Goal: Check status: Check status

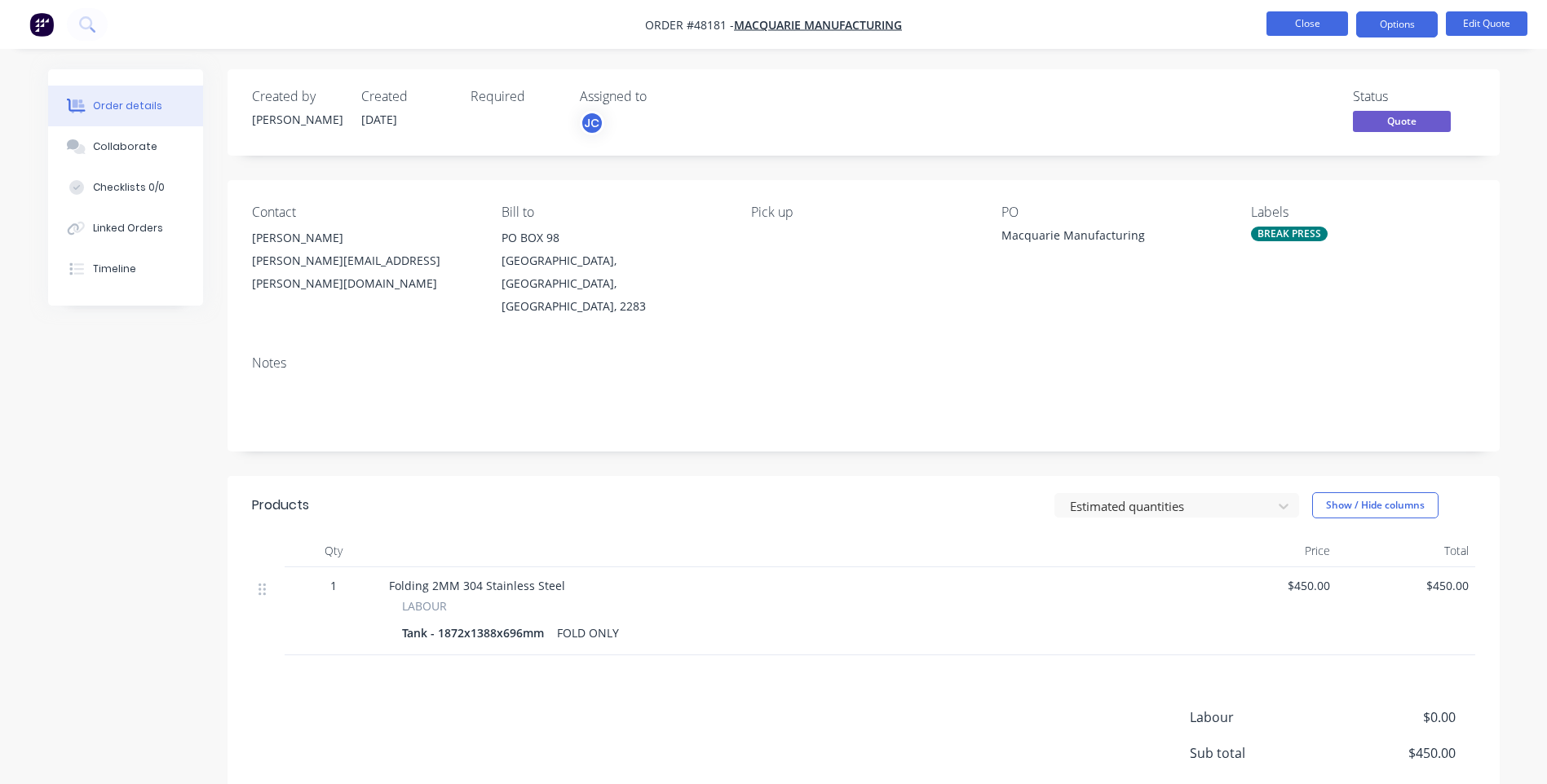
click at [1305, 25] on button "Close" at bounding box center [1307, 23] width 82 height 24
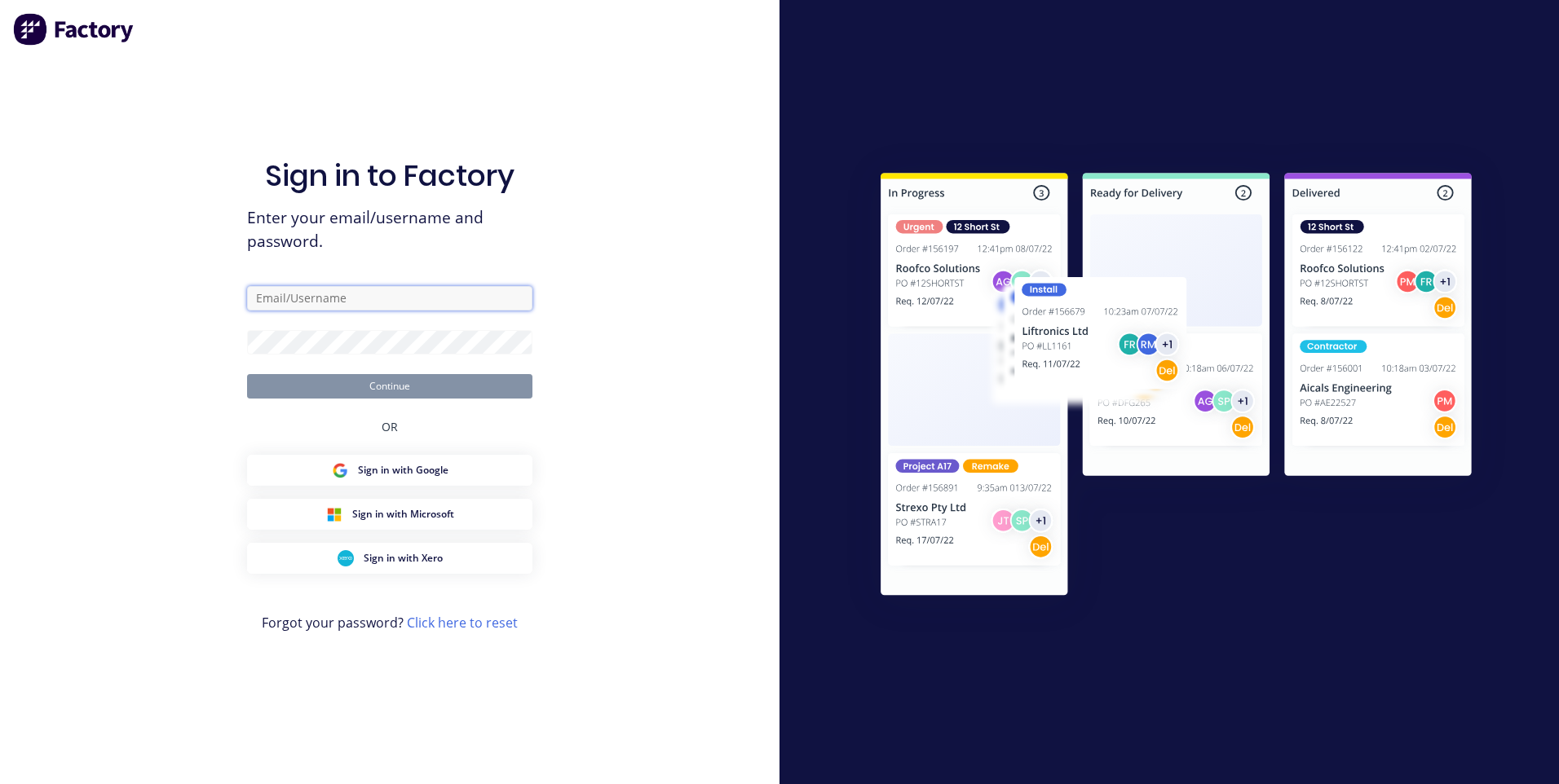
type input "[EMAIL_ADDRESS][DOMAIN_NAME]"
click at [394, 394] on button "Continue" at bounding box center [390, 385] width 286 height 24
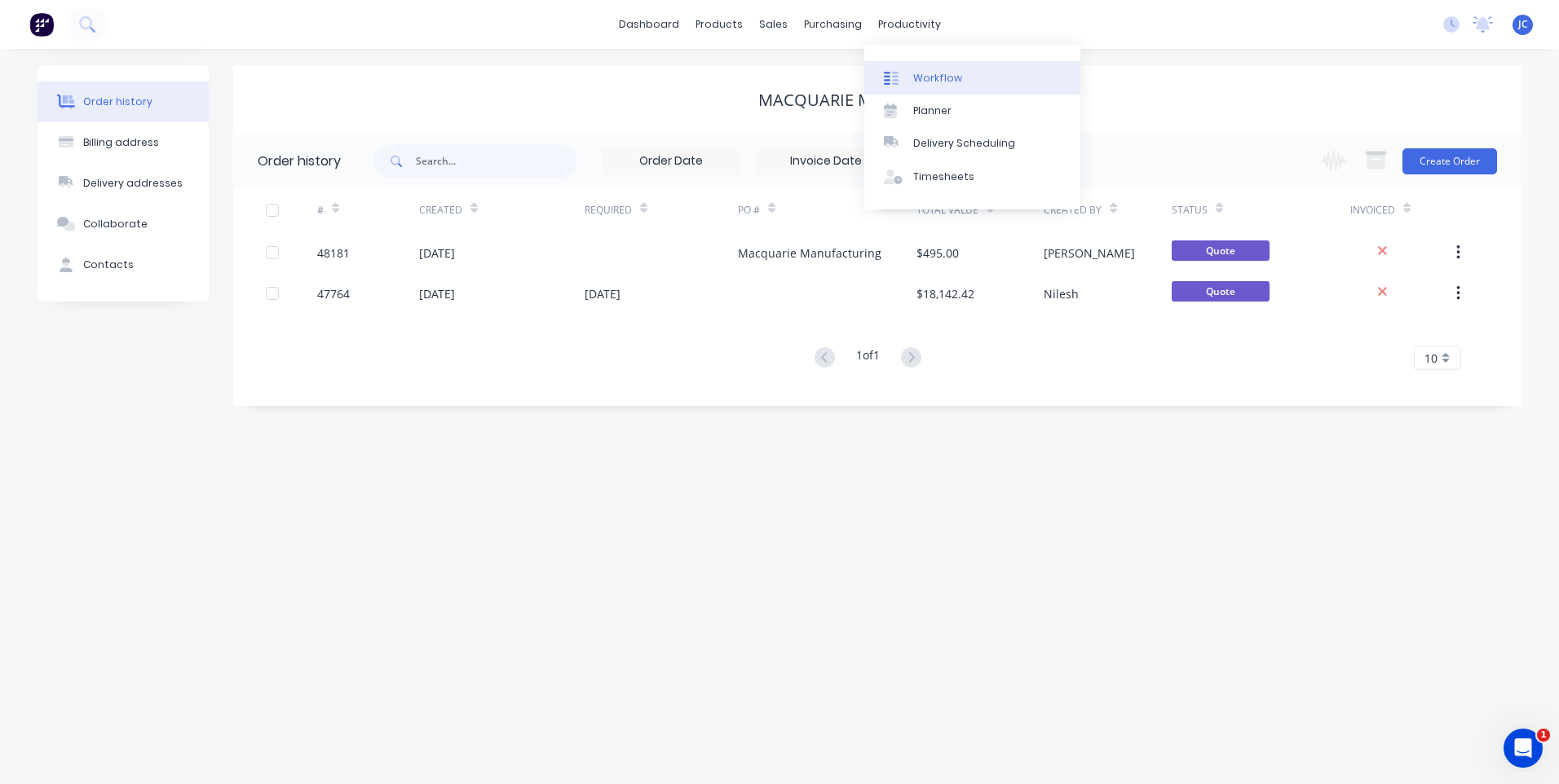
click at [910, 81] on link "Workflow" at bounding box center [972, 77] width 216 height 32
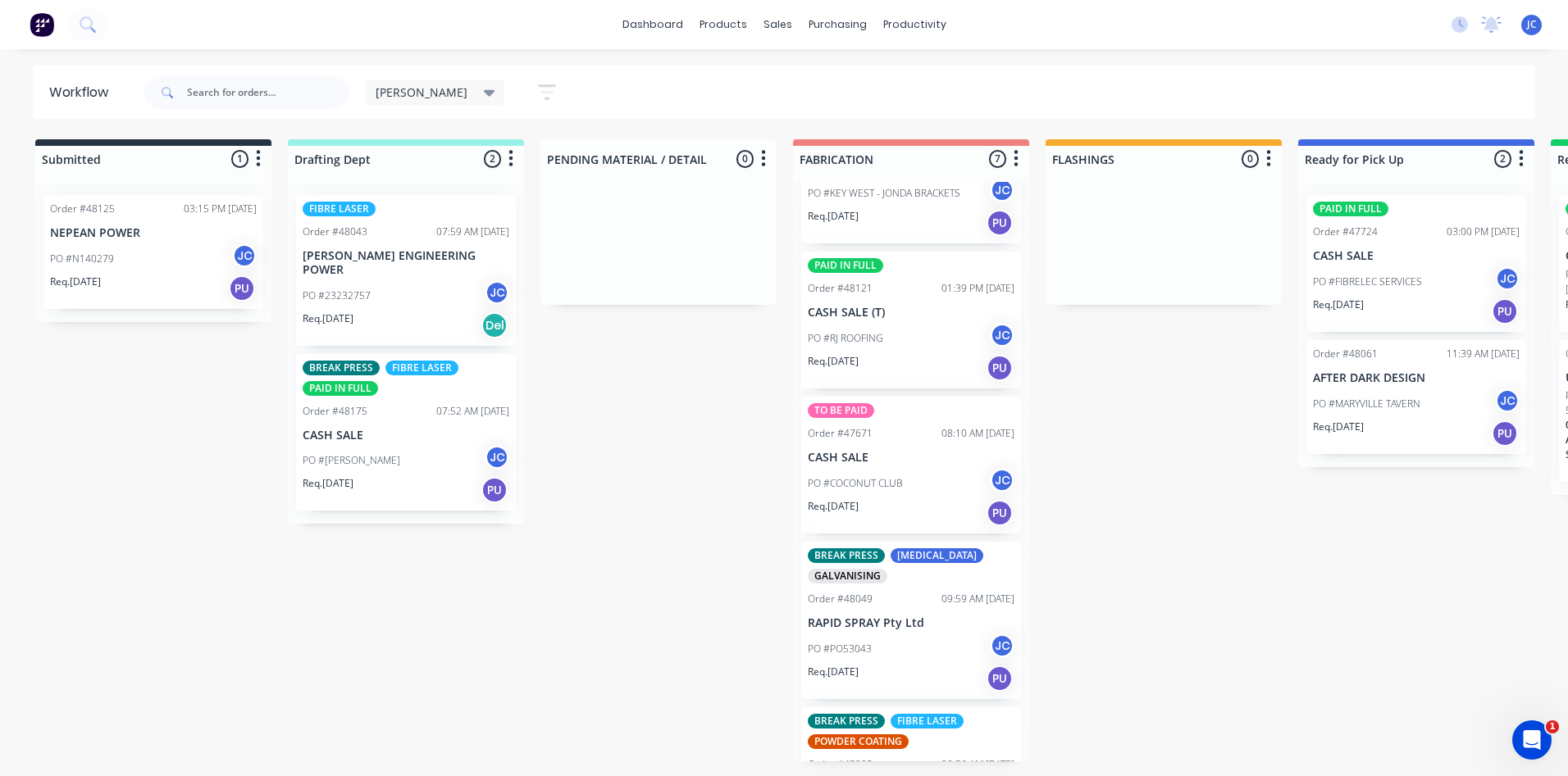
scroll to position [492, 0]
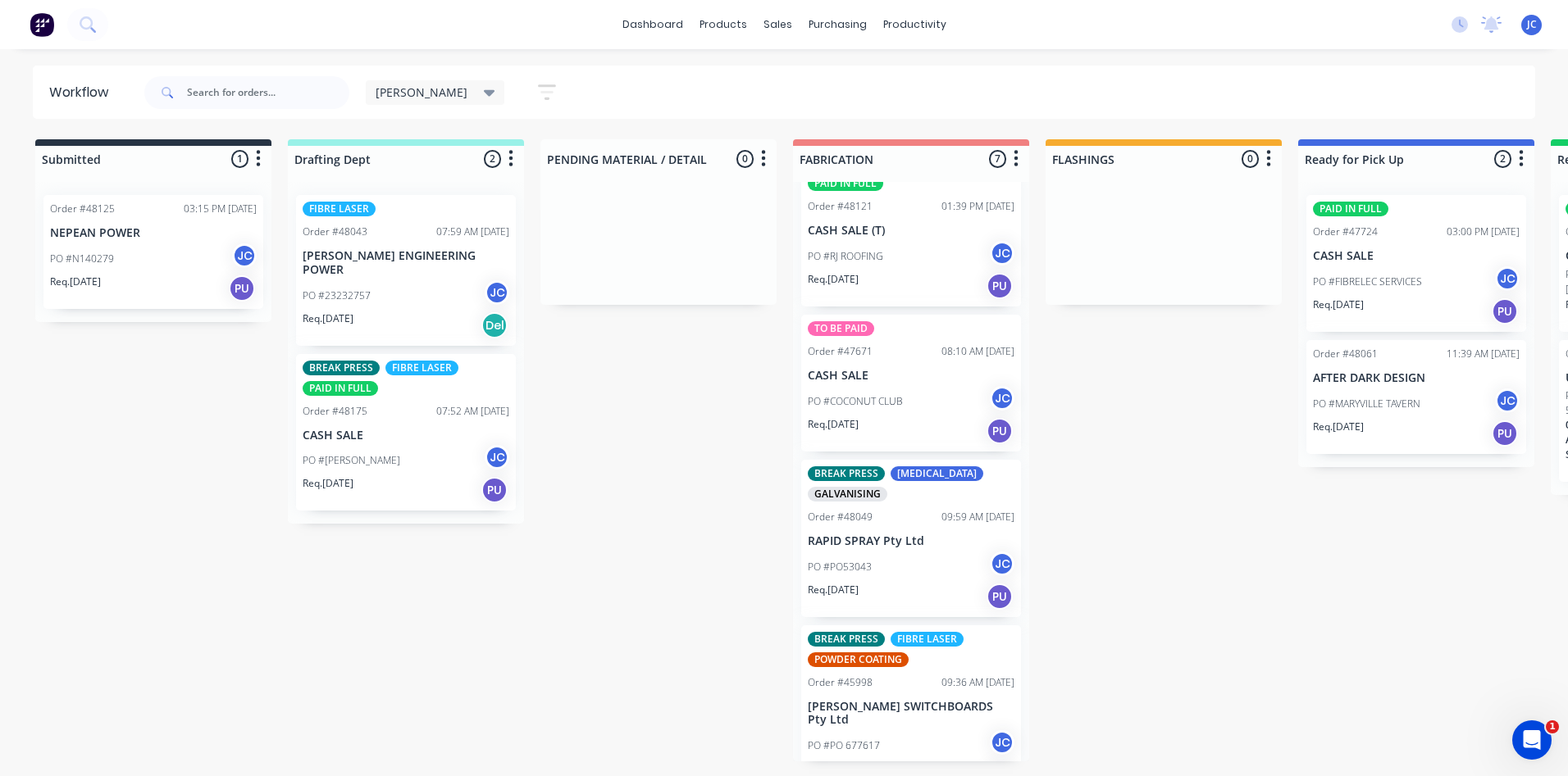
click at [880, 398] on p "PO #COCONUT CLUB" at bounding box center [856, 402] width 95 height 15
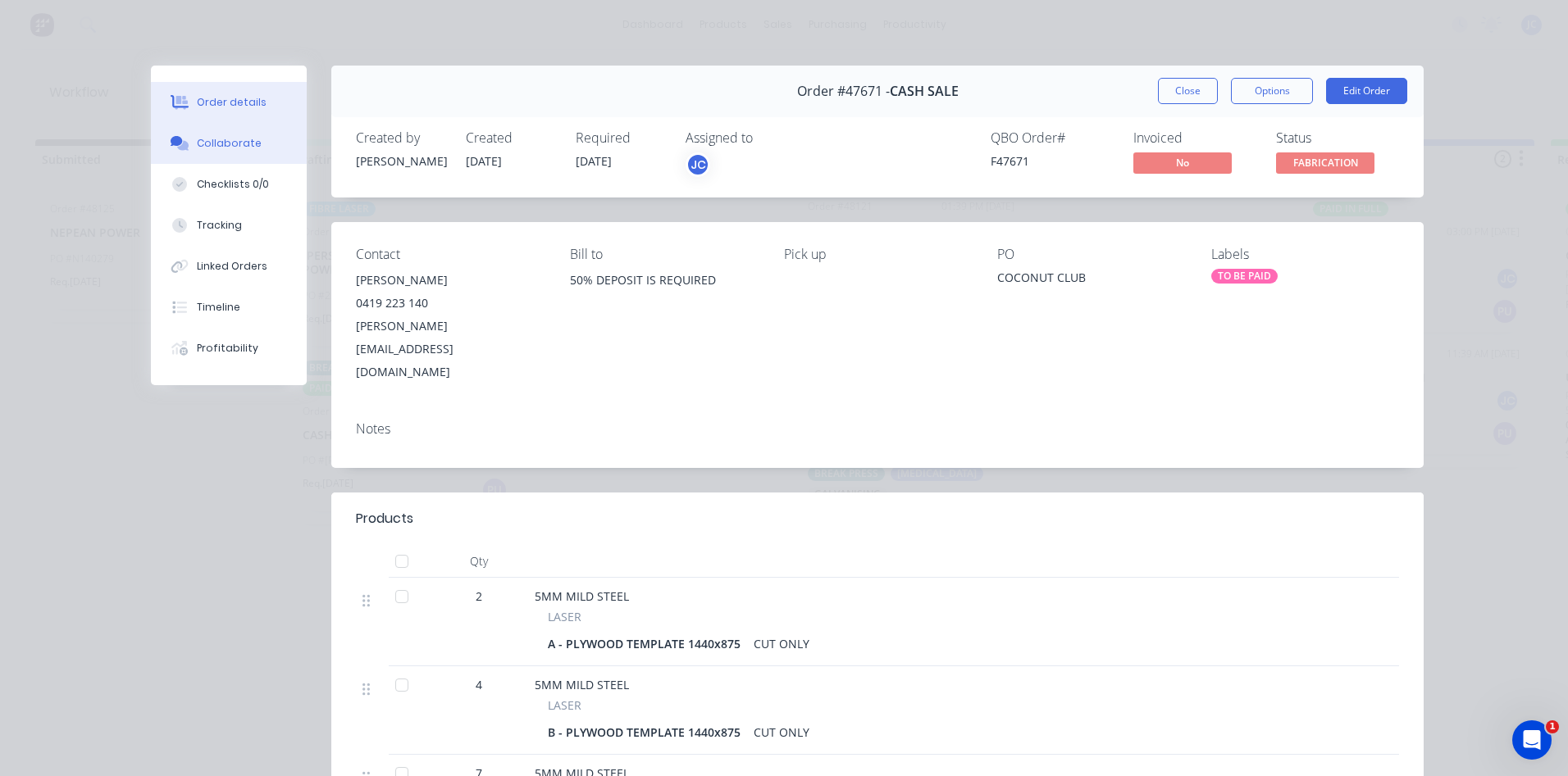
click at [208, 135] on button "Collaborate" at bounding box center [229, 143] width 156 height 41
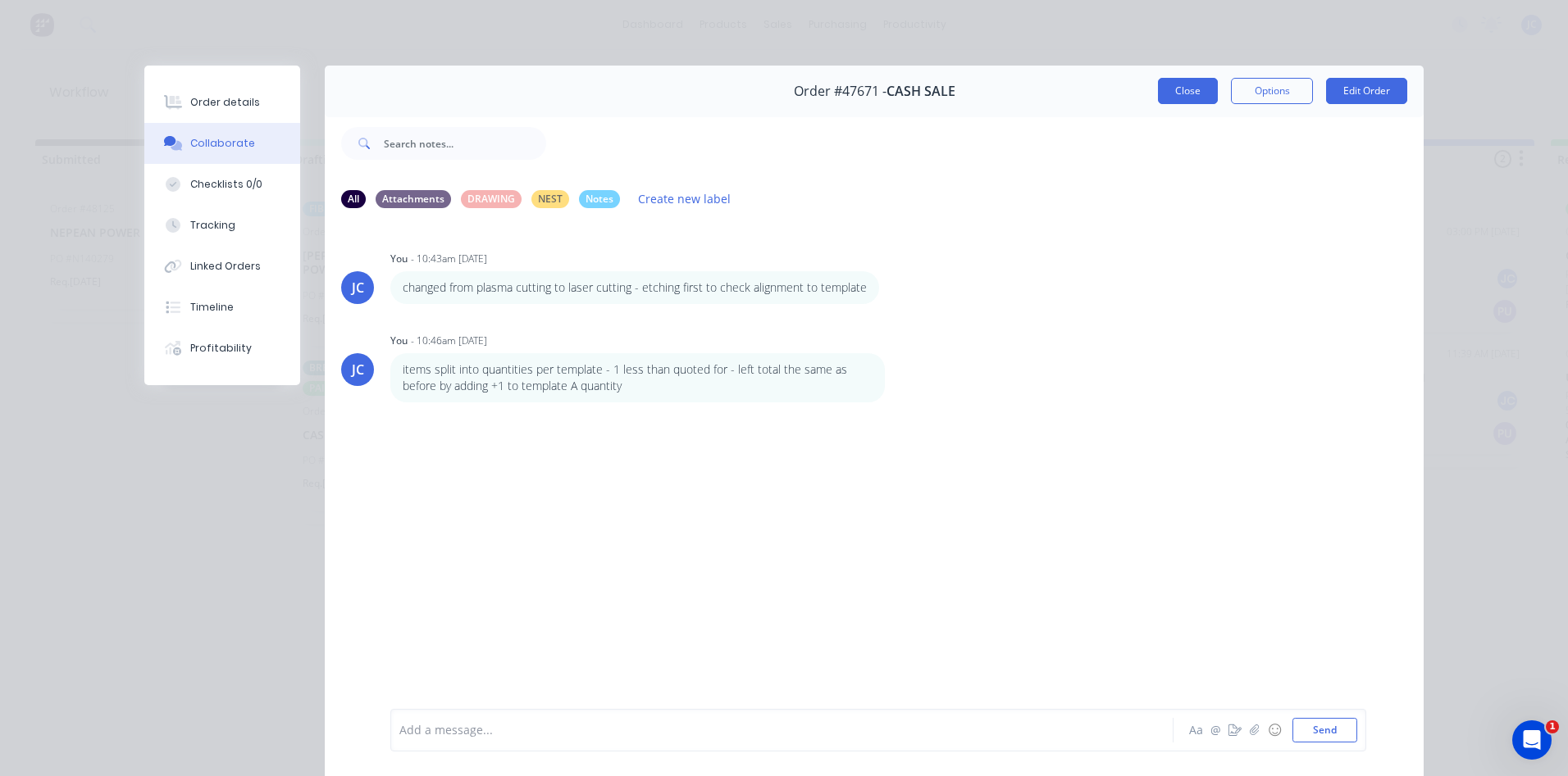
click at [1200, 90] on button "Close" at bounding box center [1188, 90] width 59 height 26
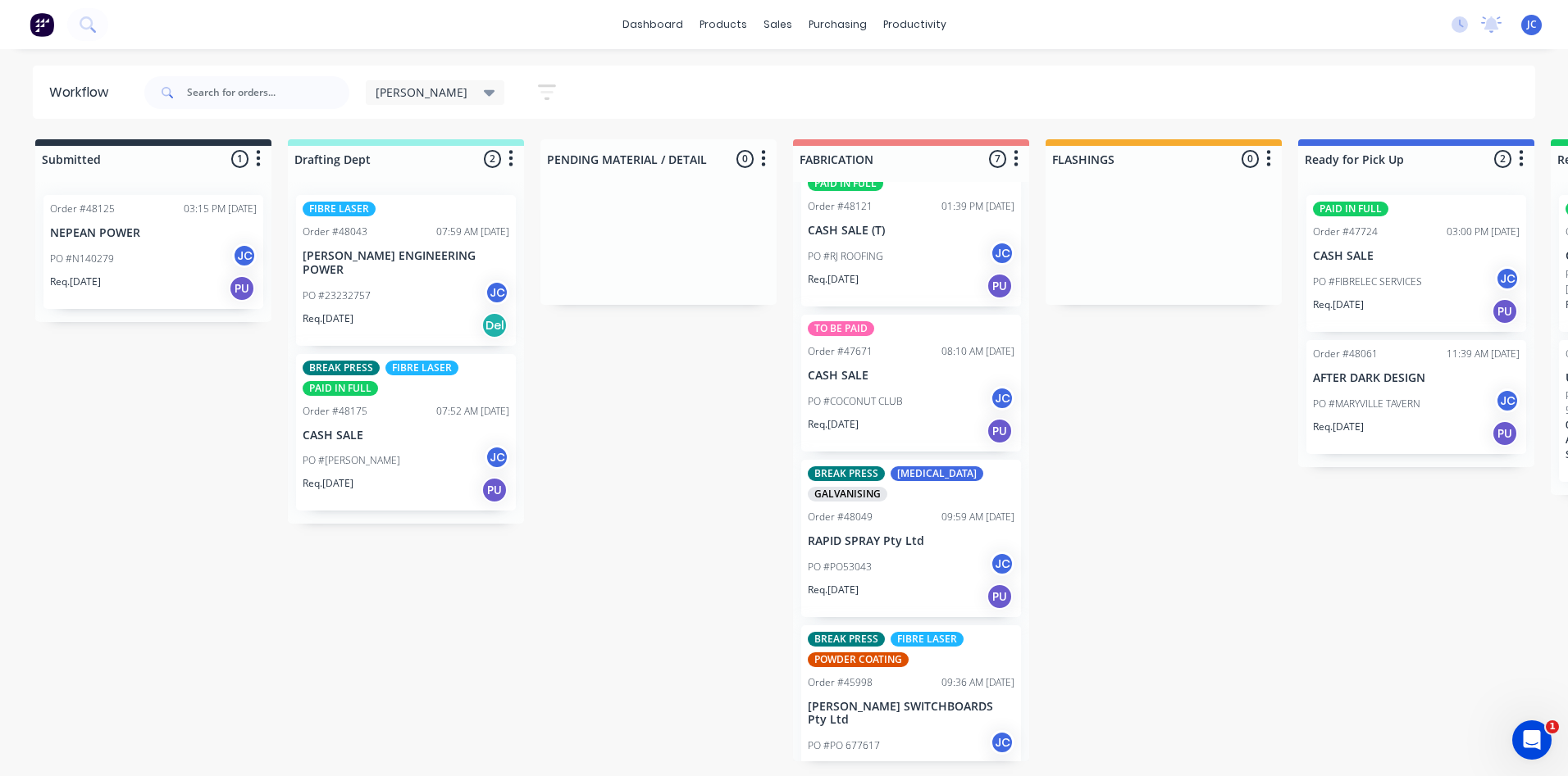
click at [910, 397] on div "PO #COCONUT CLUB JC" at bounding box center [911, 401] width 207 height 31
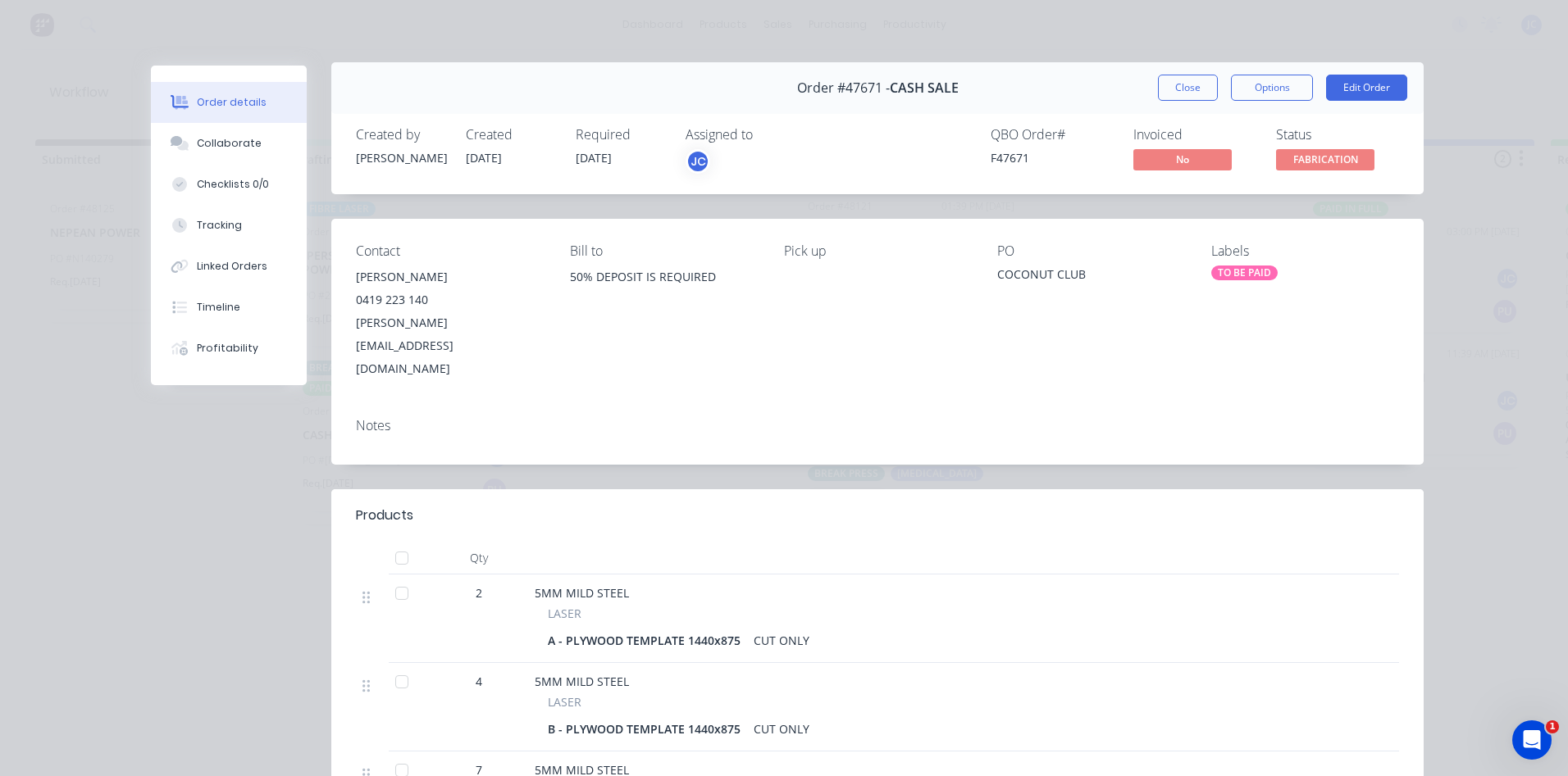
scroll to position [0, 0]
click at [1181, 90] on button "Close" at bounding box center [1188, 90] width 59 height 26
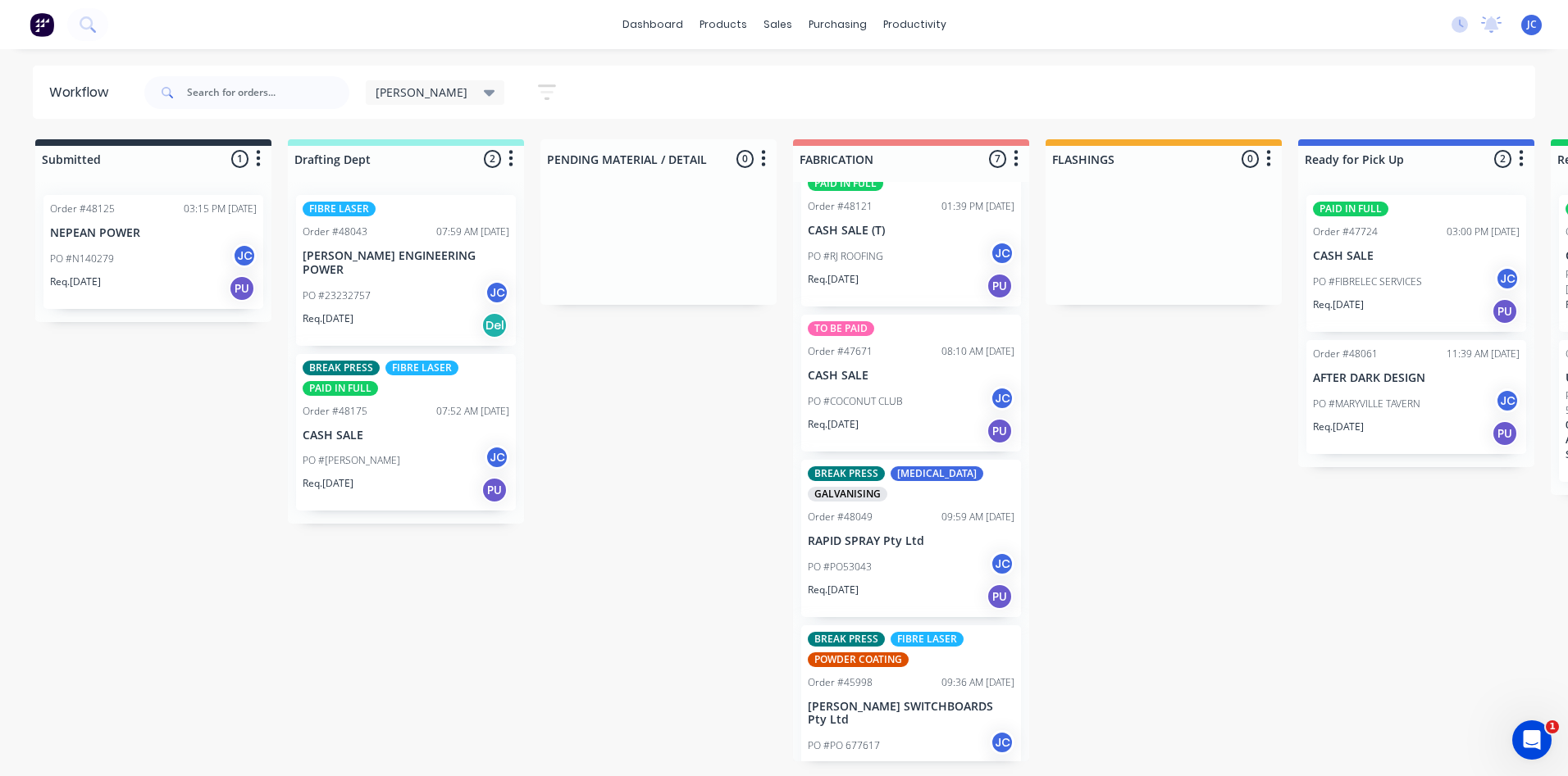
click at [521, 91] on button "button" at bounding box center [547, 92] width 53 height 32
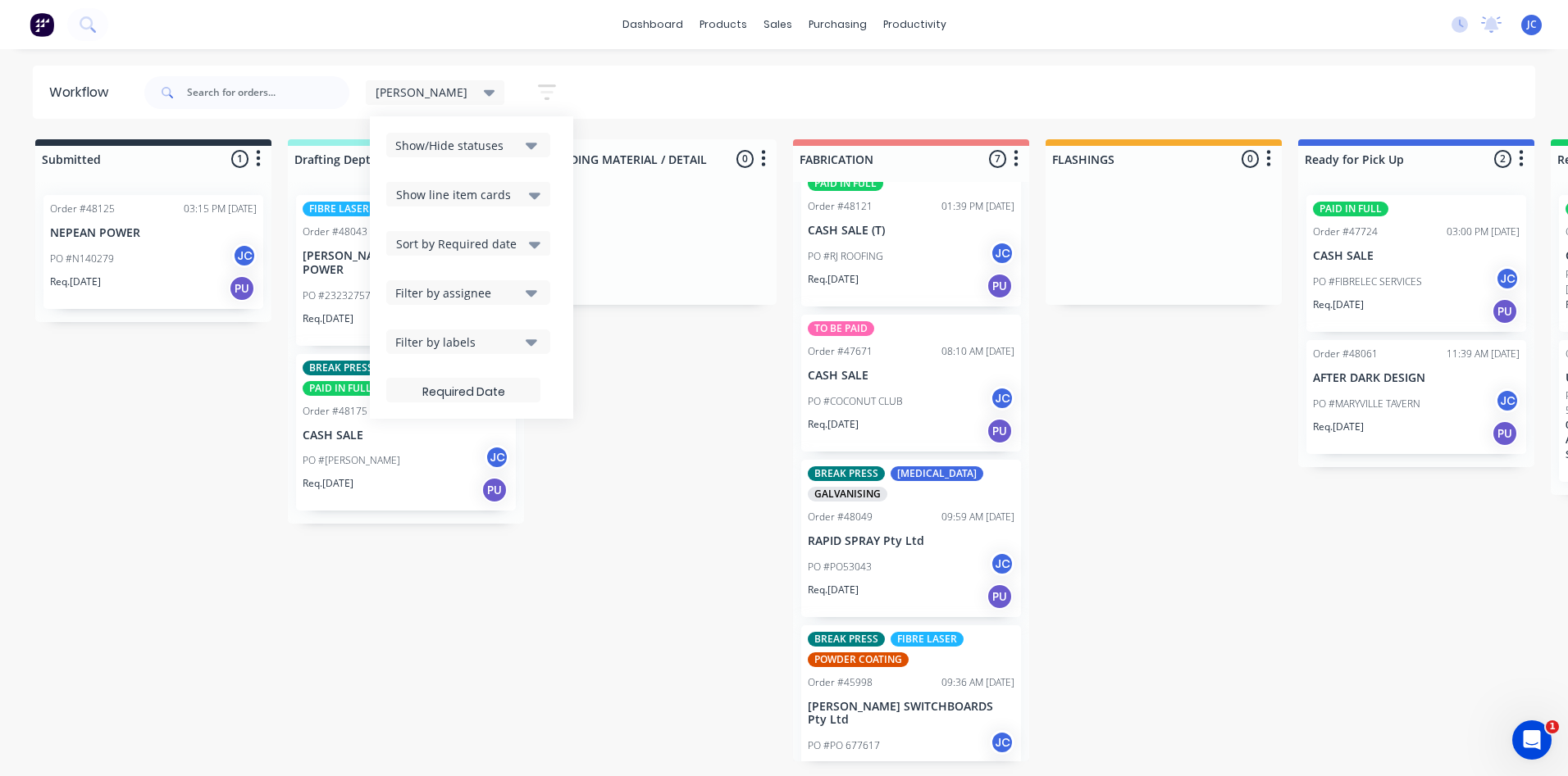
click at [429, 93] on div "[PERSON_NAME]" at bounding box center [436, 92] width 139 height 24
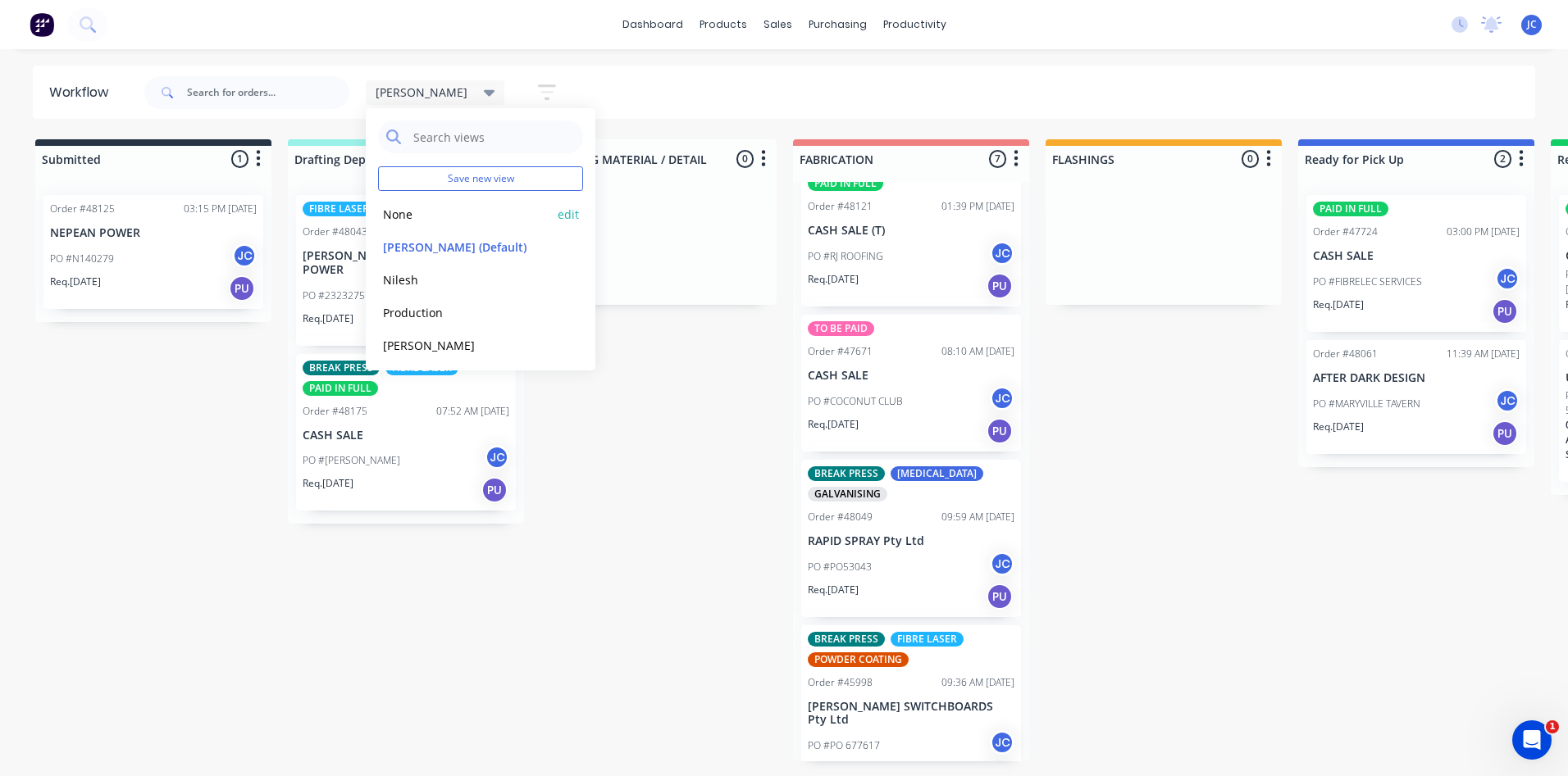
click at [389, 209] on button "None" at bounding box center [465, 214] width 175 height 19
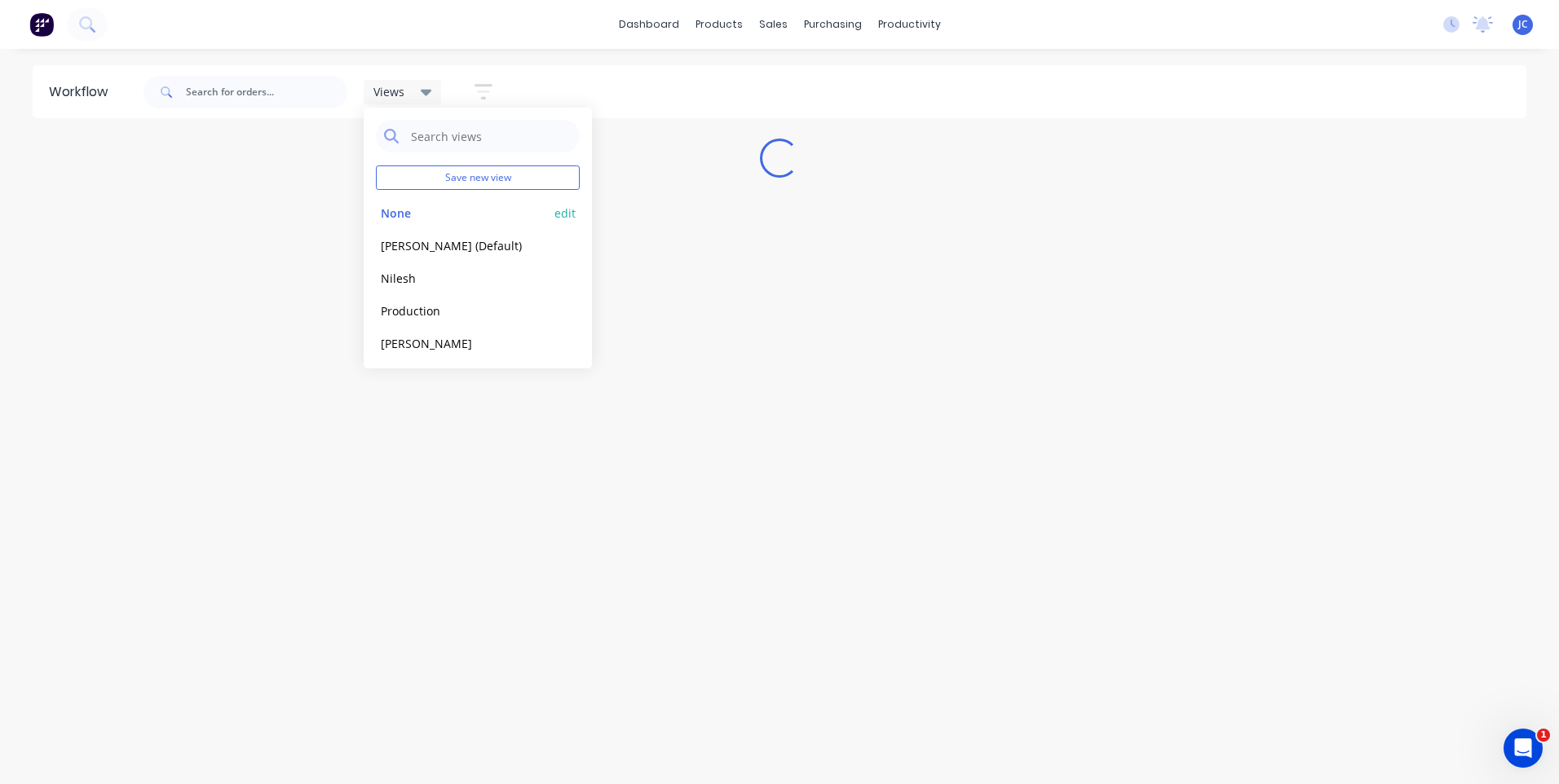
click at [555, 211] on button "edit" at bounding box center [565, 213] width 21 height 17
click at [640, 169] on label "Set as your default view" at bounding box center [705, 174] width 131 height 17
click at [621, 169] on input "Set as your default view" at bounding box center [623, 173] width 13 height 16
checkbox input "true"
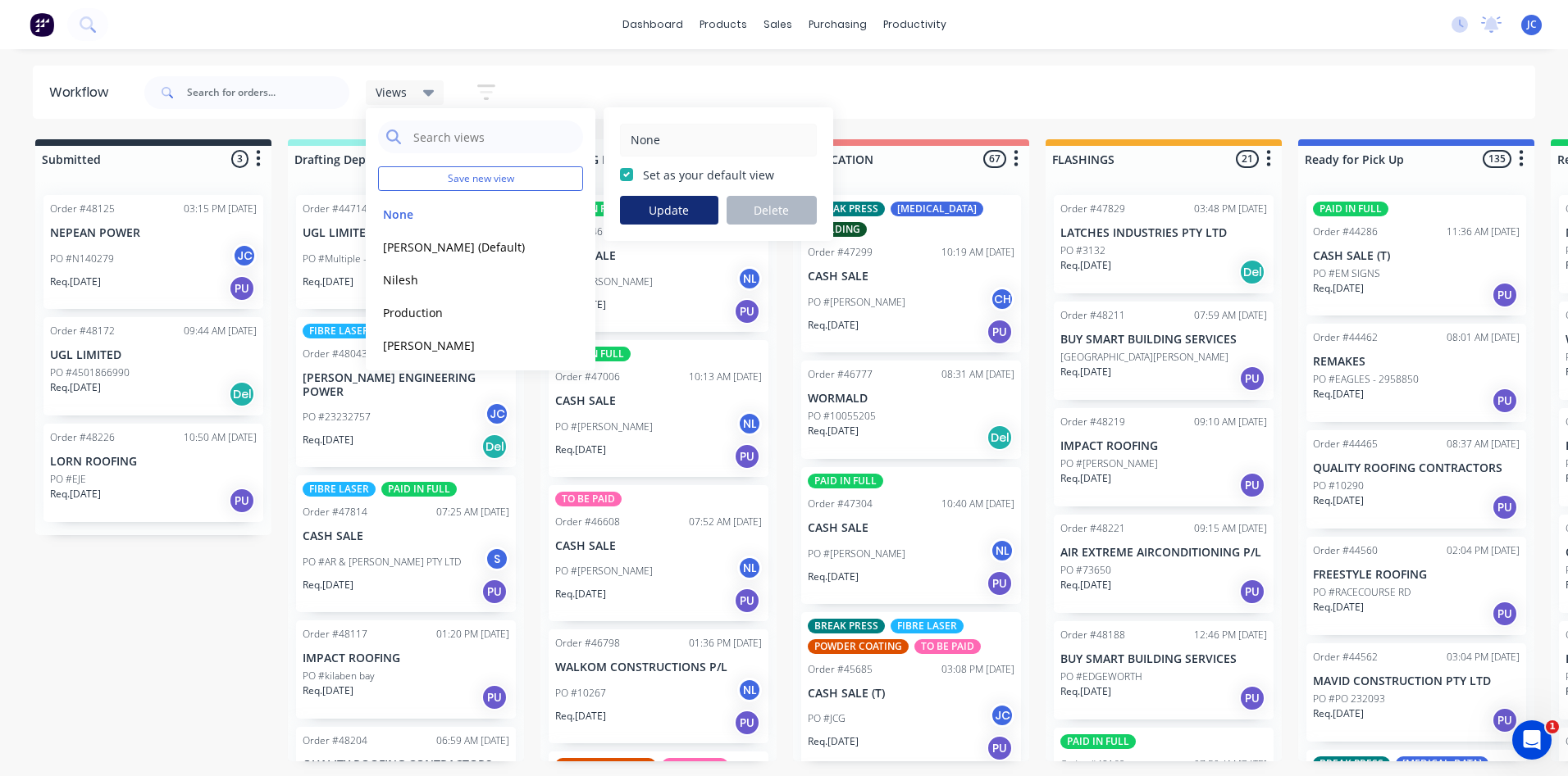
click at [689, 205] on button "Update" at bounding box center [669, 210] width 99 height 28
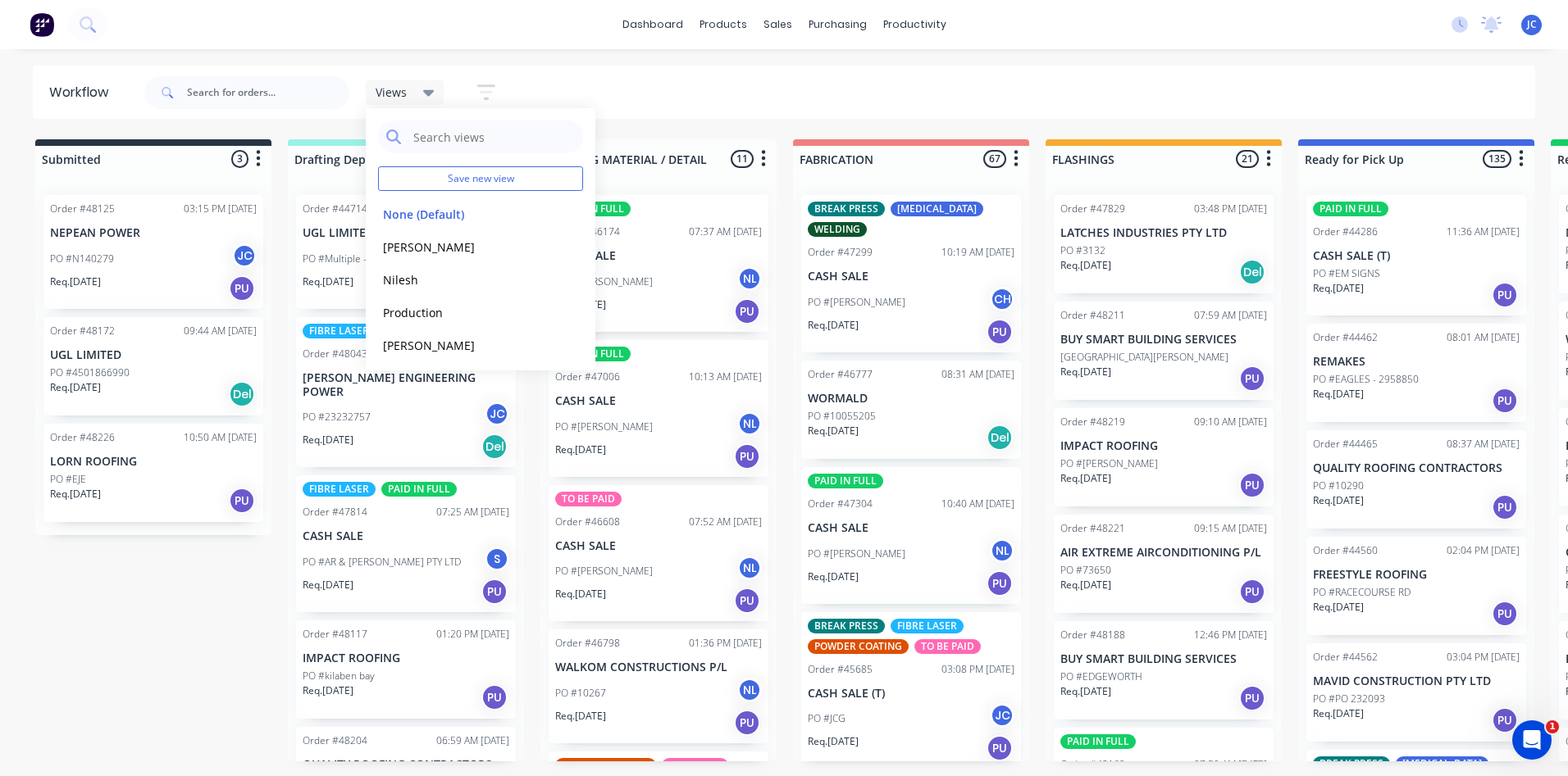
click at [620, 95] on div "Views Save new view None (Default) edit [PERSON_NAME] edit [PERSON_NAME] edit P…" at bounding box center [838, 92] width 1395 height 49
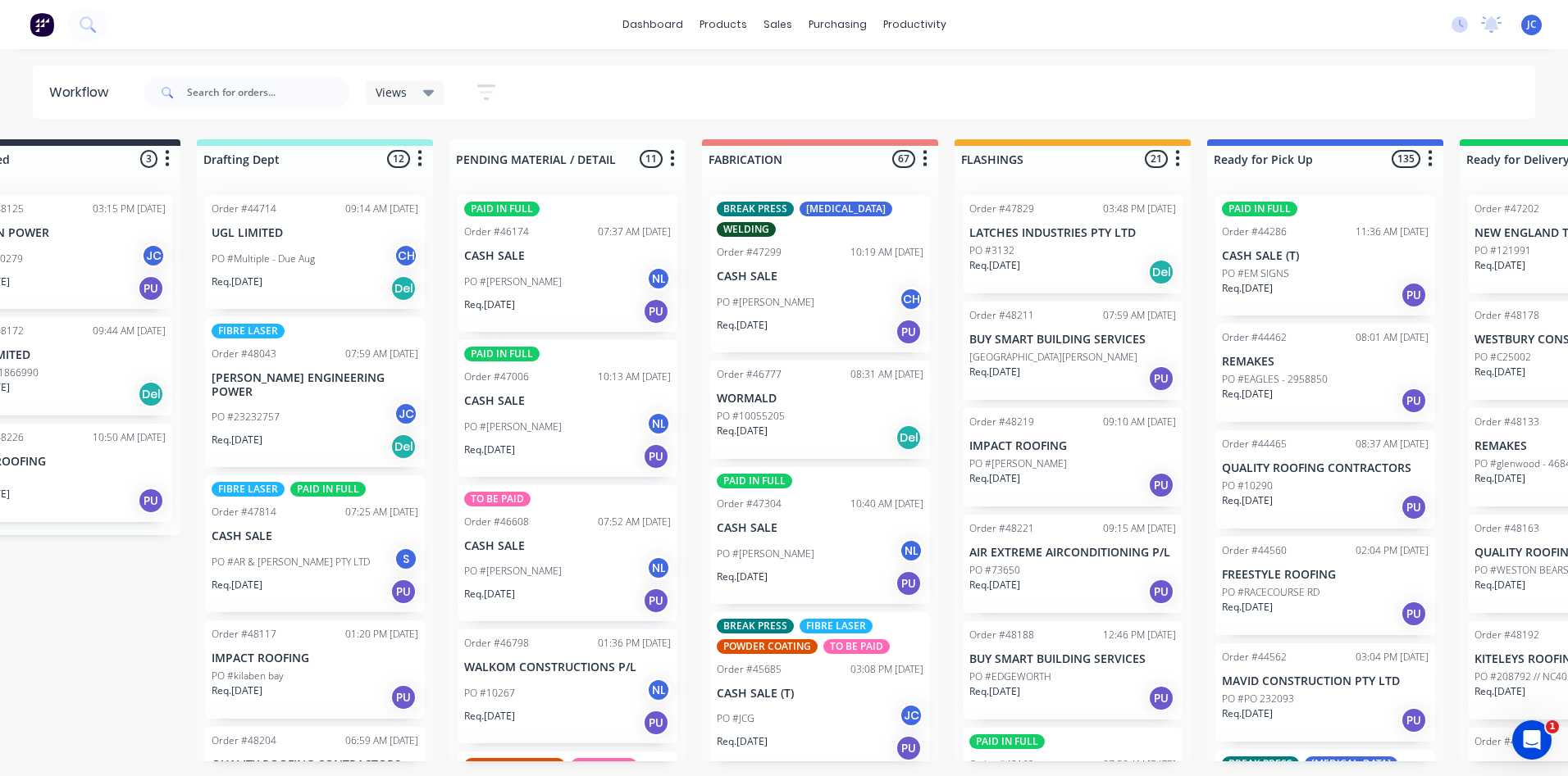
click at [1308, 100] on div "Views Save new view None (Default) edit [PERSON_NAME] edit [PERSON_NAME] edit P…" at bounding box center [838, 92] width 1395 height 49
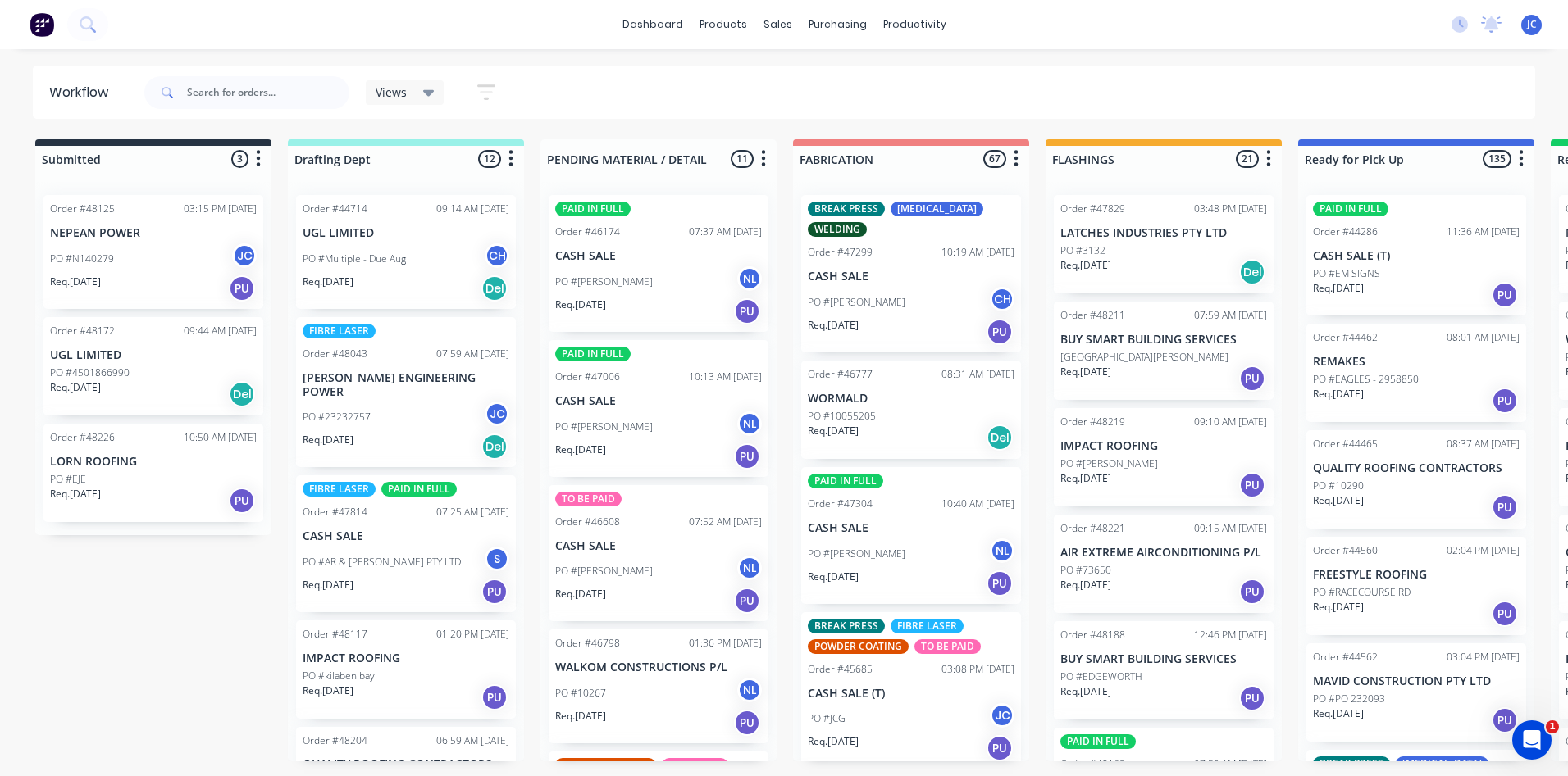
click at [135, 249] on div "PO #N140279 JC" at bounding box center [153, 259] width 207 height 31
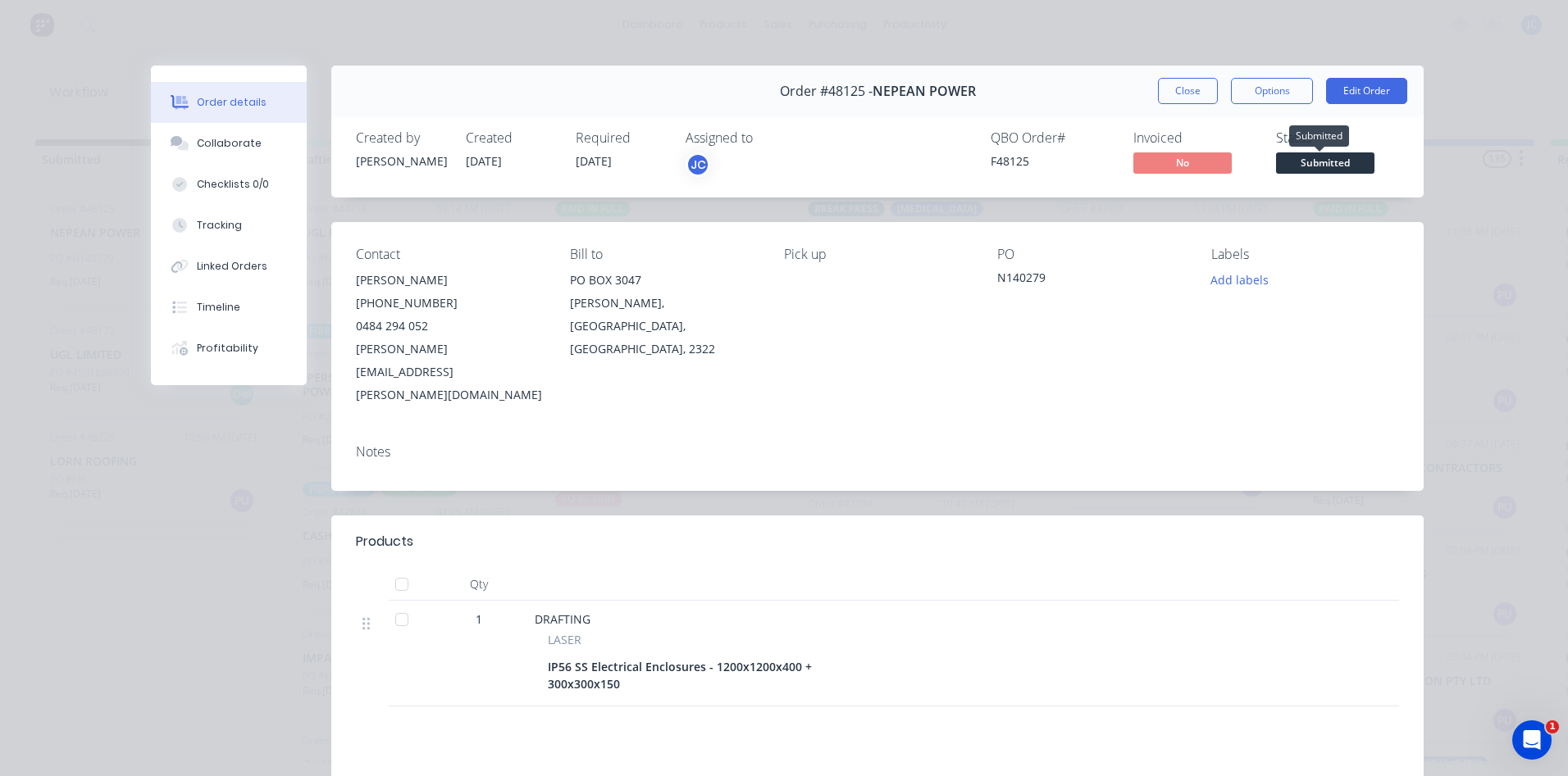
click at [1325, 162] on span "Submitted" at bounding box center [1326, 162] width 99 height 20
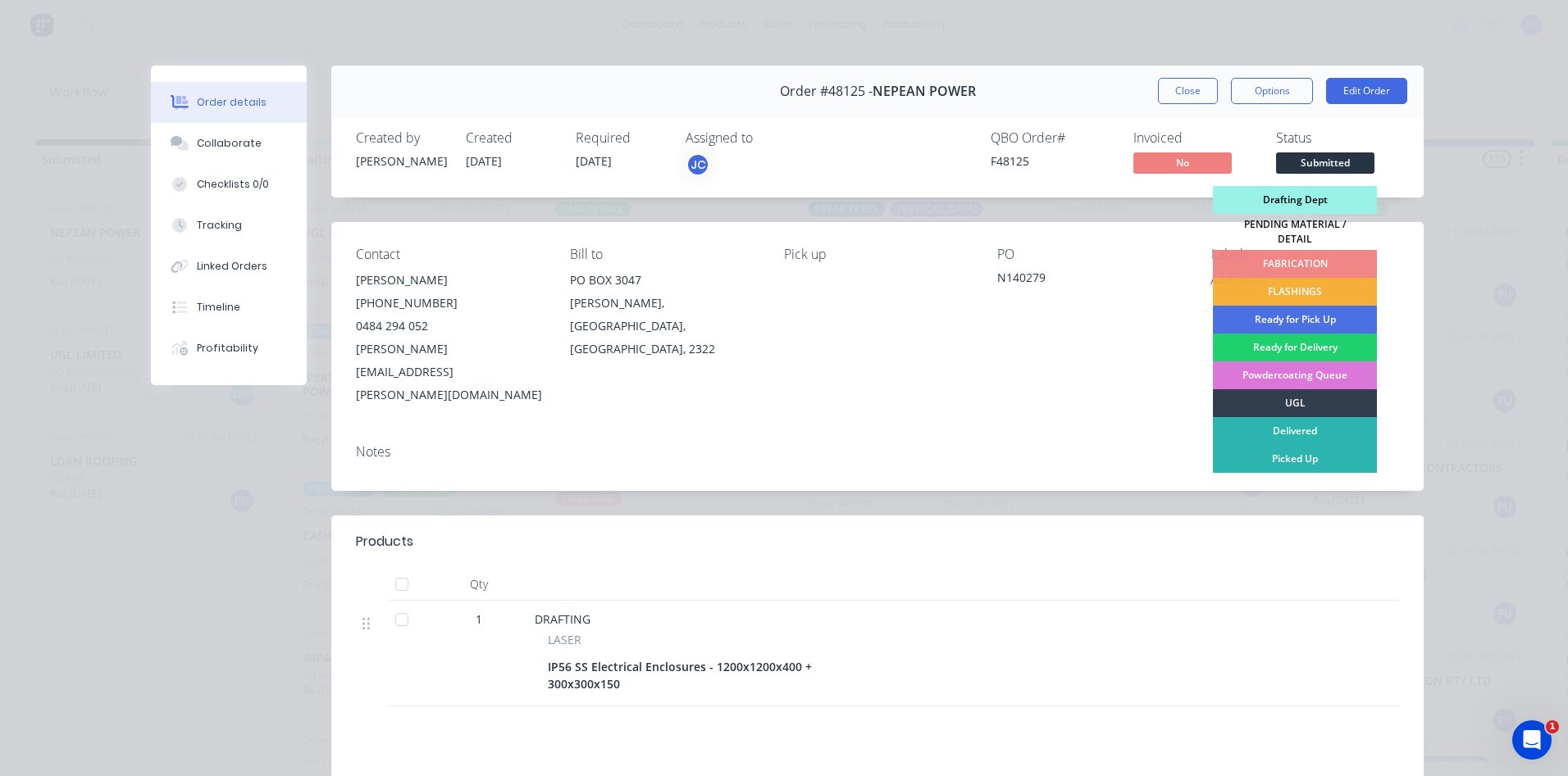
click at [1280, 198] on div "Drafting Dept" at bounding box center [1295, 199] width 164 height 28
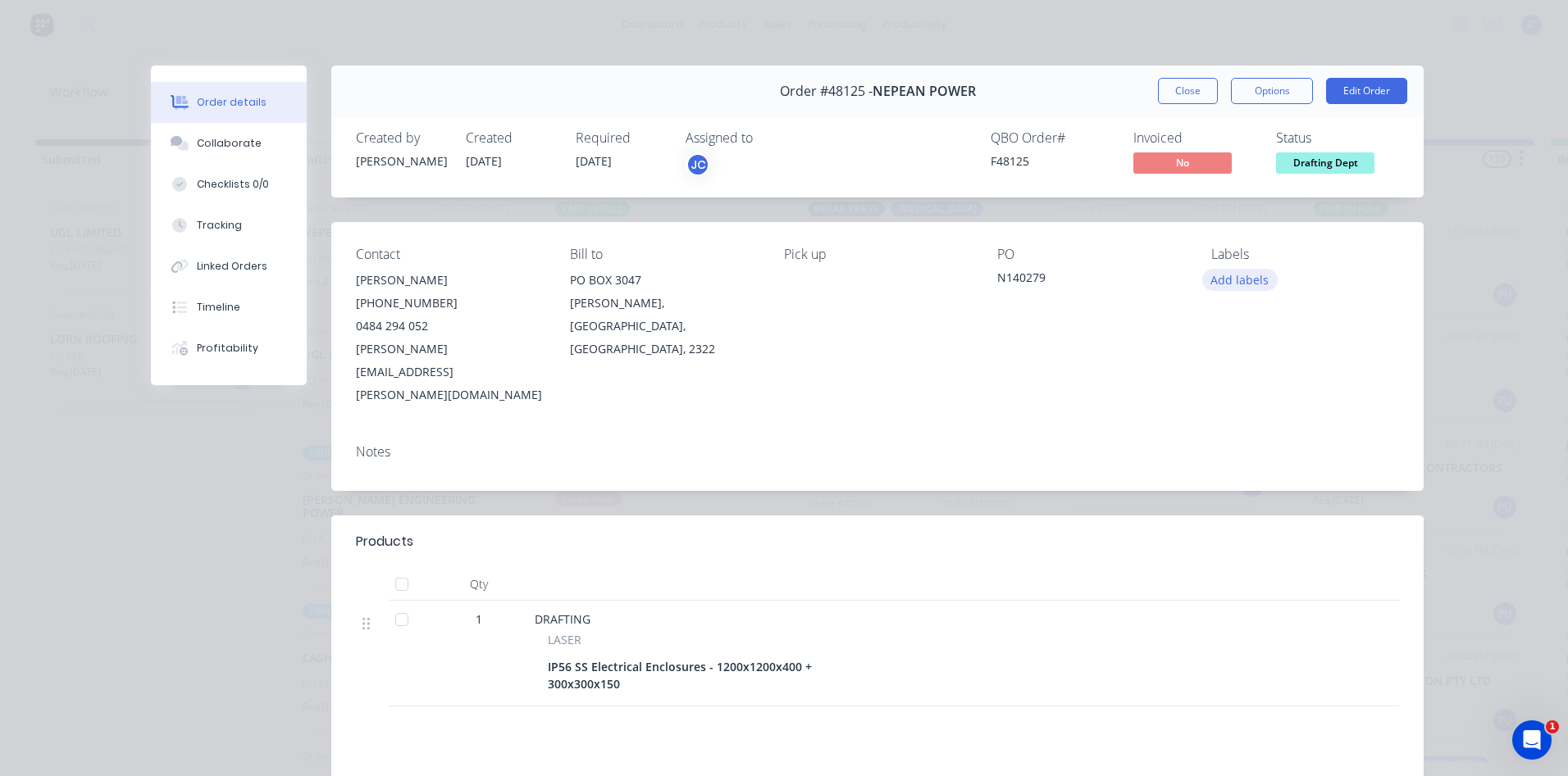
click at [1235, 282] on button "Add labels" at bounding box center [1240, 280] width 75 height 22
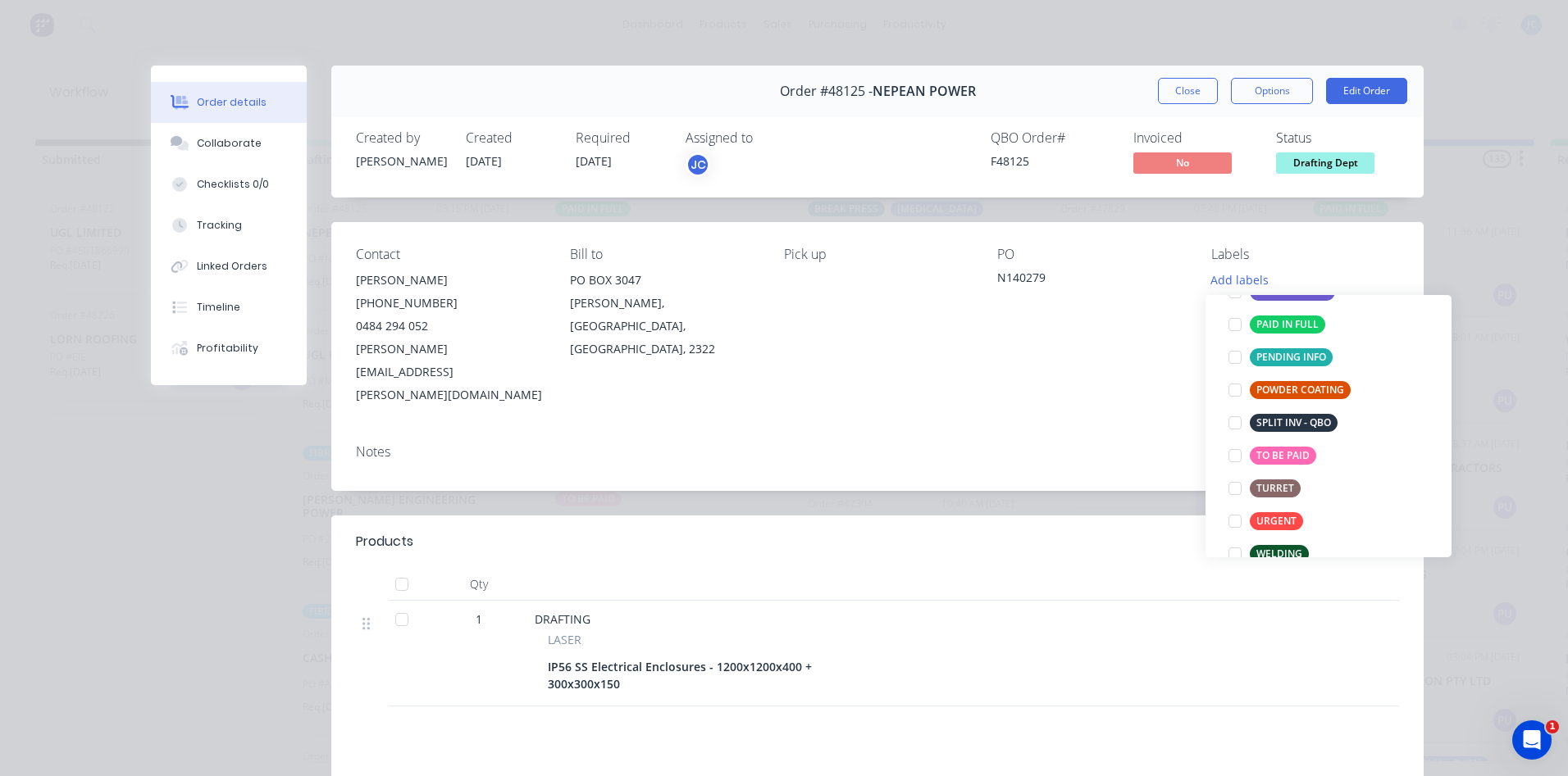
scroll to position [328, 0]
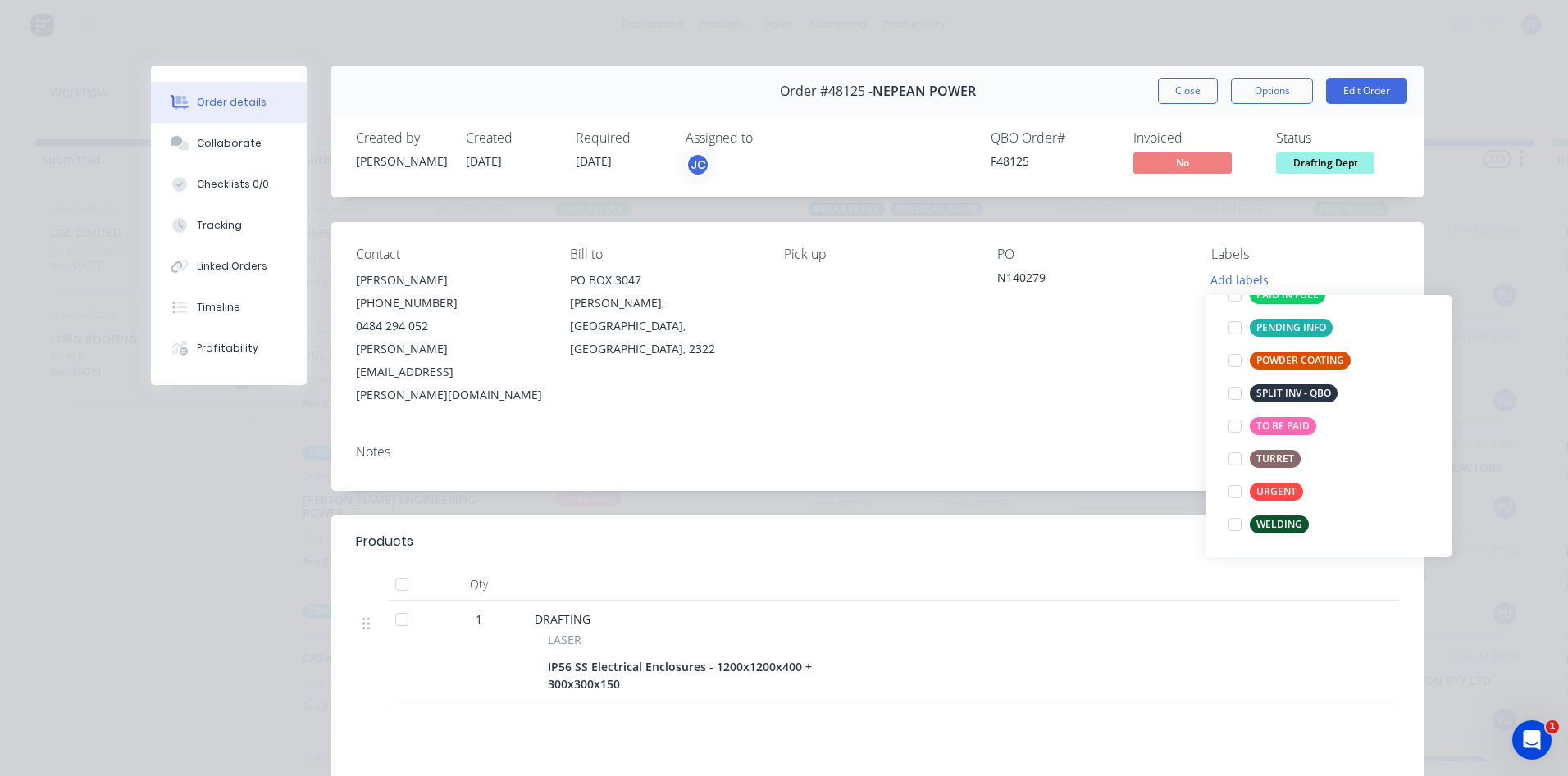
click at [1062, 431] on div "Notes" at bounding box center [878, 460] width 1092 height 59
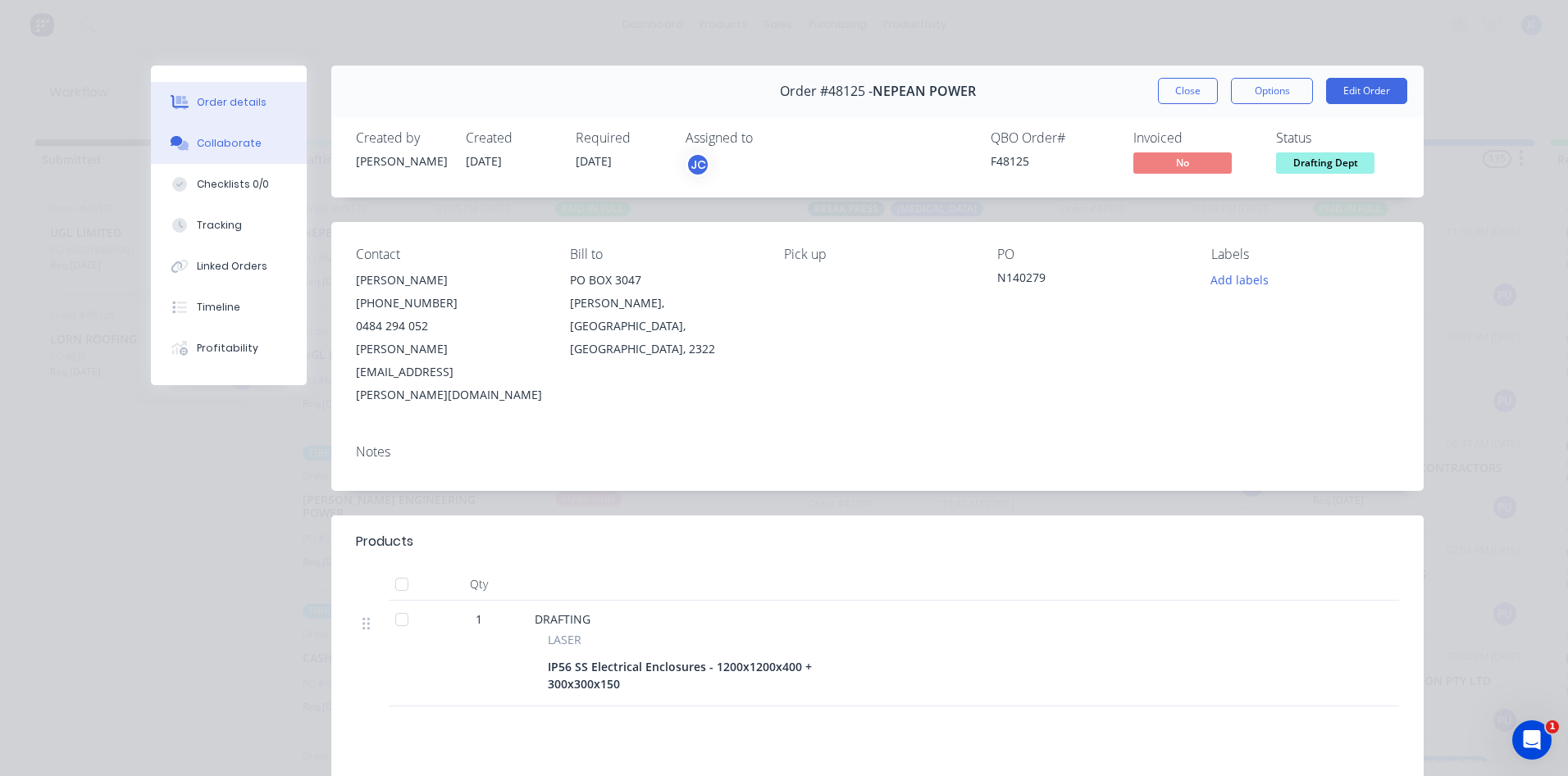
click at [205, 150] on div "Collaborate" at bounding box center [229, 144] width 64 height 15
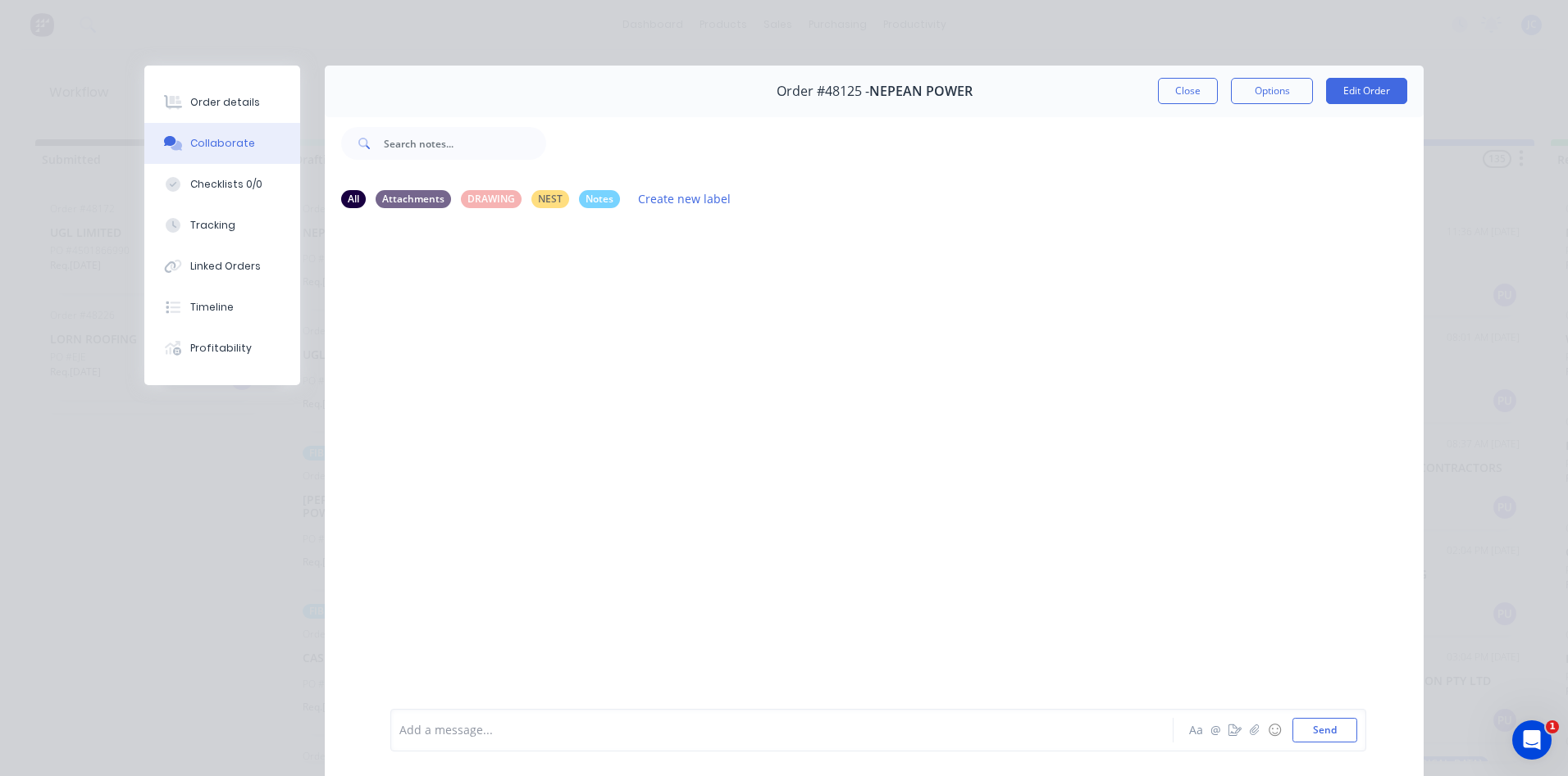
click at [464, 723] on div at bounding box center [759, 731] width 718 height 18
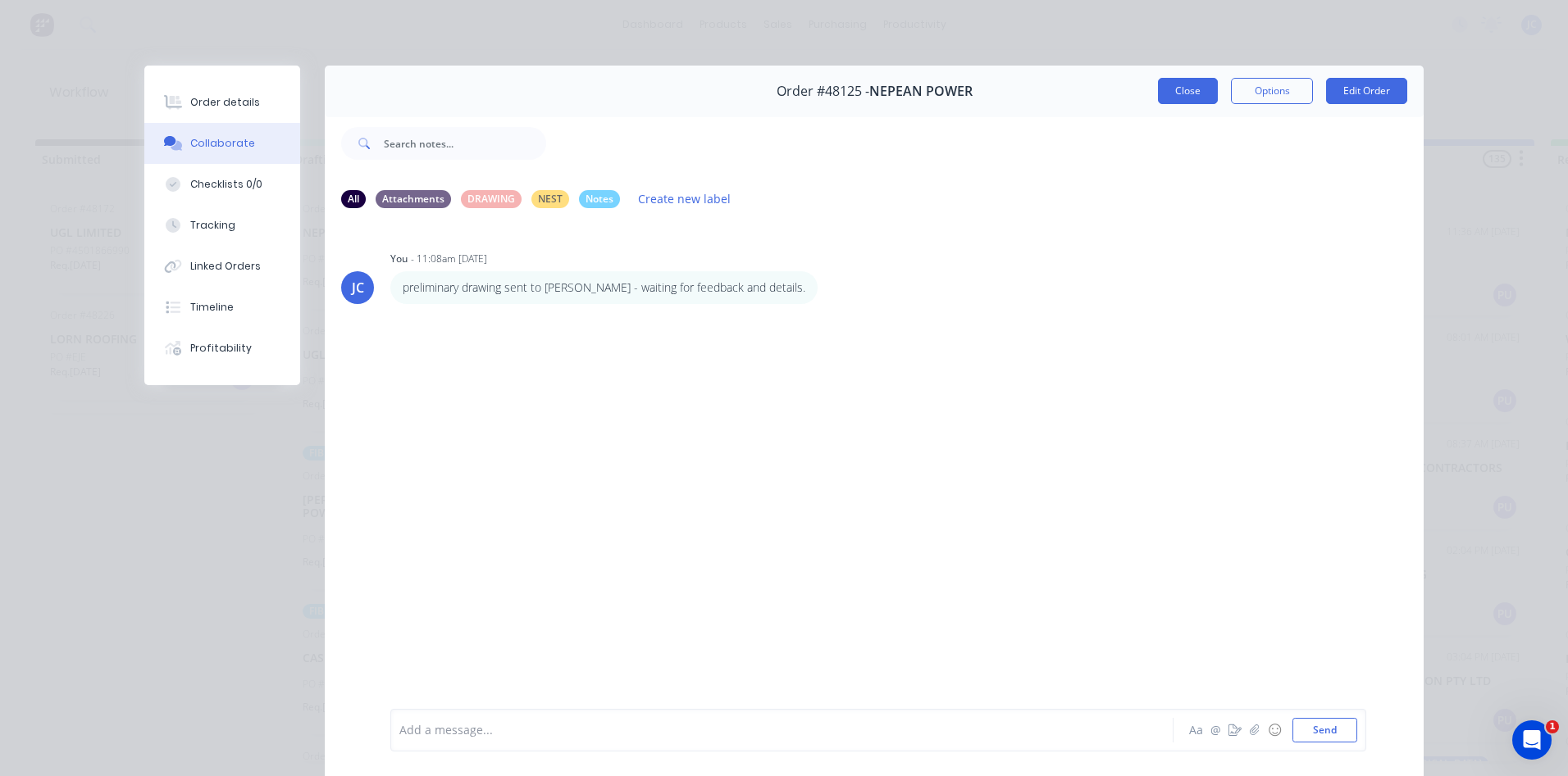
click at [1188, 92] on button "Close" at bounding box center [1188, 90] width 59 height 26
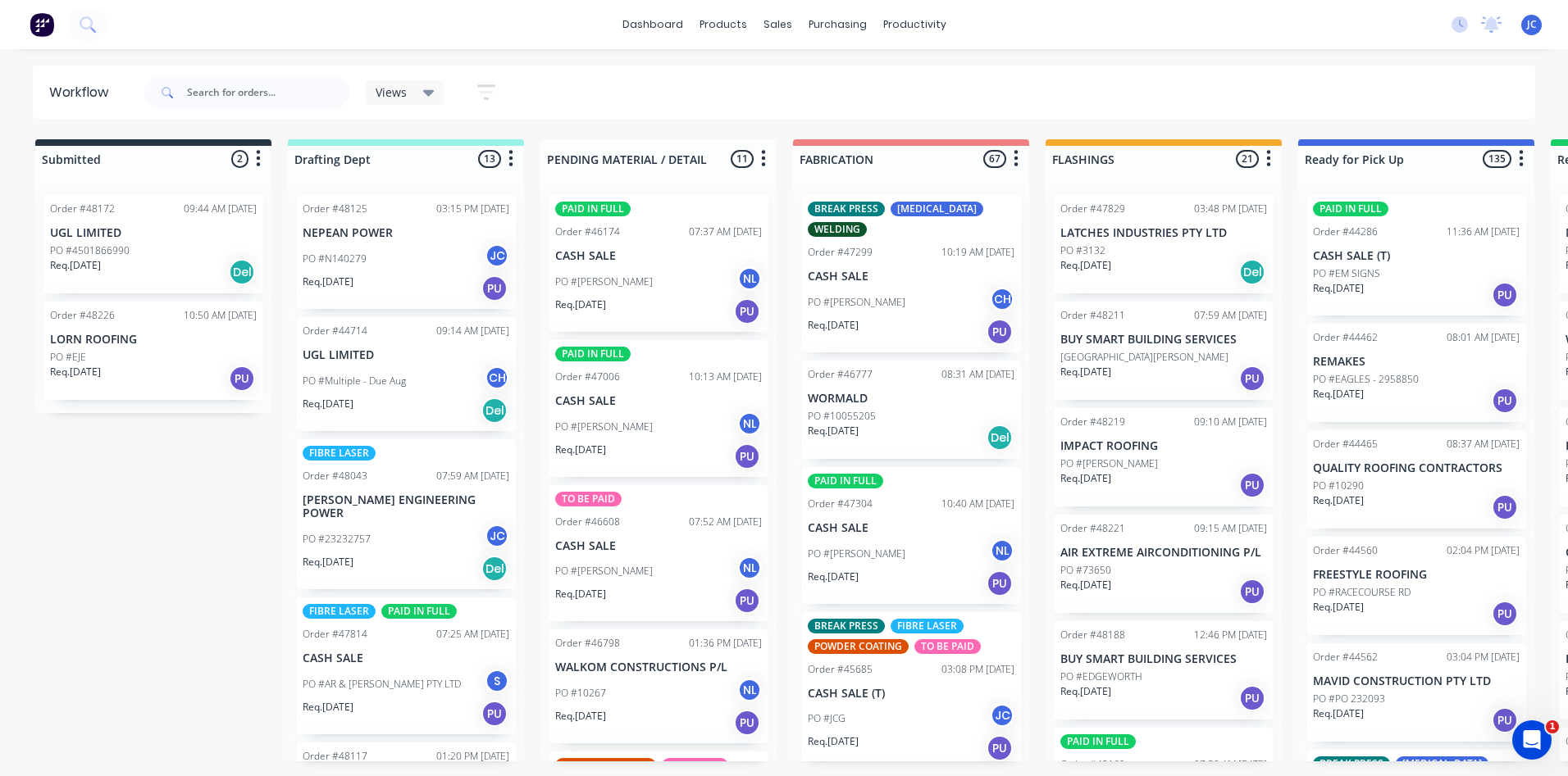
click at [420, 506] on p "[PERSON_NAME] ENGINEERING POWER" at bounding box center [405, 507] width 207 height 28
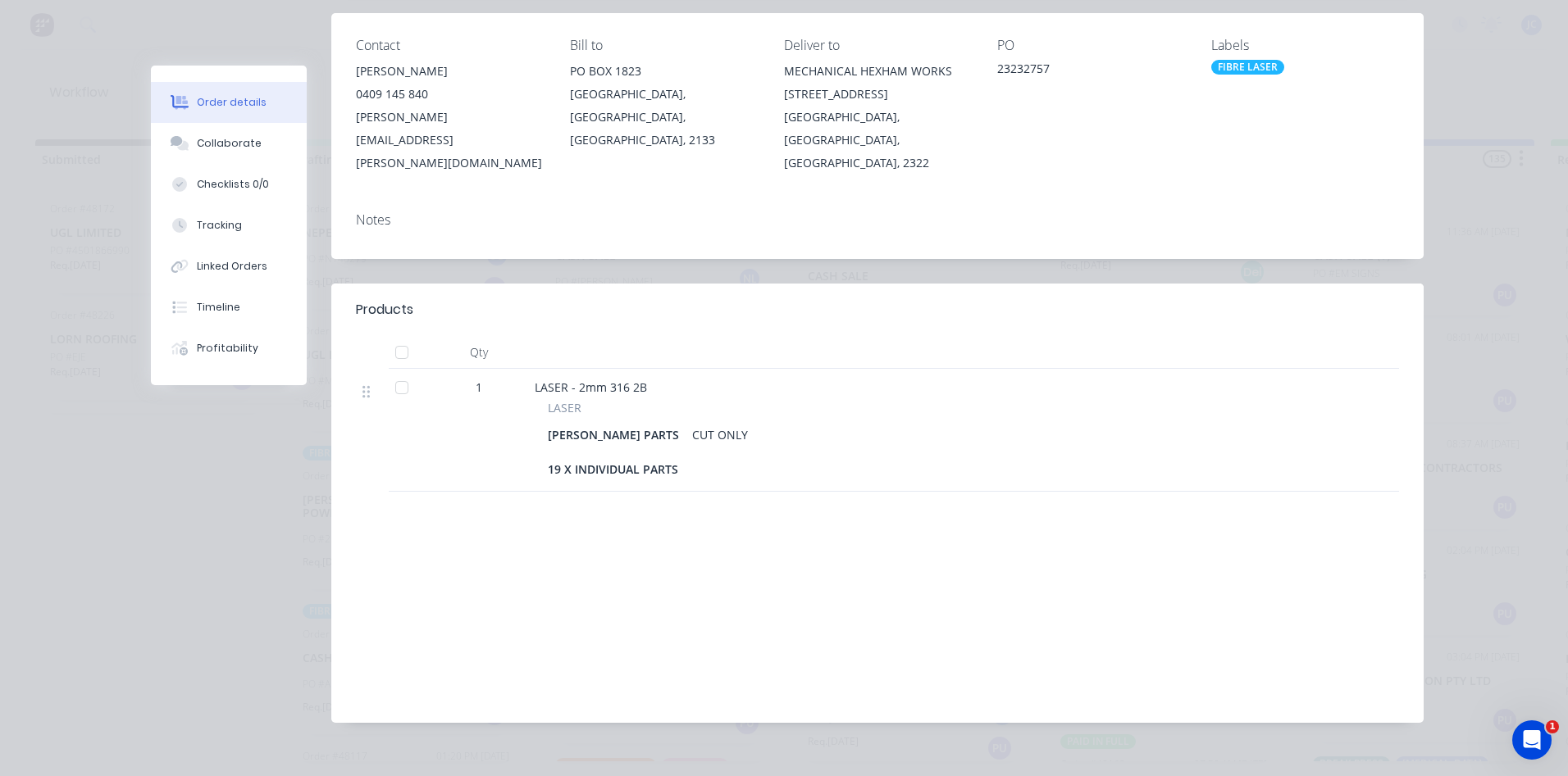
scroll to position [0, 0]
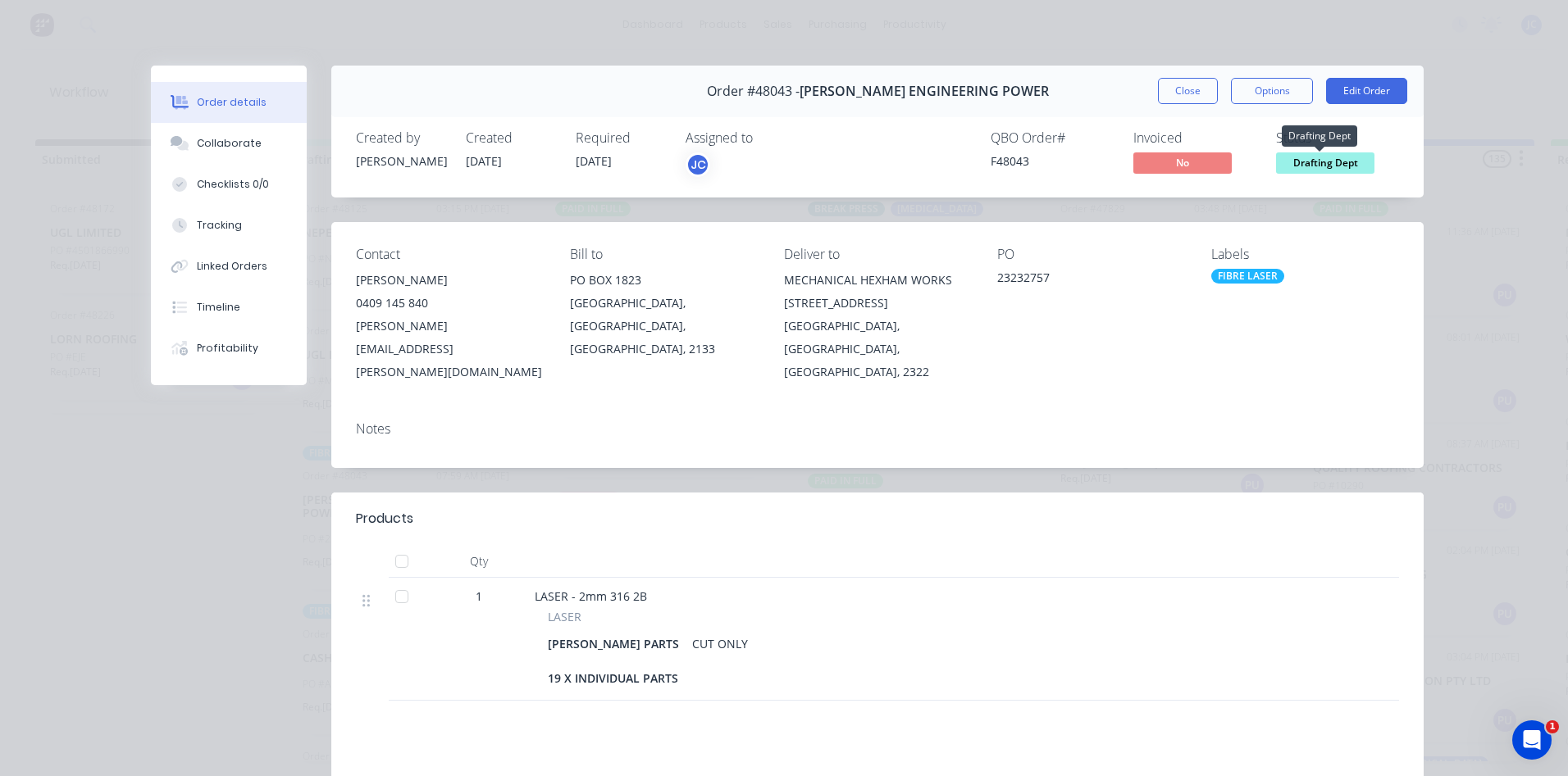
click at [1323, 160] on span "Drafting Dept" at bounding box center [1326, 162] width 99 height 20
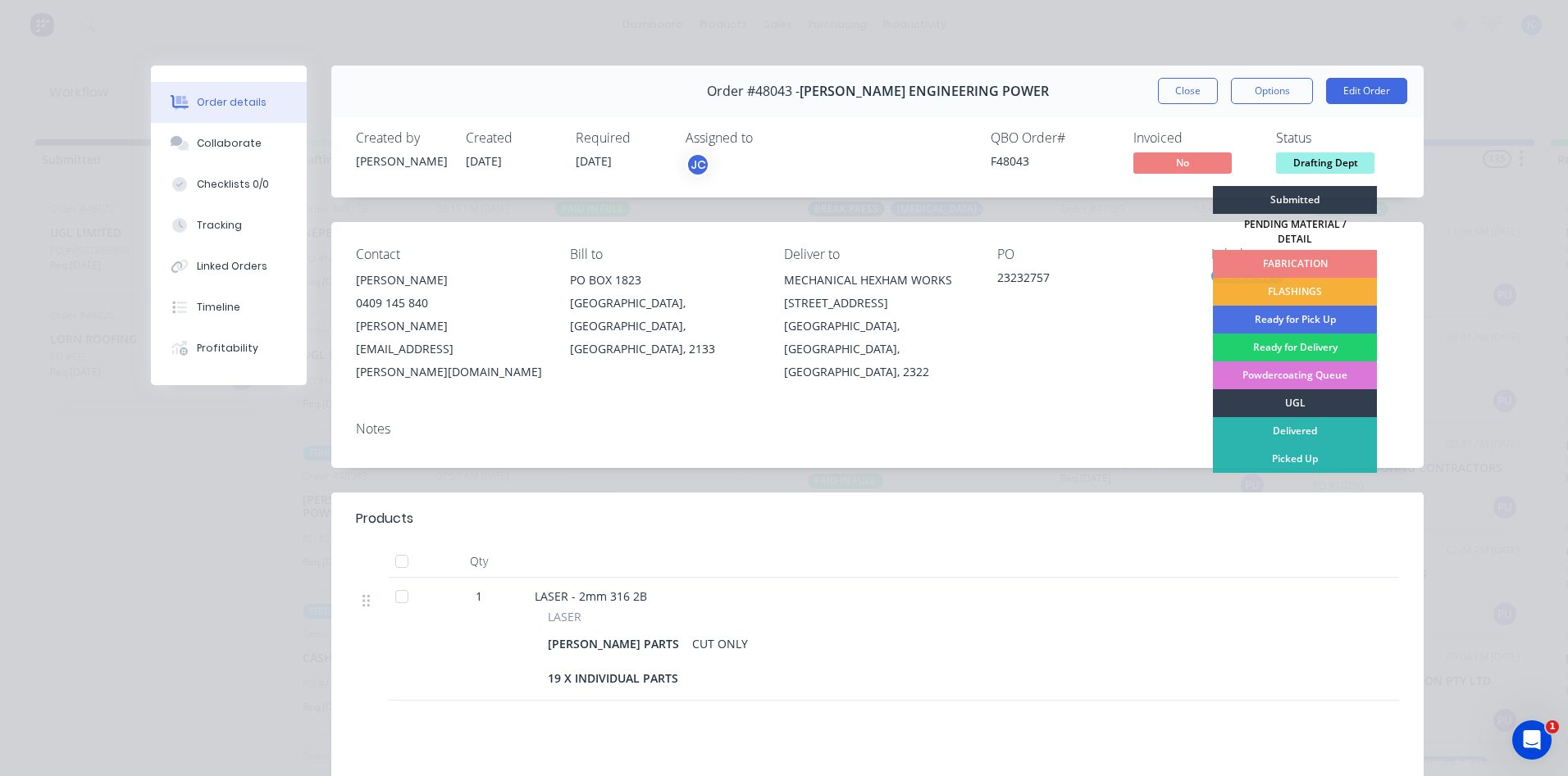
click at [1291, 256] on div "FABRICATION" at bounding box center [1295, 264] width 164 height 28
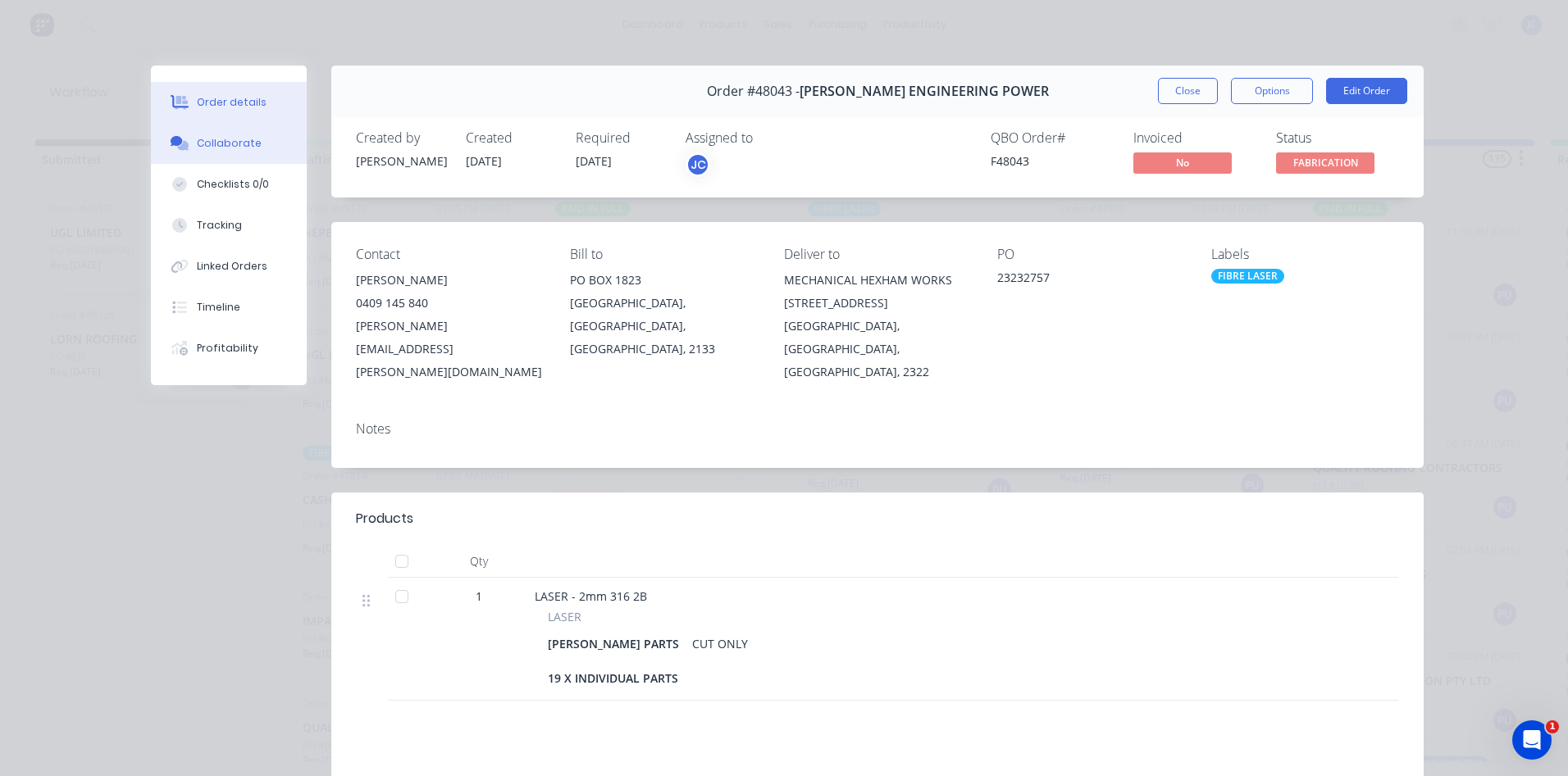
click at [243, 141] on div "Collaborate" at bounding box center [229, 144] width 64 height 15
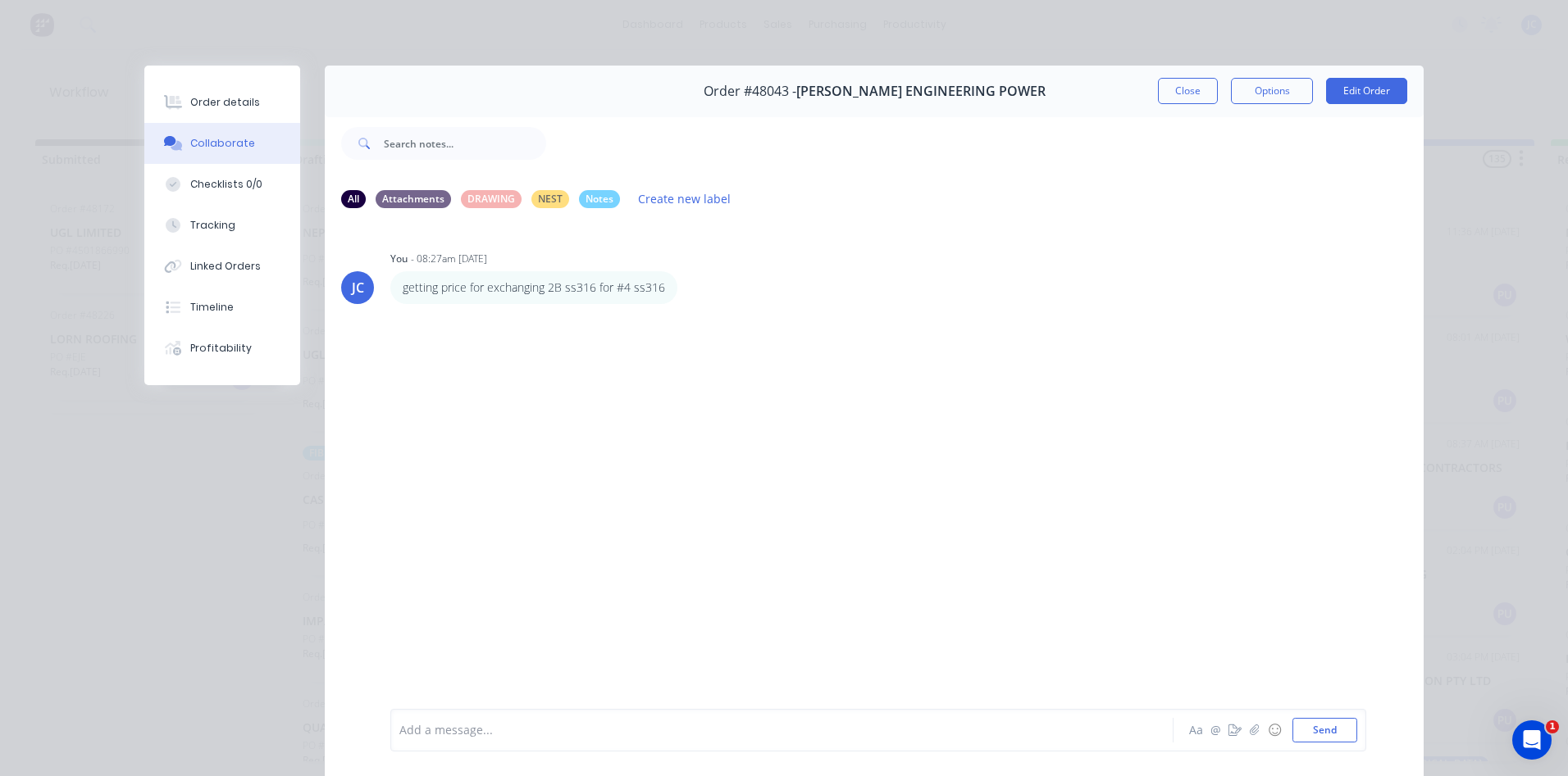
click at [448, 730] on div at bounding box center [759, 731] width 718 height 18
click at [539, 732] on div at bounding box center [759, 731] width 718 height 18
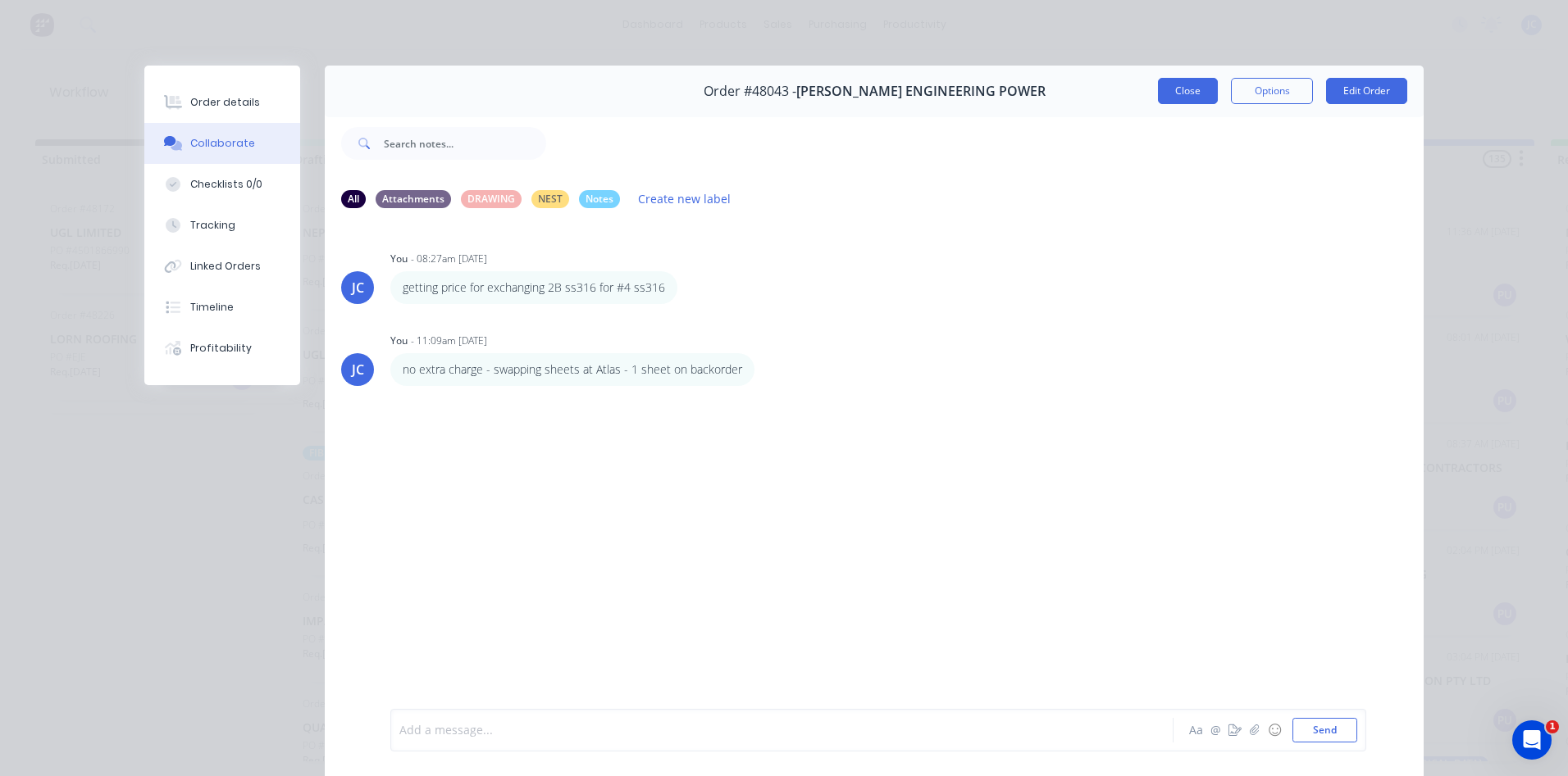
click at [1179, 87] on button "Close" at bounding box center [1188, 90] width 59 height 26
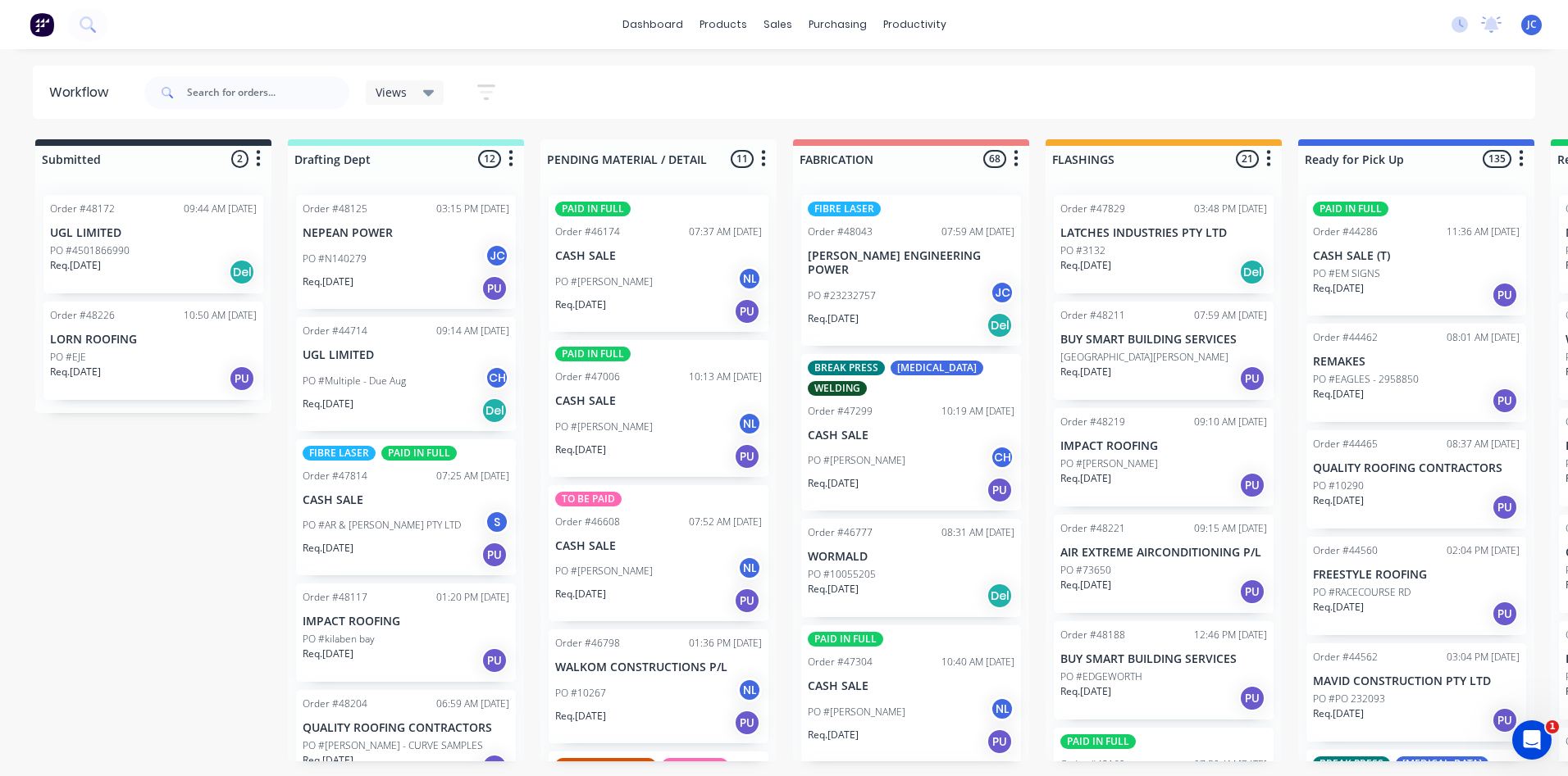
click at [876, 292] on div "PO #23232757 JC" at bounding box center [911, 295] width 207 height 31
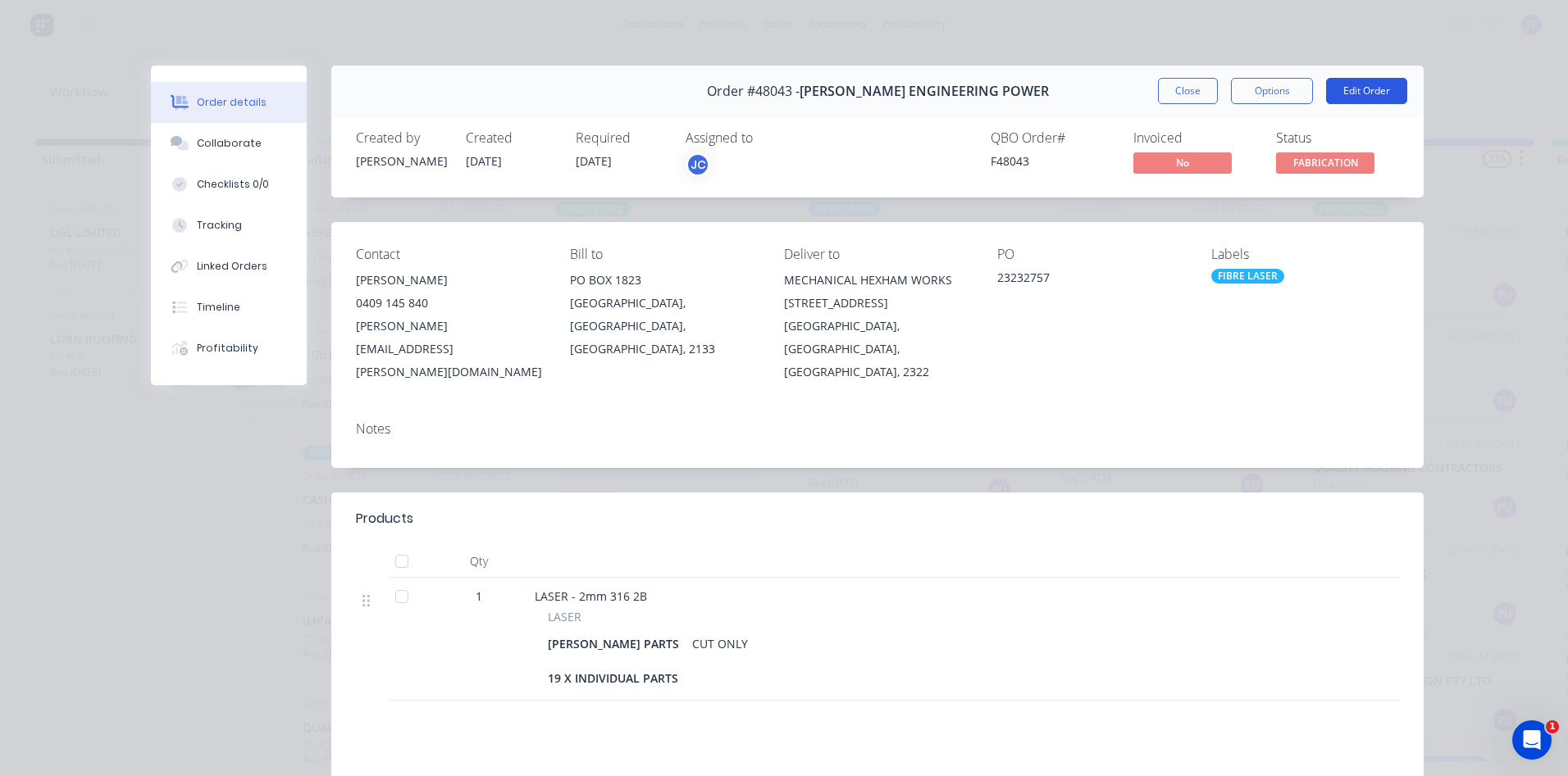
click at [1350, 90] on button "Edit Order" at bounding box center [1366, 90] width 81 height 26
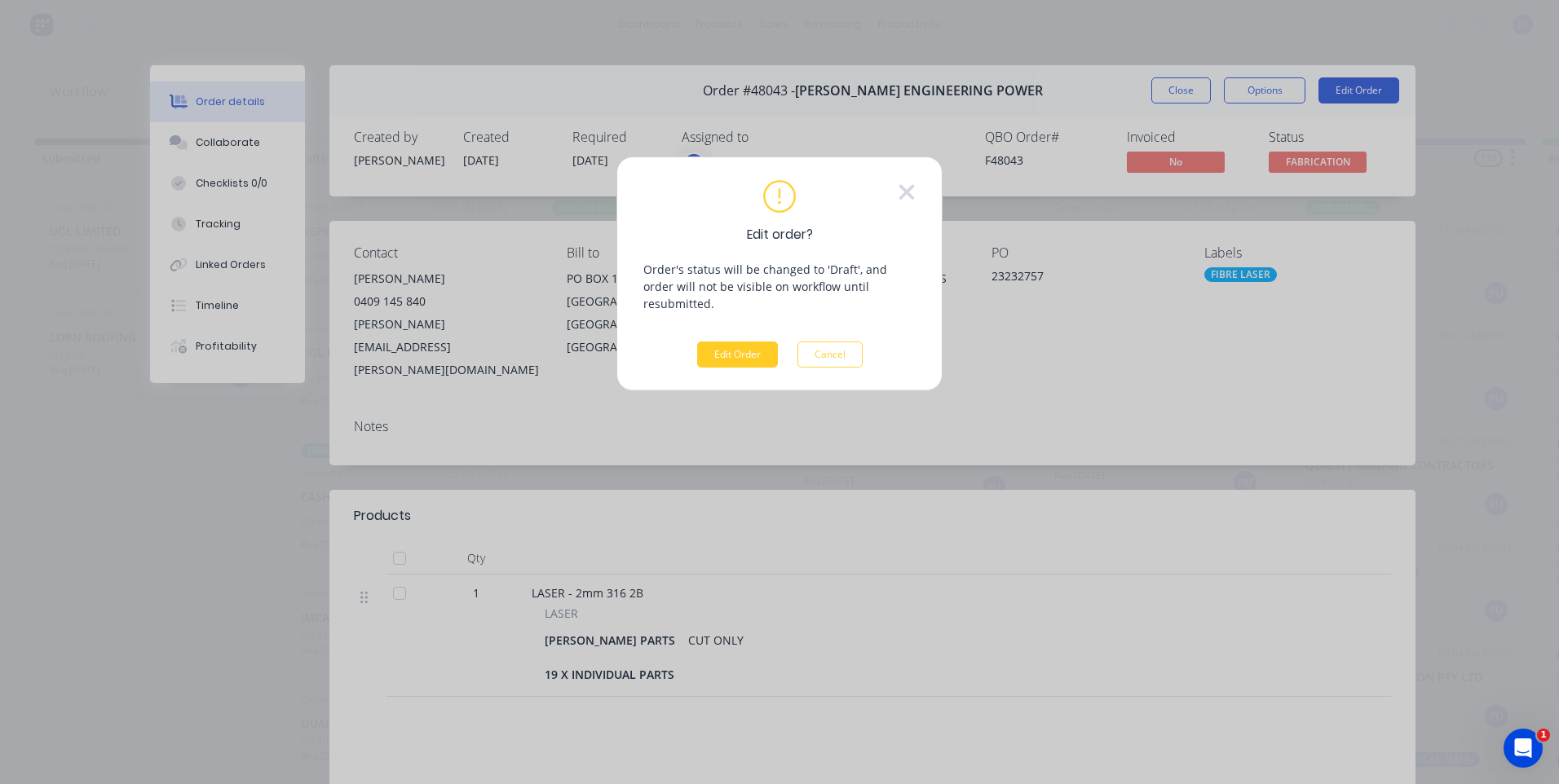
click at [749, 341] on button "Edit Order" at bounding box center [737, 354] width 81 height 26
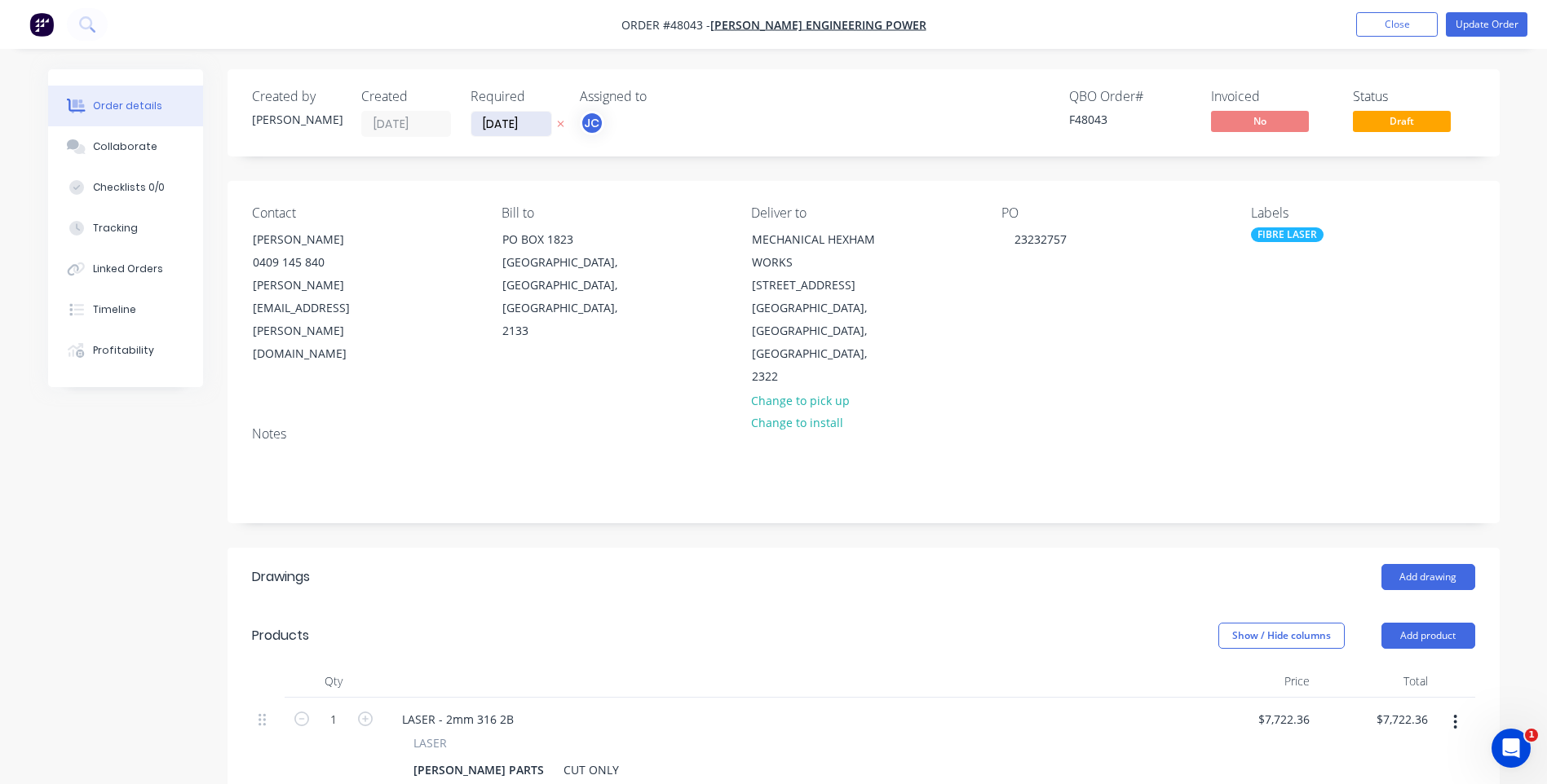
click at [519, 116] on input "[DATE]" at bounding box center [511, 123] width 80 height 24
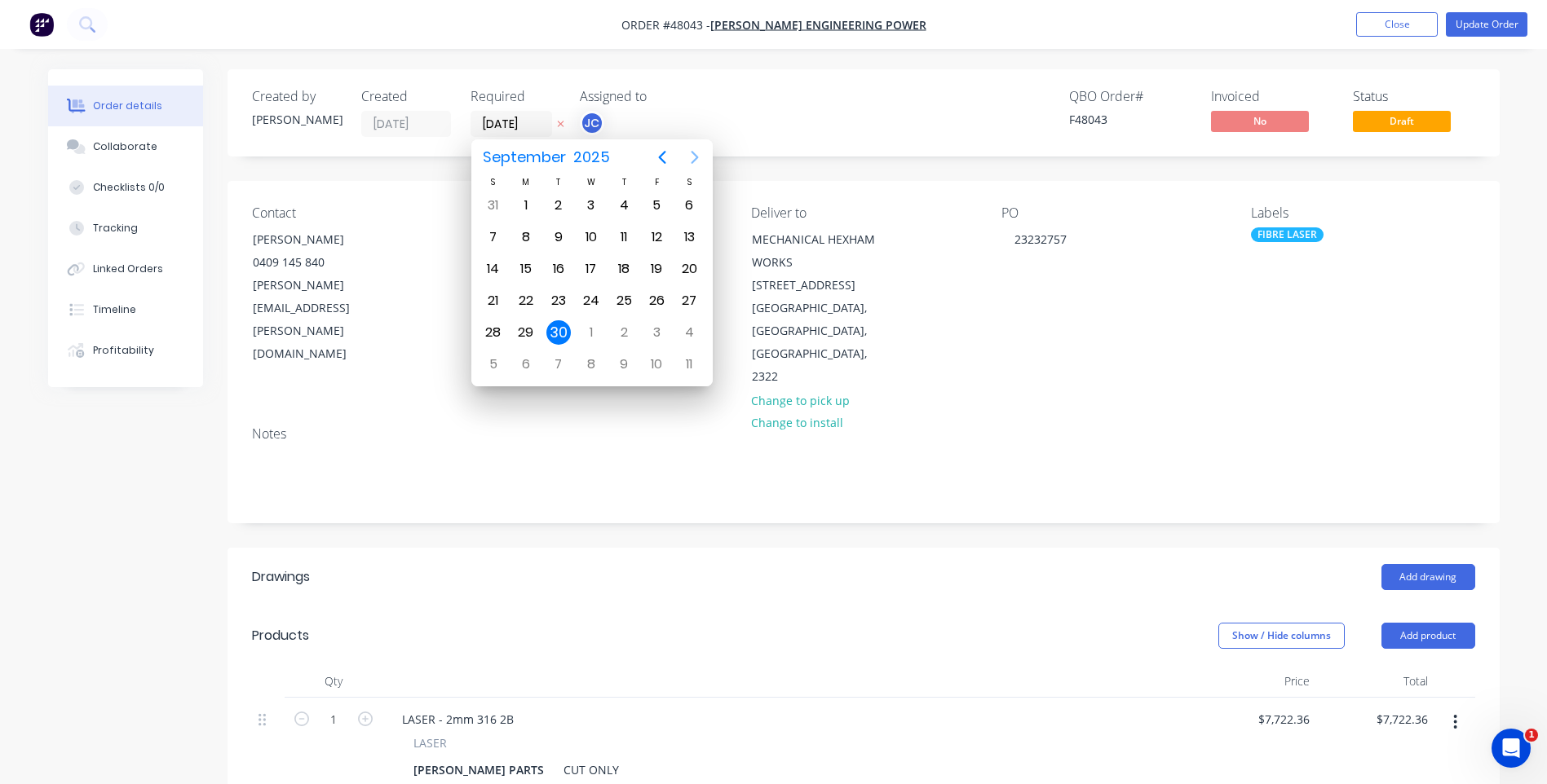
click at [699, 156] on icon "Next page" at bounding box center [695, 157] width 20 height 20
click at [560, 236] on div "7" at bounding box center [558, 236] width 24 height 24
type input "[DATE]"
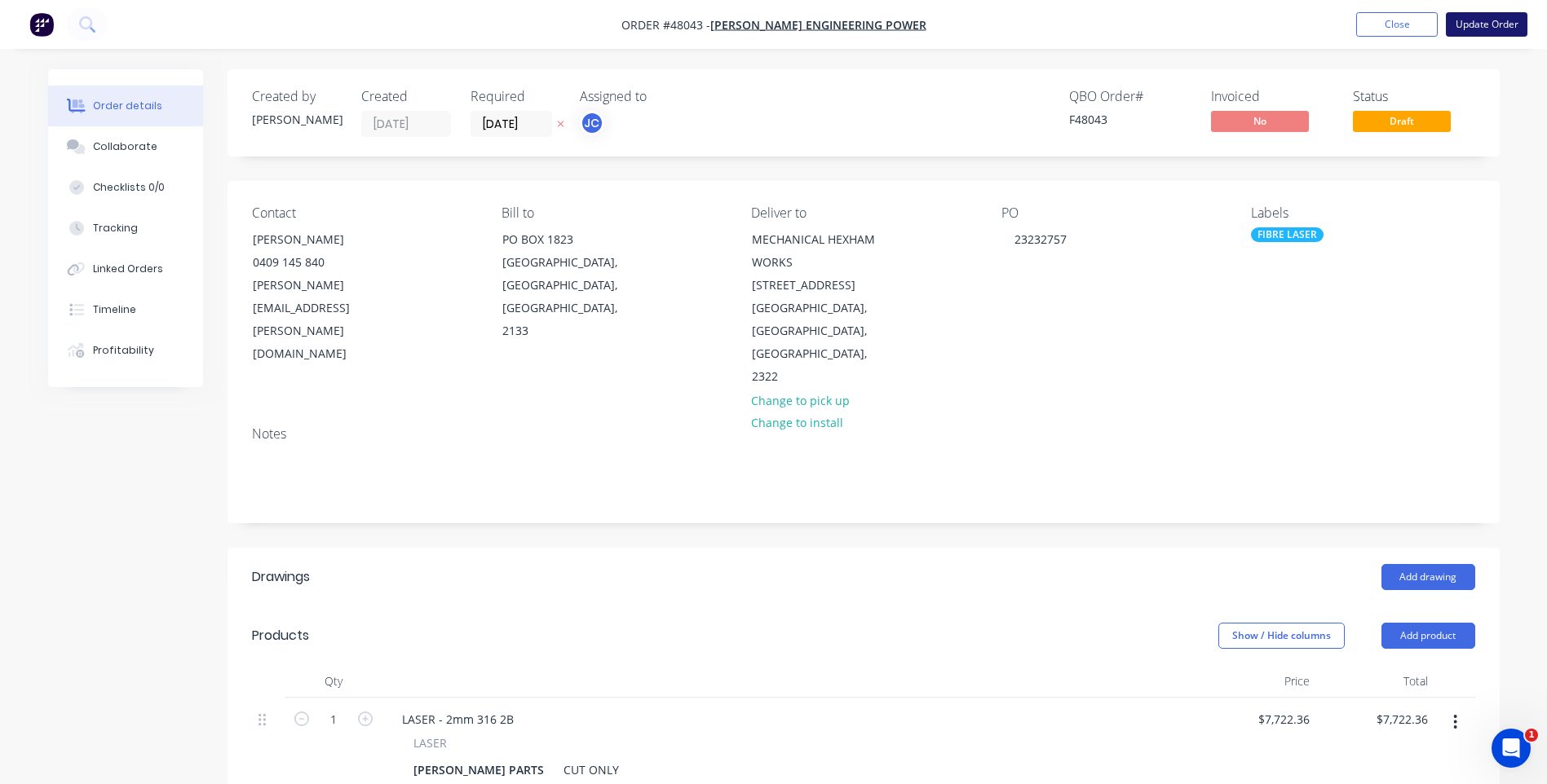
click at [1509, 19] on button "Update Order" at bounding box center [1486, 24] width 82 height 24
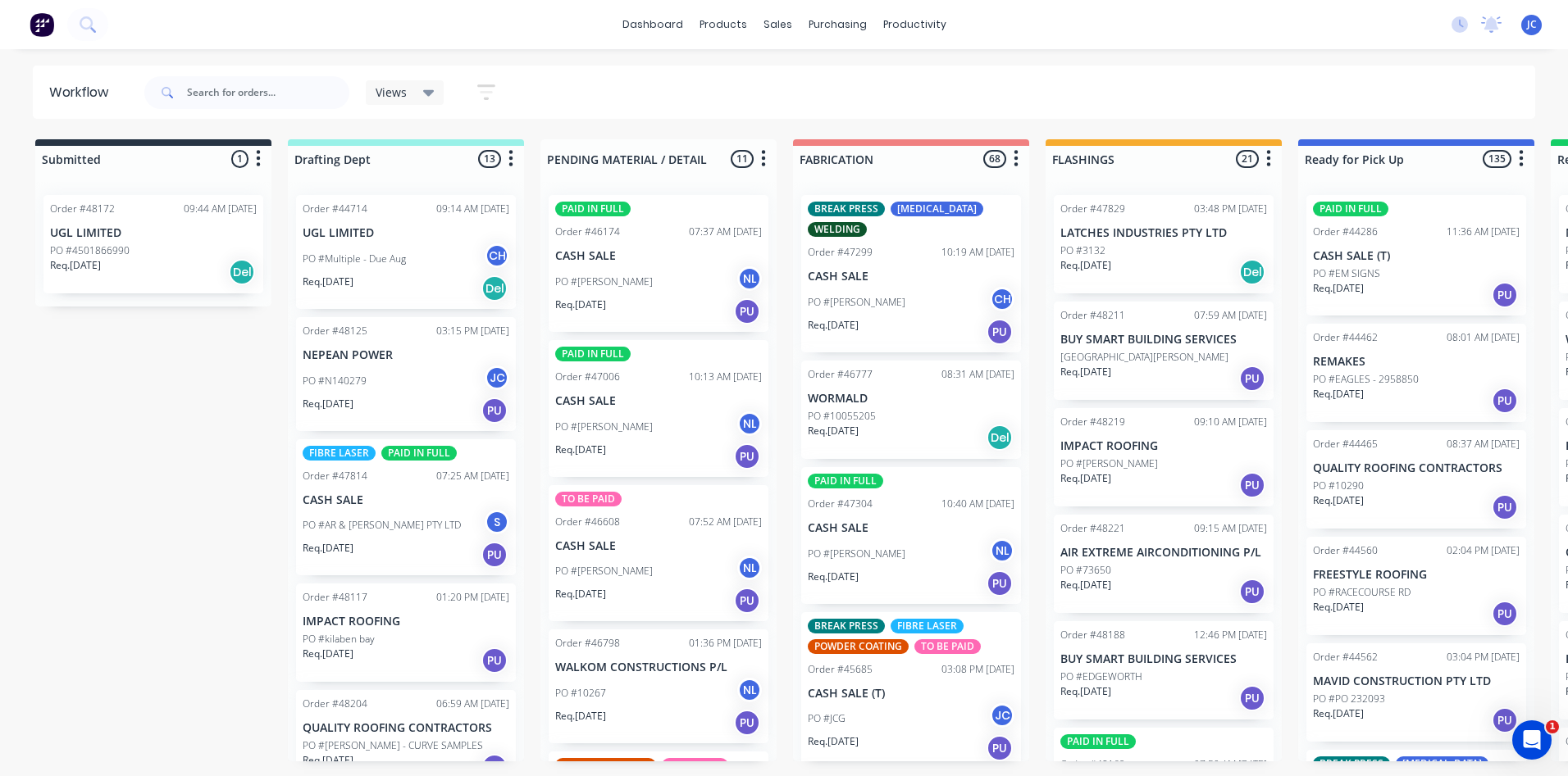
click at [399, 95] on span "Views" at bounding box center [390, 92] width 31 height 18
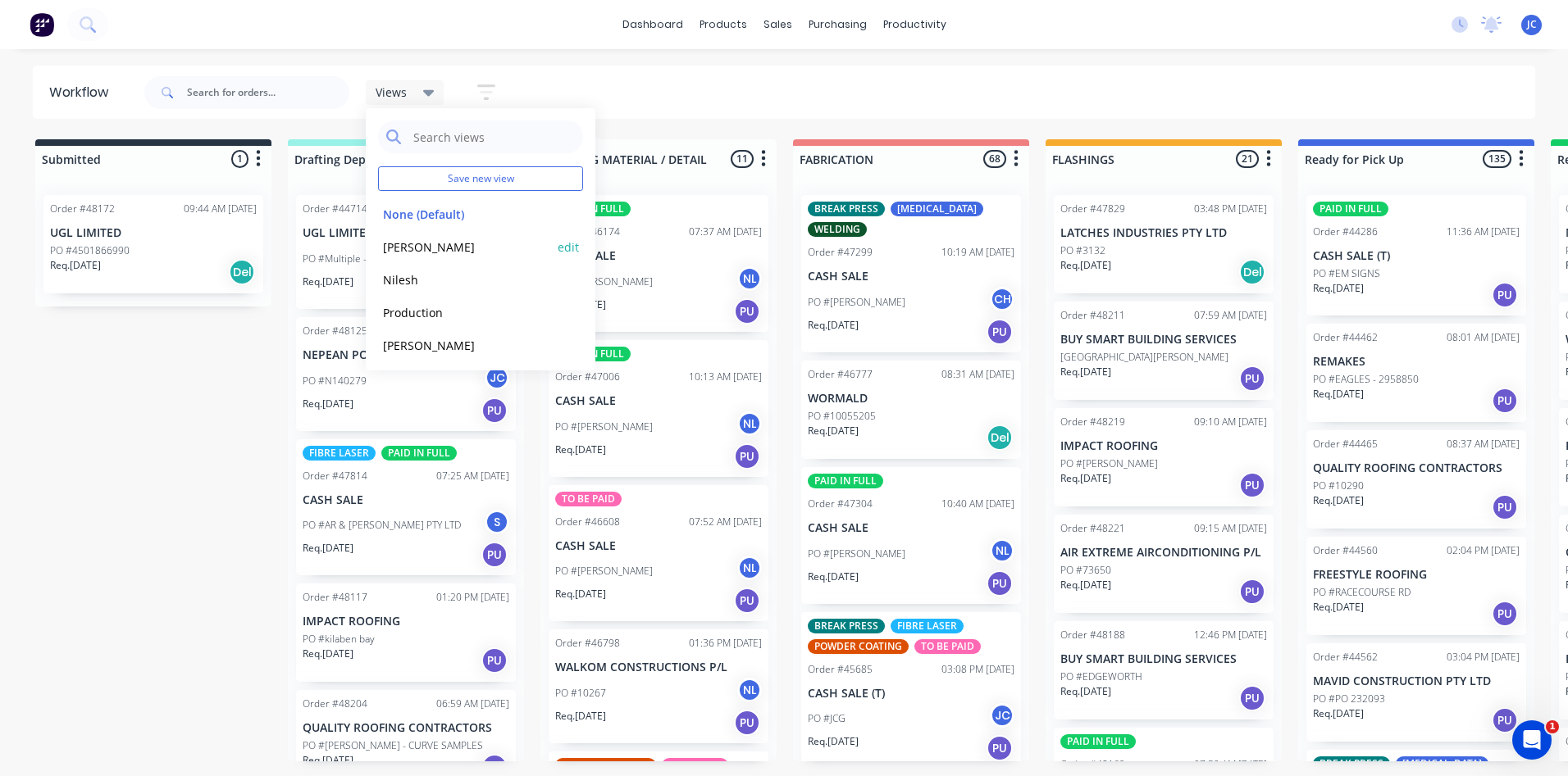
click at [395, 246] on button "[PERSON_NAME]" at bounding box center [465, 247] width 175 height 19
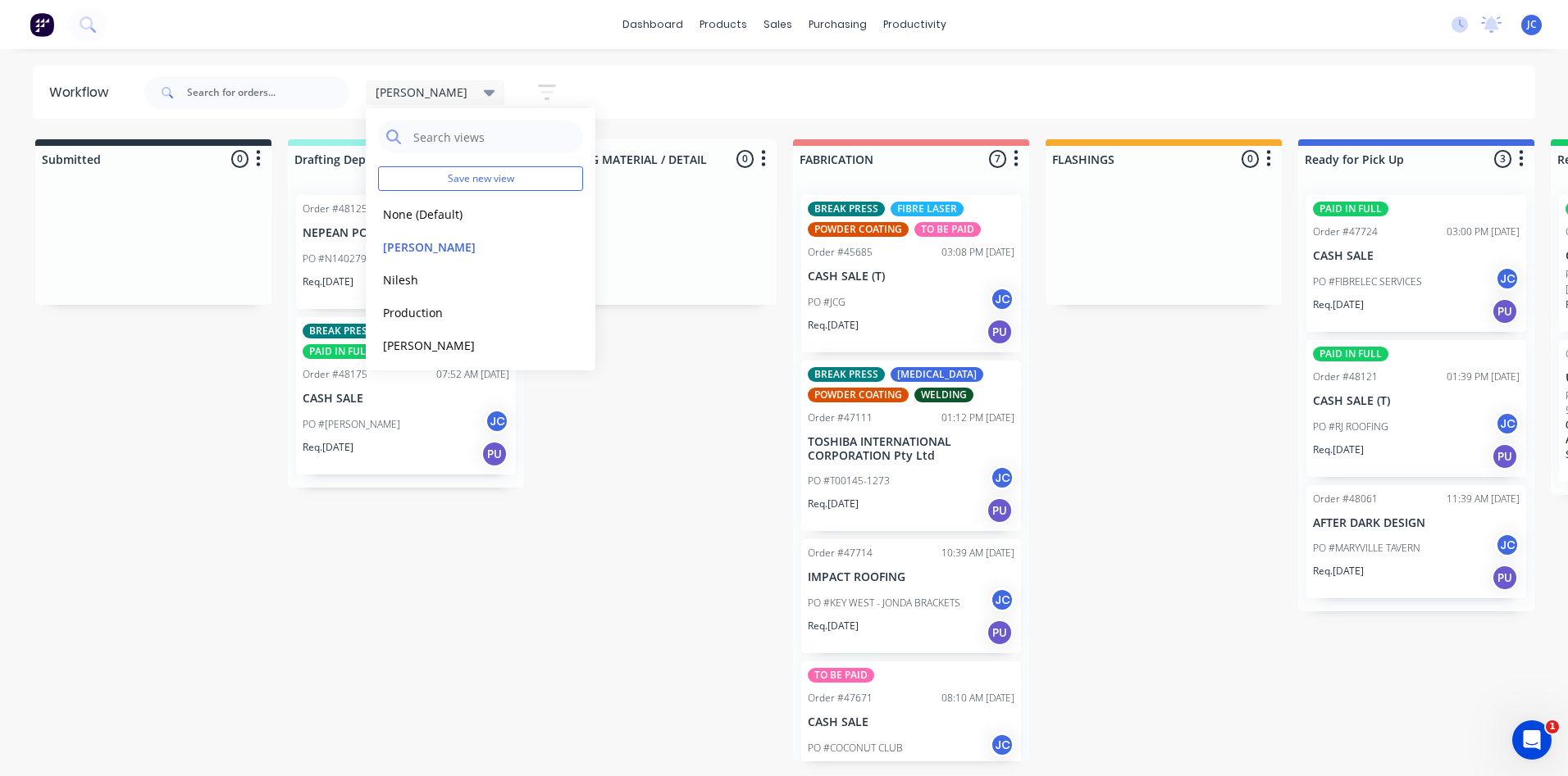
click at [569, 72] on div "[PERSON_NAME] Save new view None (Default) edit [PERSON_NAME] edit [PERSON_NAME…" at bounding box center [838, 92] width 1395 height 49
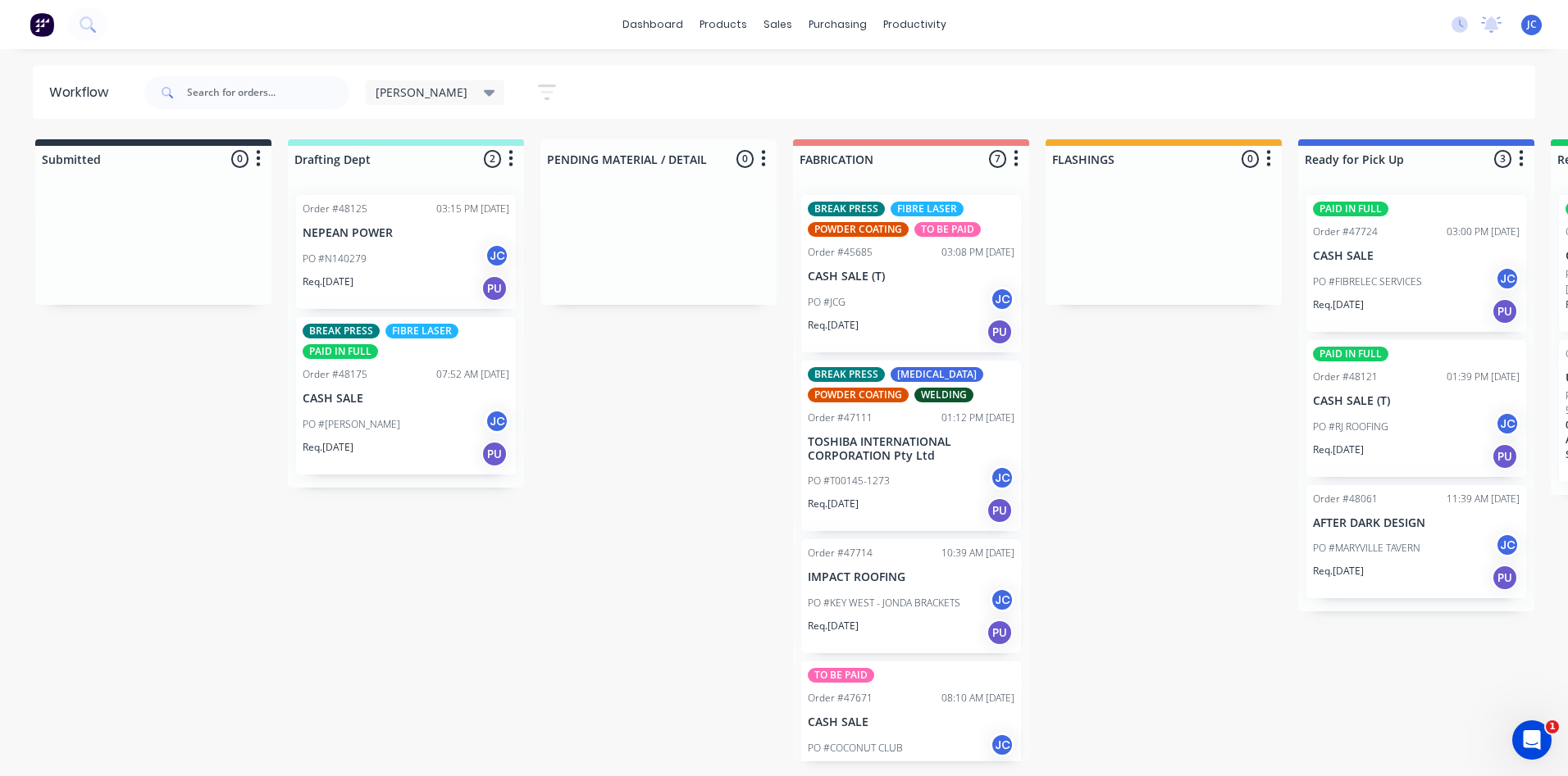
click at [450, 389] on div "BREAK PRESS FIBRE LASER PAID IN FULL Order #48175 07:52 AM [DATE] CASH SALE PO …" at bounding box center [406, 396] width 219 height 157
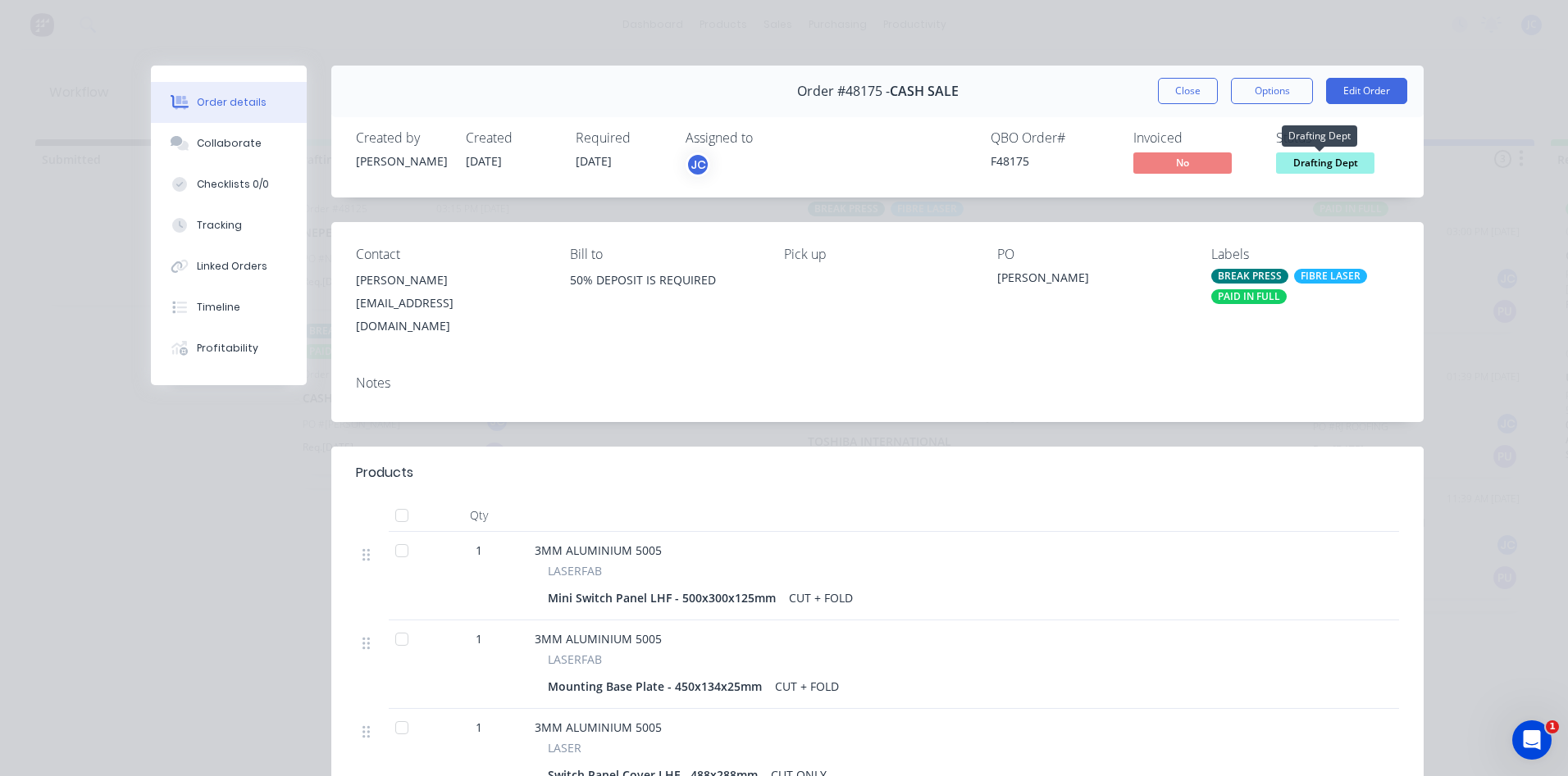
click at [1319, 157] on span "Drafting Dept" at bounding box center [1326, 162] width 99 height 20
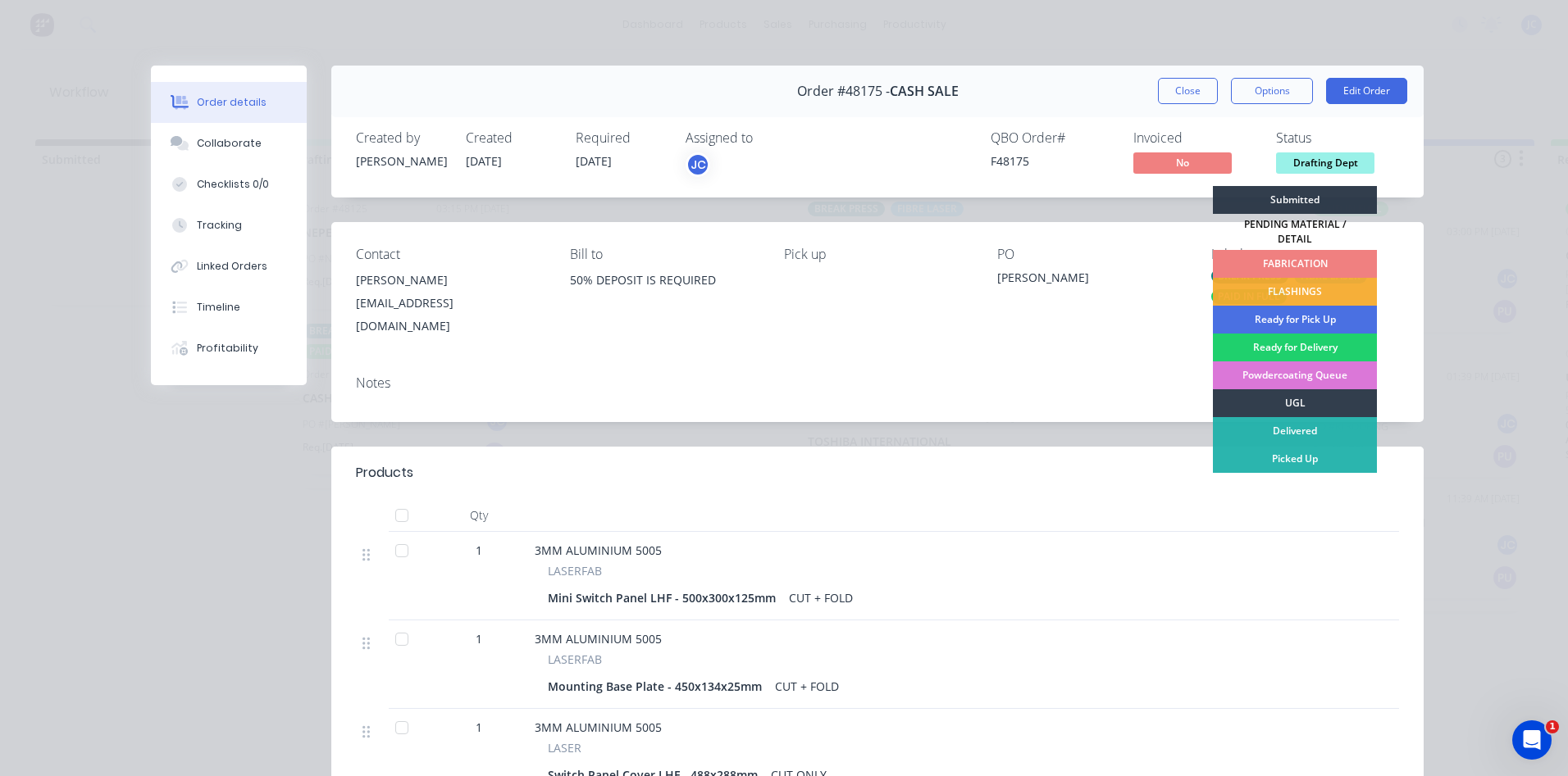
click at [1285, 250] on div "FABRICATION" at bounding box center [1295, 264] width 164 height 28
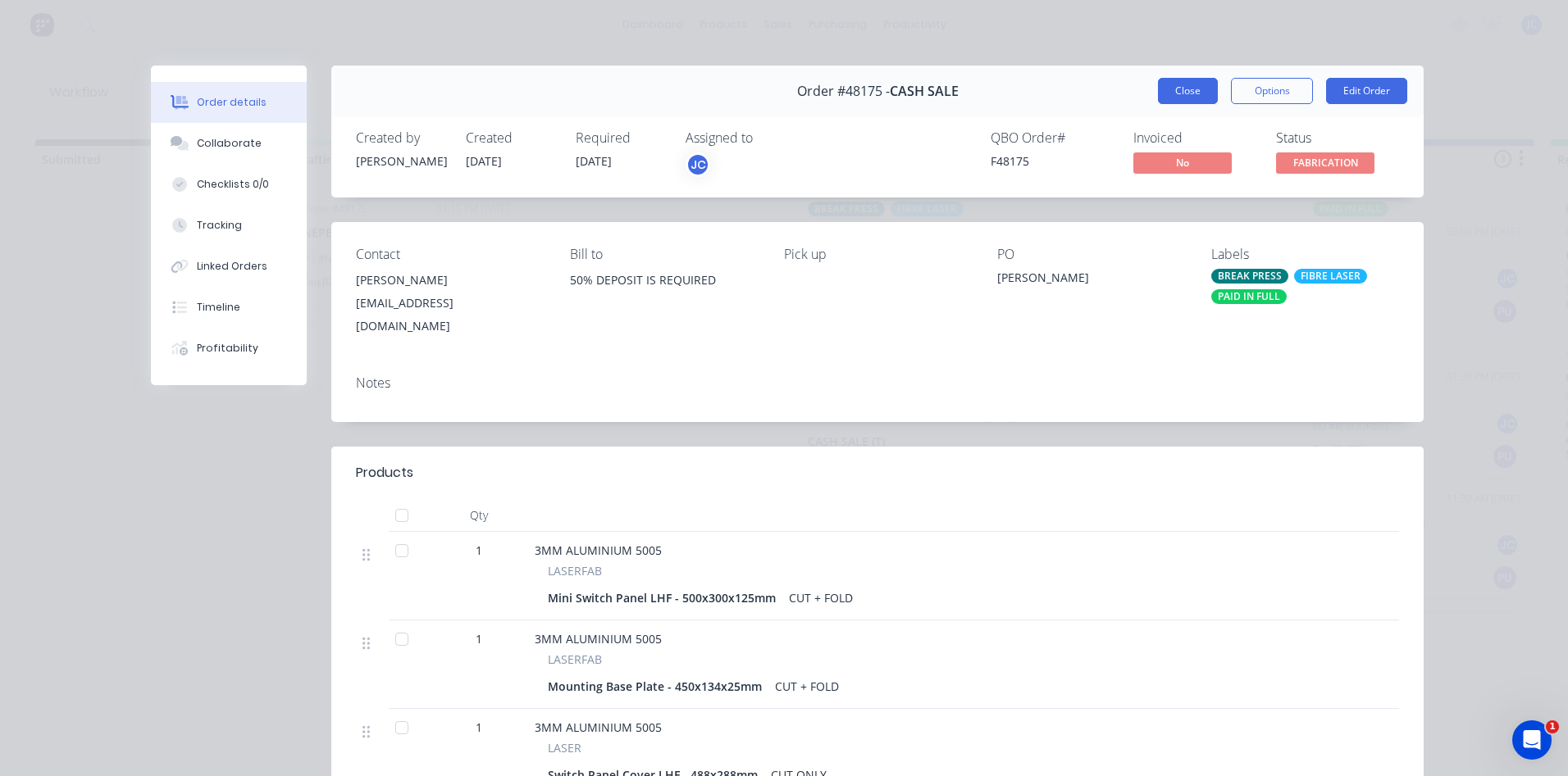
click at [1184, 89] on button "Close" at bounding box center [1188, 90] width 59 height 26
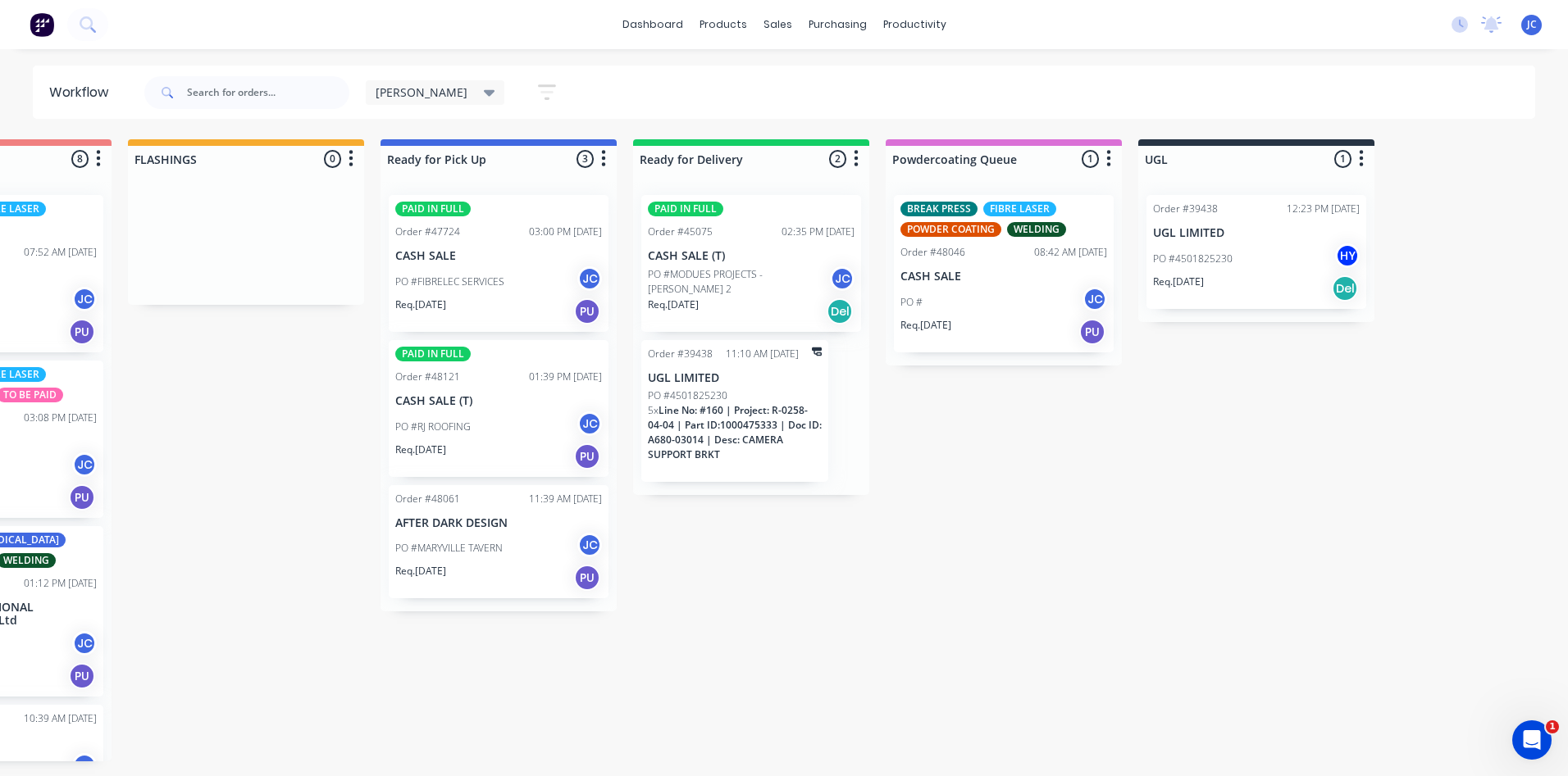
scroll to position [0, 780]
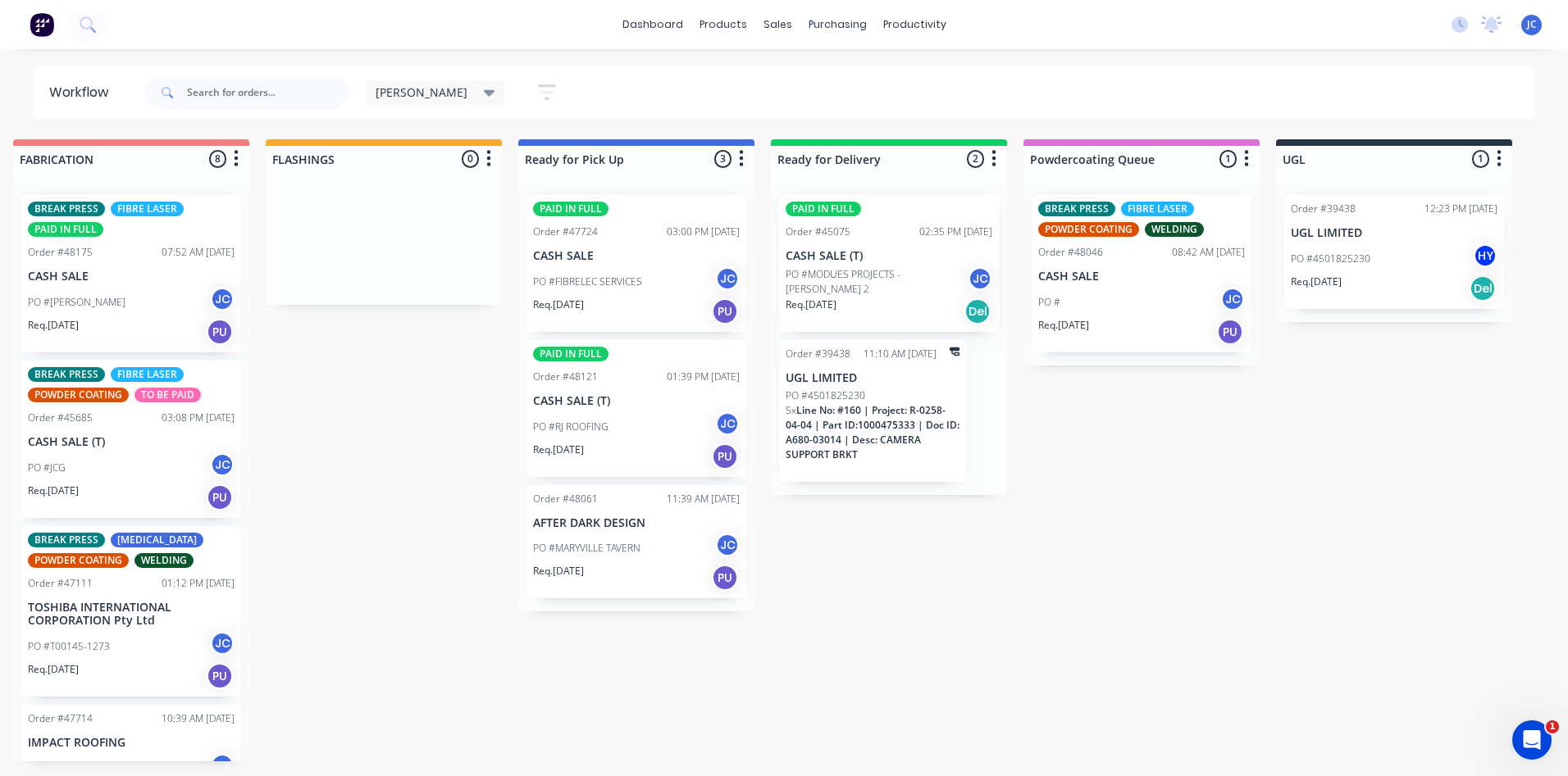
click at [1106, 290] on div "PO # JC" at bounding box center [1142, 302] width 207 height 31
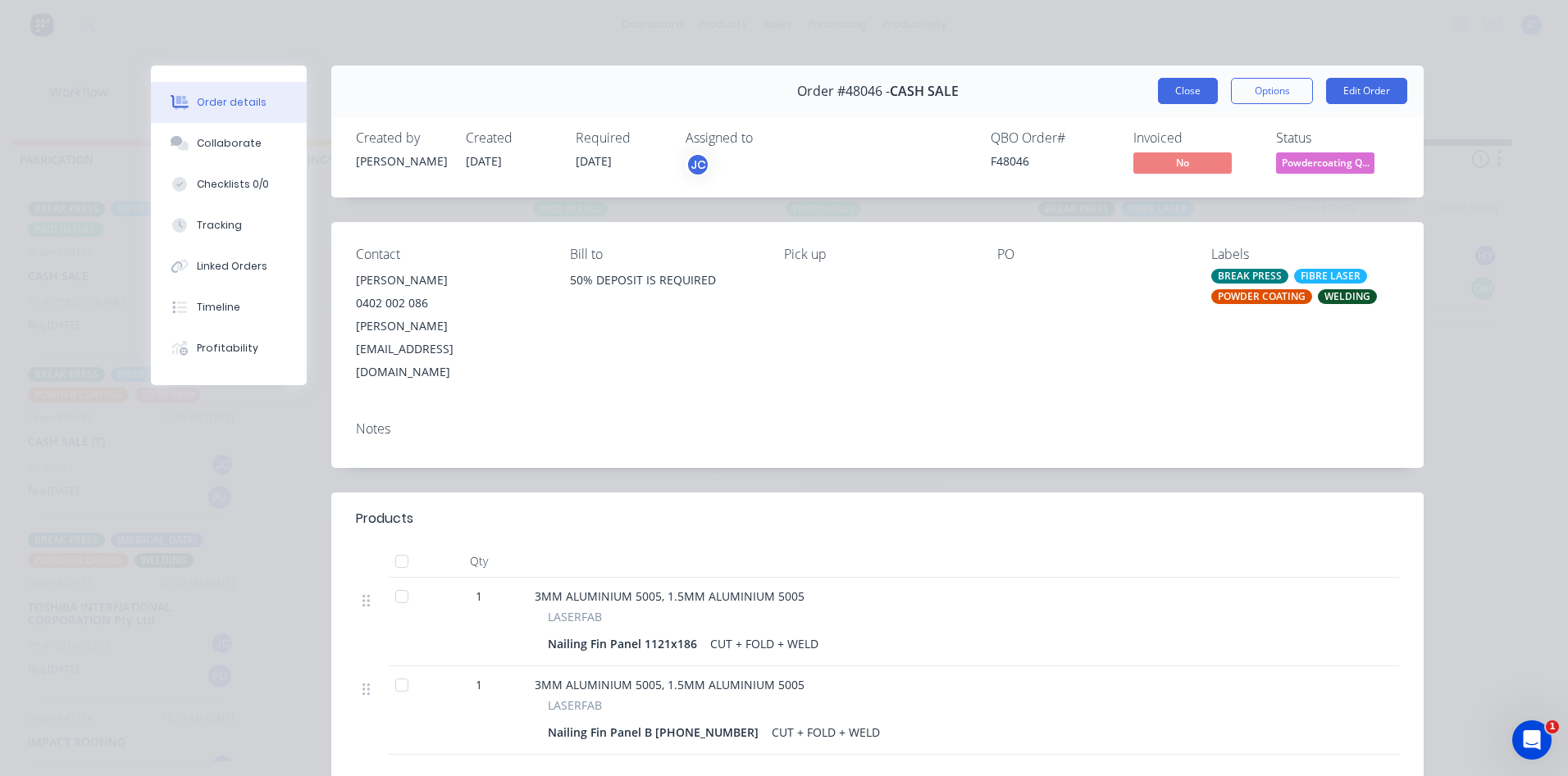
click at [1180, 91] on button "Close" at bounding box center [1188, 90] width 59 height 26
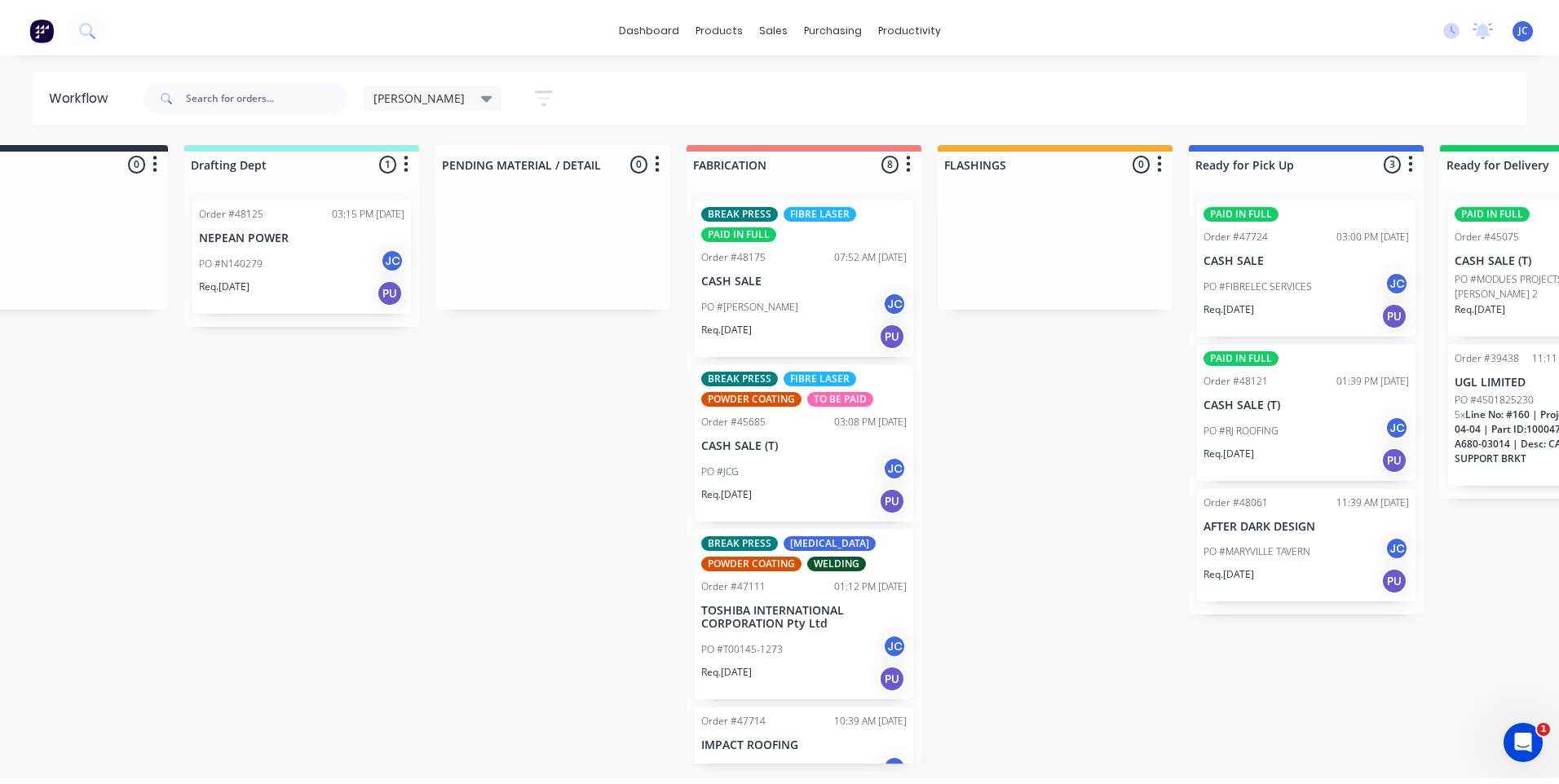
scroll to position [0, 0]
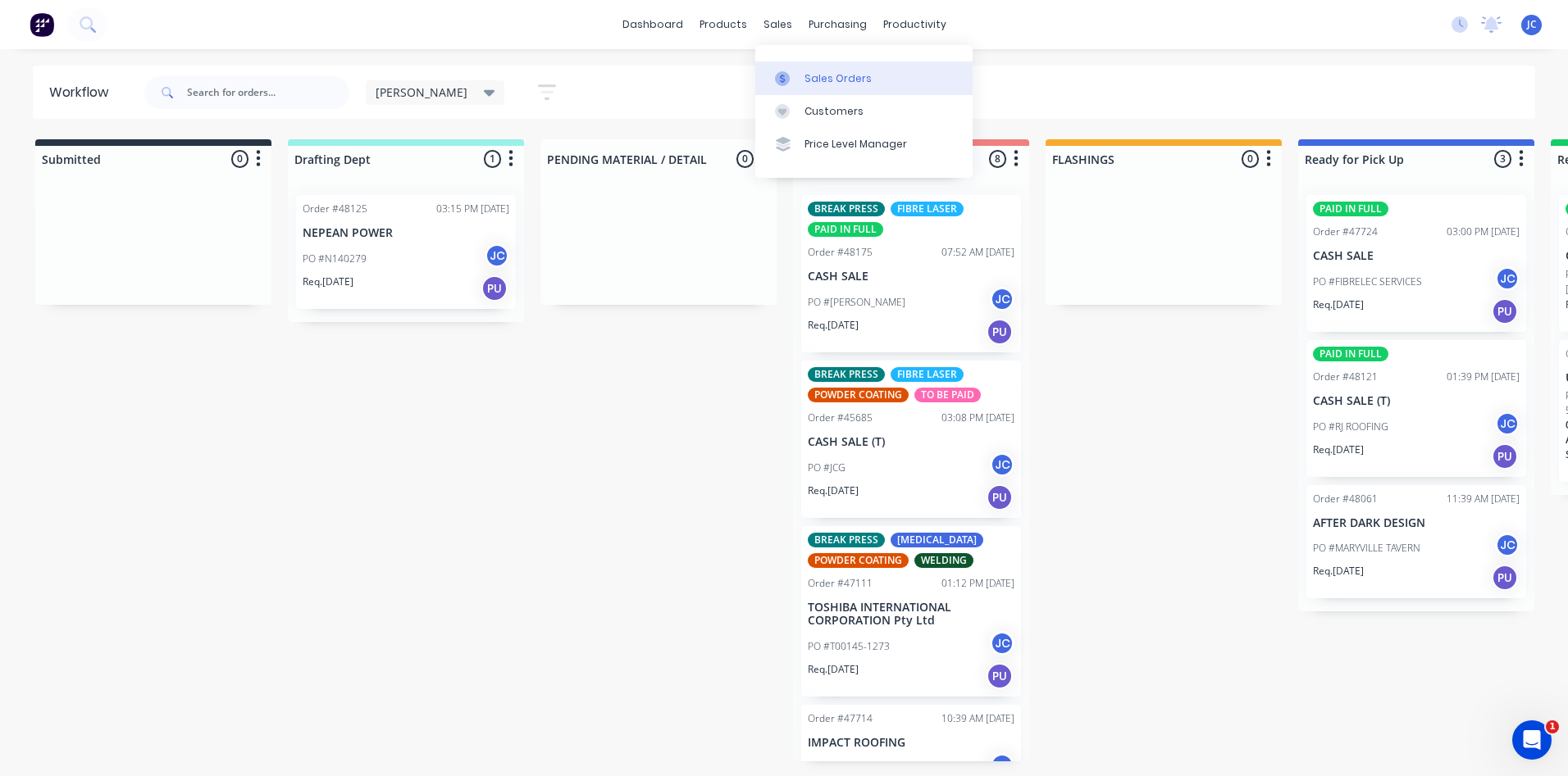
click at [791, 74] on div at bounding box center [787, 79] width 24 height 15
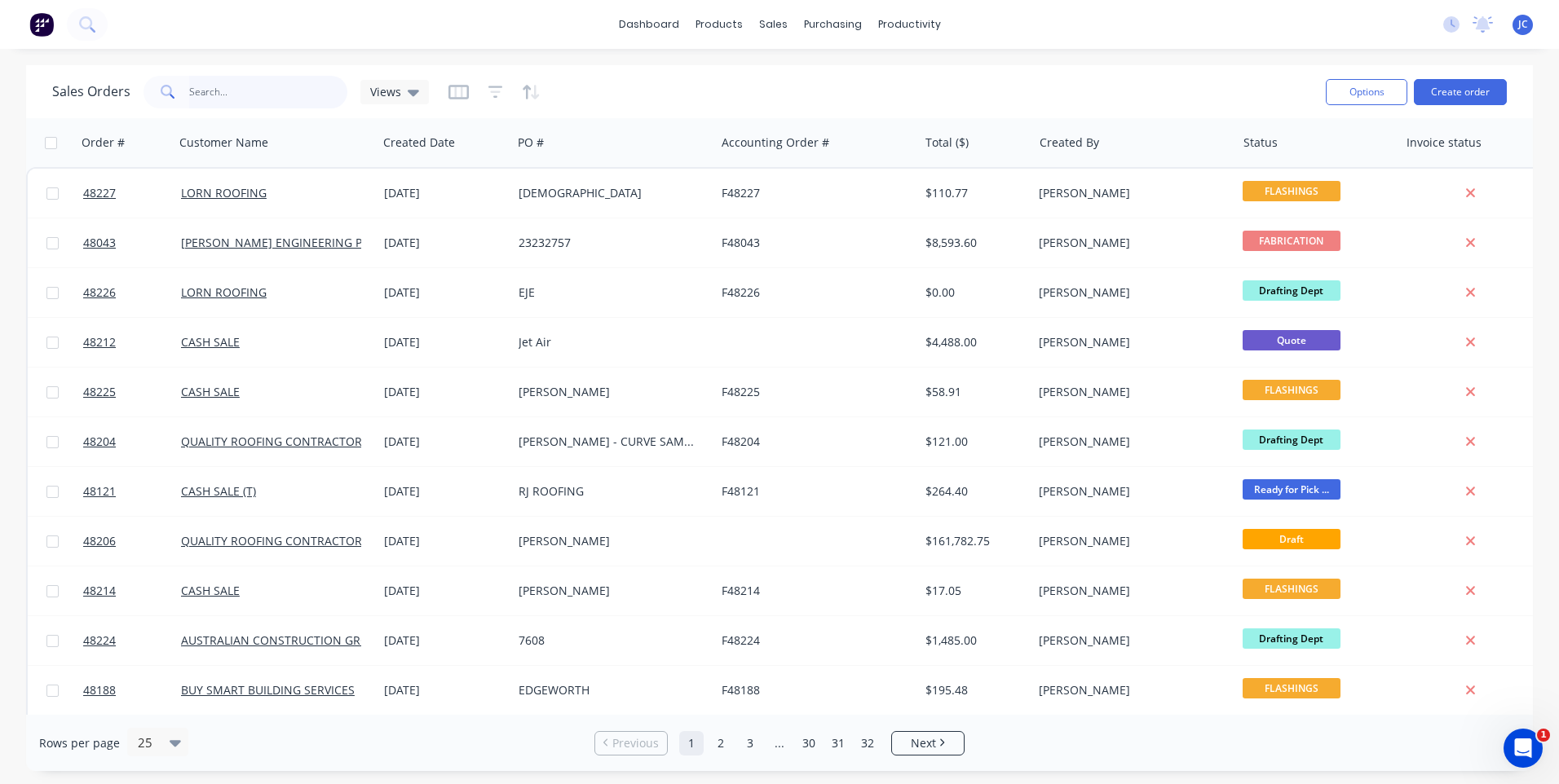
click at [235, 95] on input "text" at bounding box center [268, 92] width 159 height 32
type input "36133"
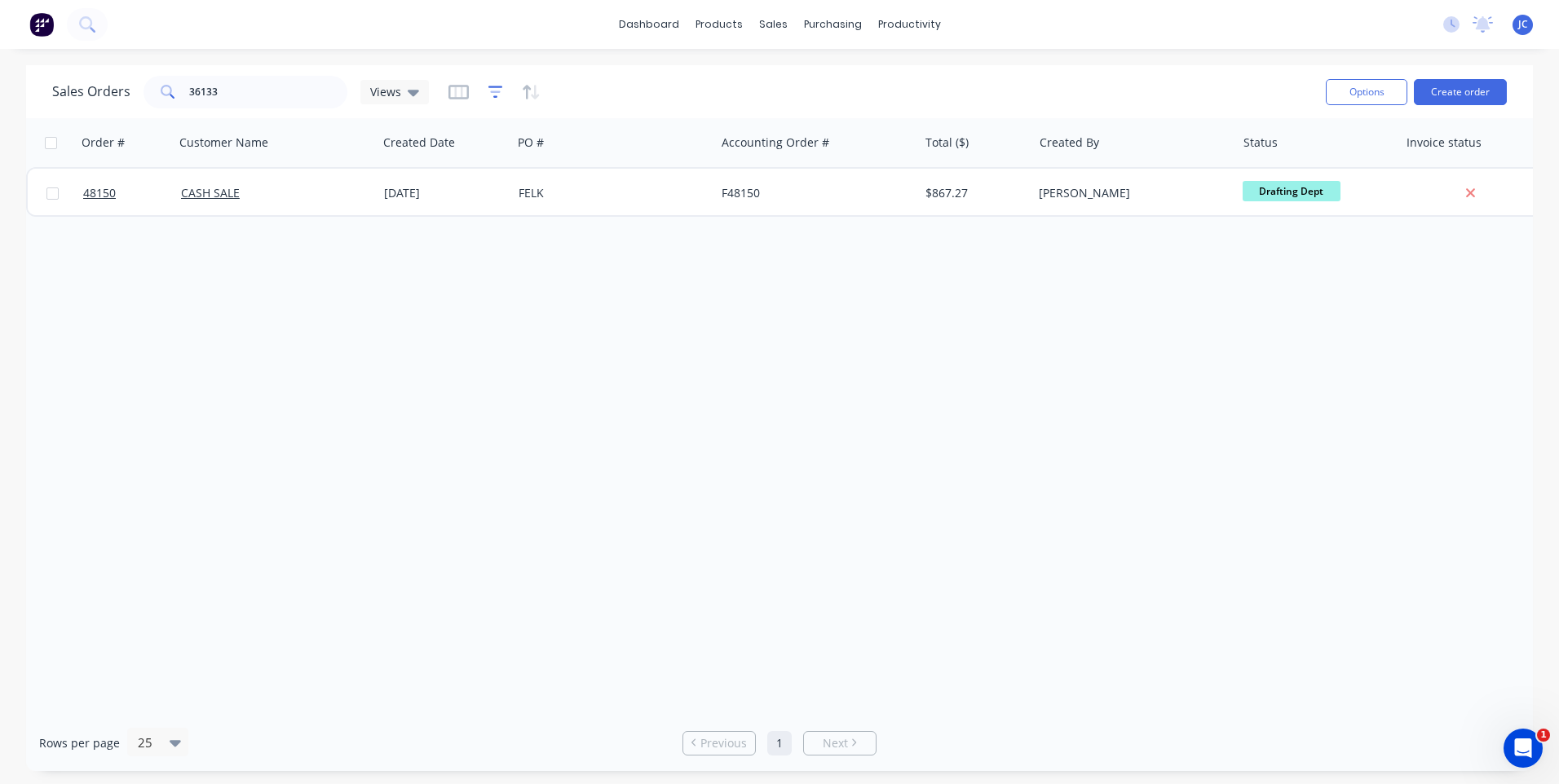
click at [493, 96] on icon "button" at bounding box center [496, 92] width 15 height 17
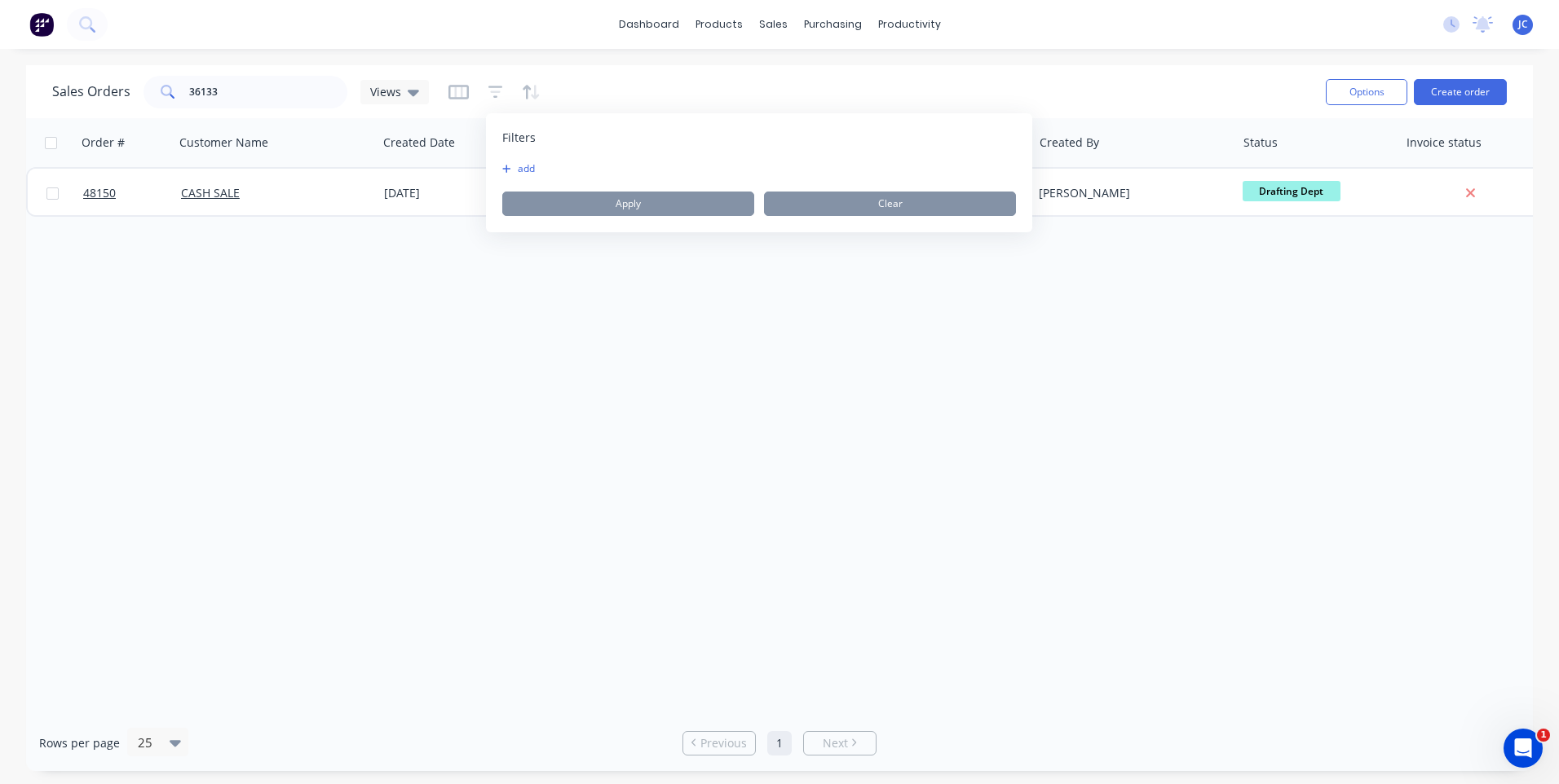
click at [509, 172] on icon "button" at bounding box center [506, 169] width 9 height 10
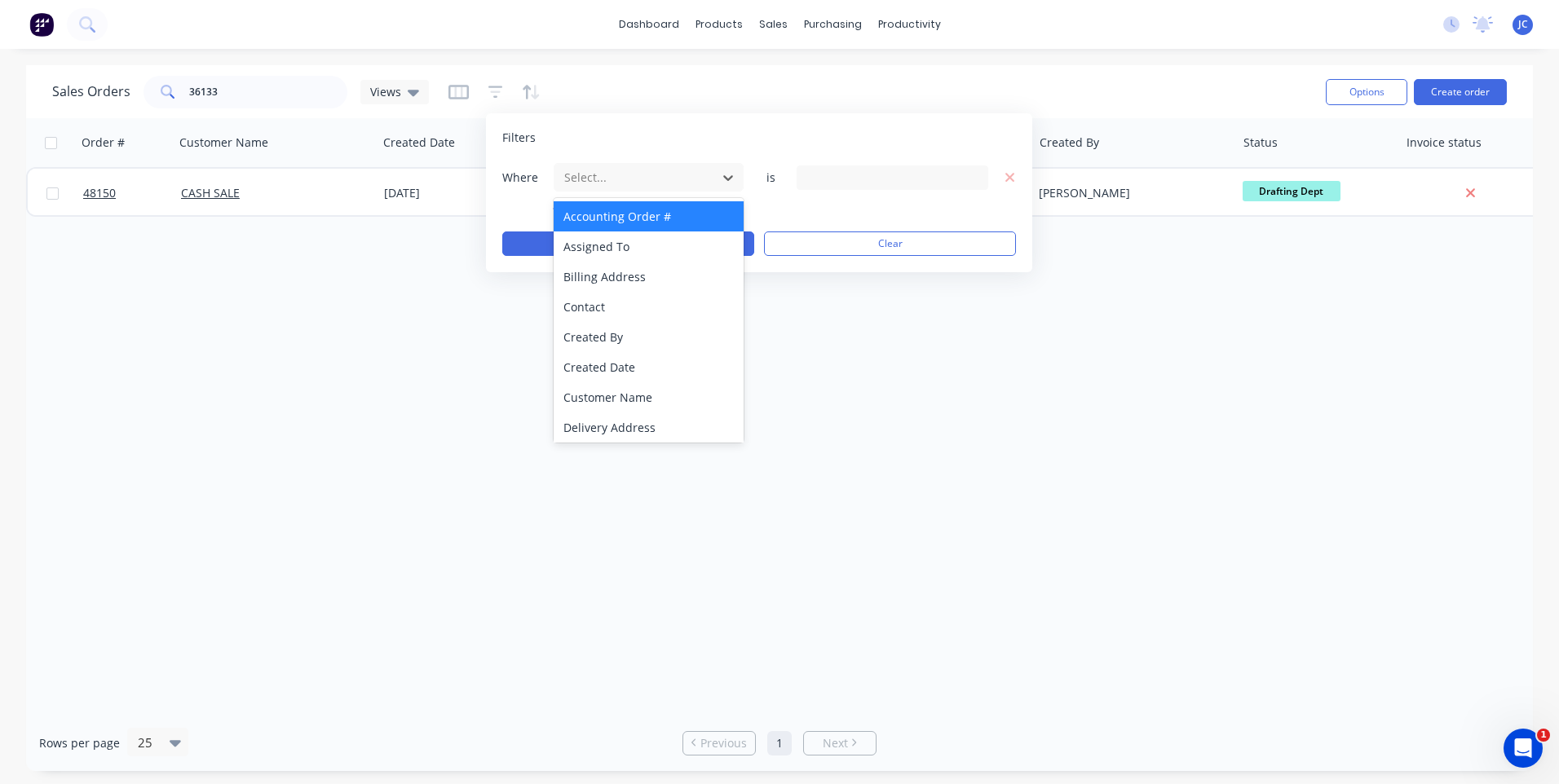
drag, startPoint x: 711, startPoint y: 172, endPoint x: 685, endPoint y: 202, distance: 39.7
click at [712, 172] on div "Select..." at bounding box center [635, 177] width 156 height 27
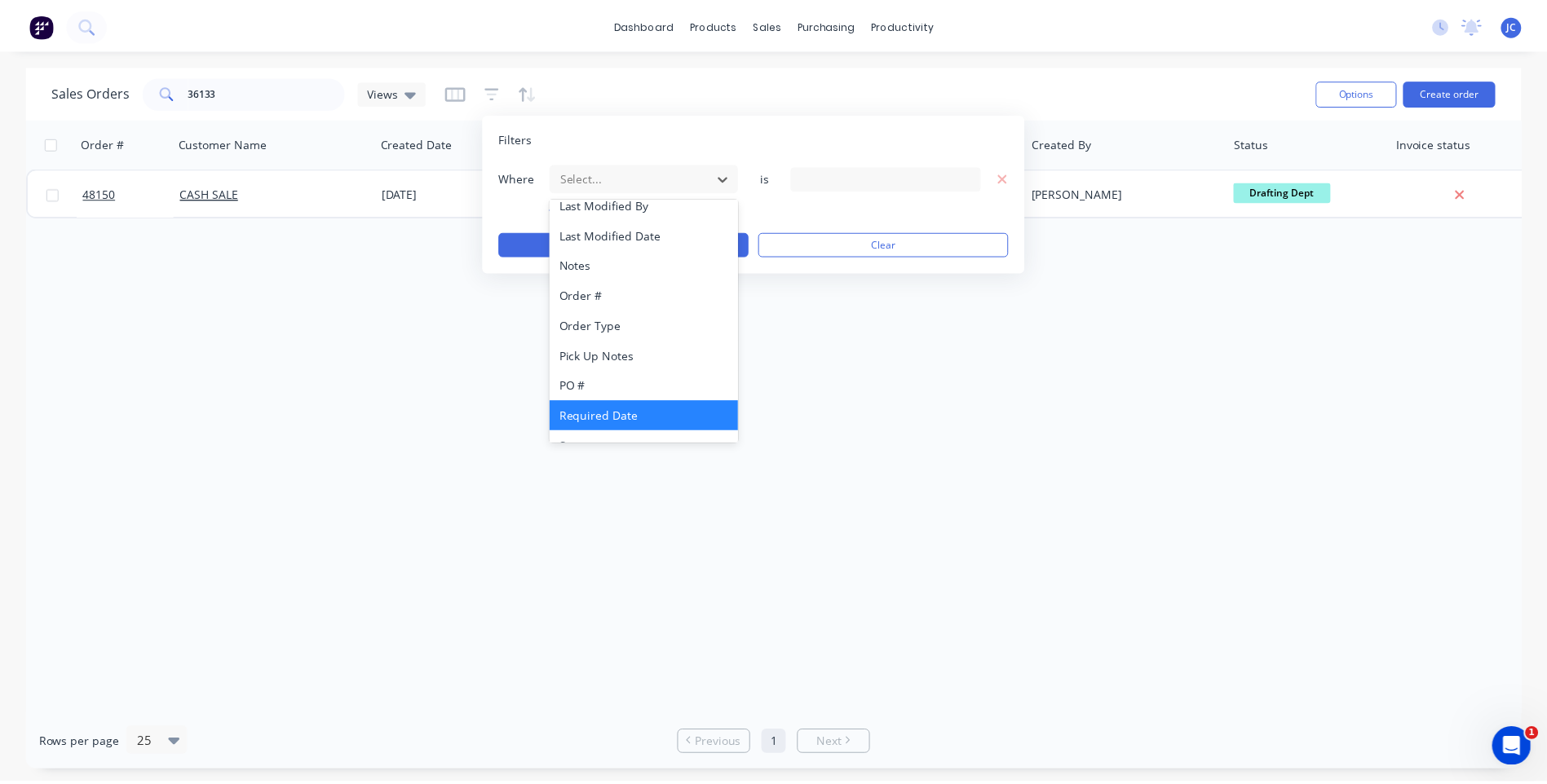
scroll to position [395, 0]
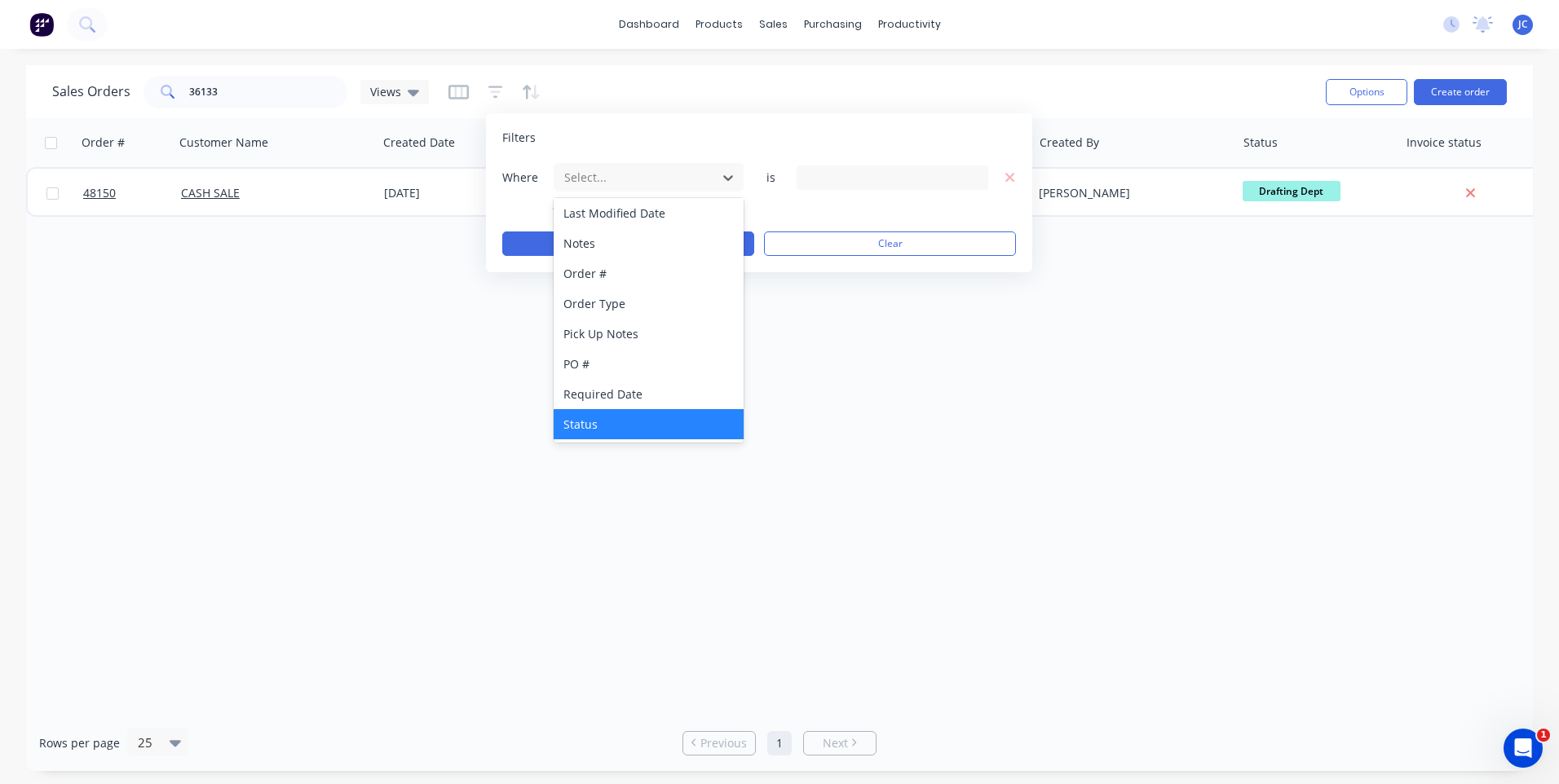
click at [591, 414] on div "Status" at bounding box center [649, 424] width 190 height 30
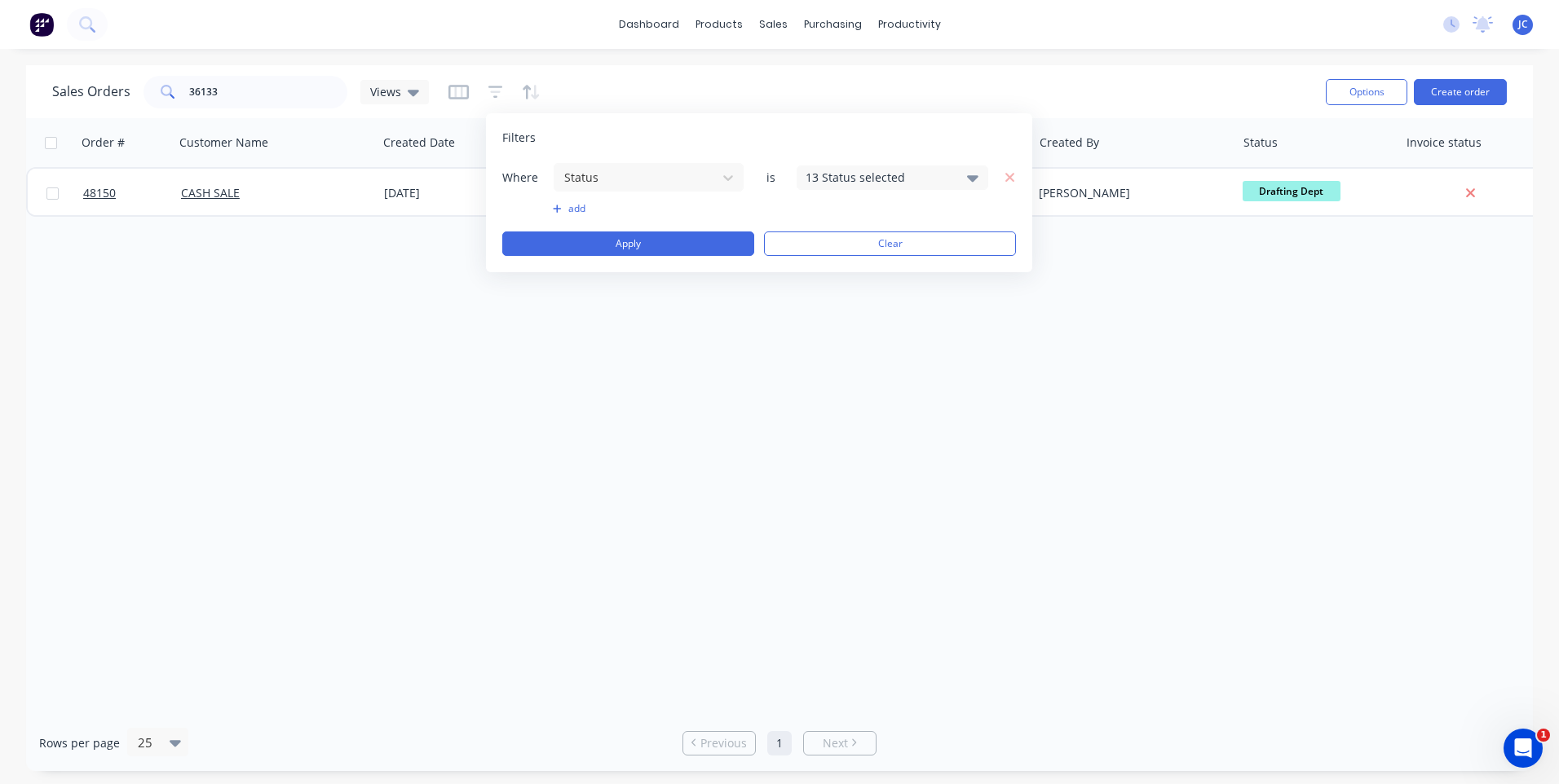
click at [889, 177] on div "13 Status selected" at bounding box center [879, 177] width 147 height 17
click at [828, 300] on div at bounding box center [823, 300] width 32 height 32
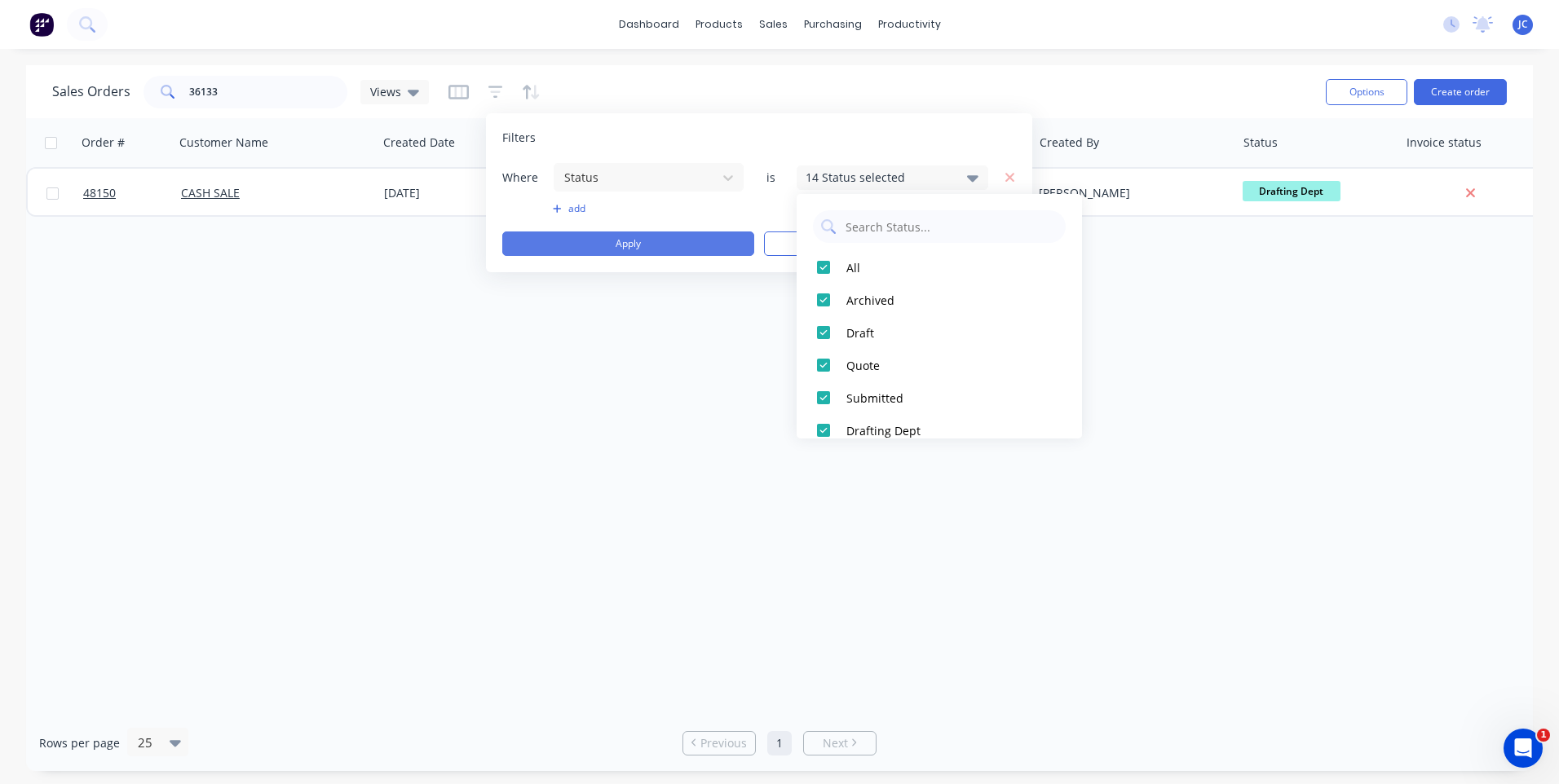
click at [647, 253] on button "Apply" at bounding box center [628, 243] width 252 height 24
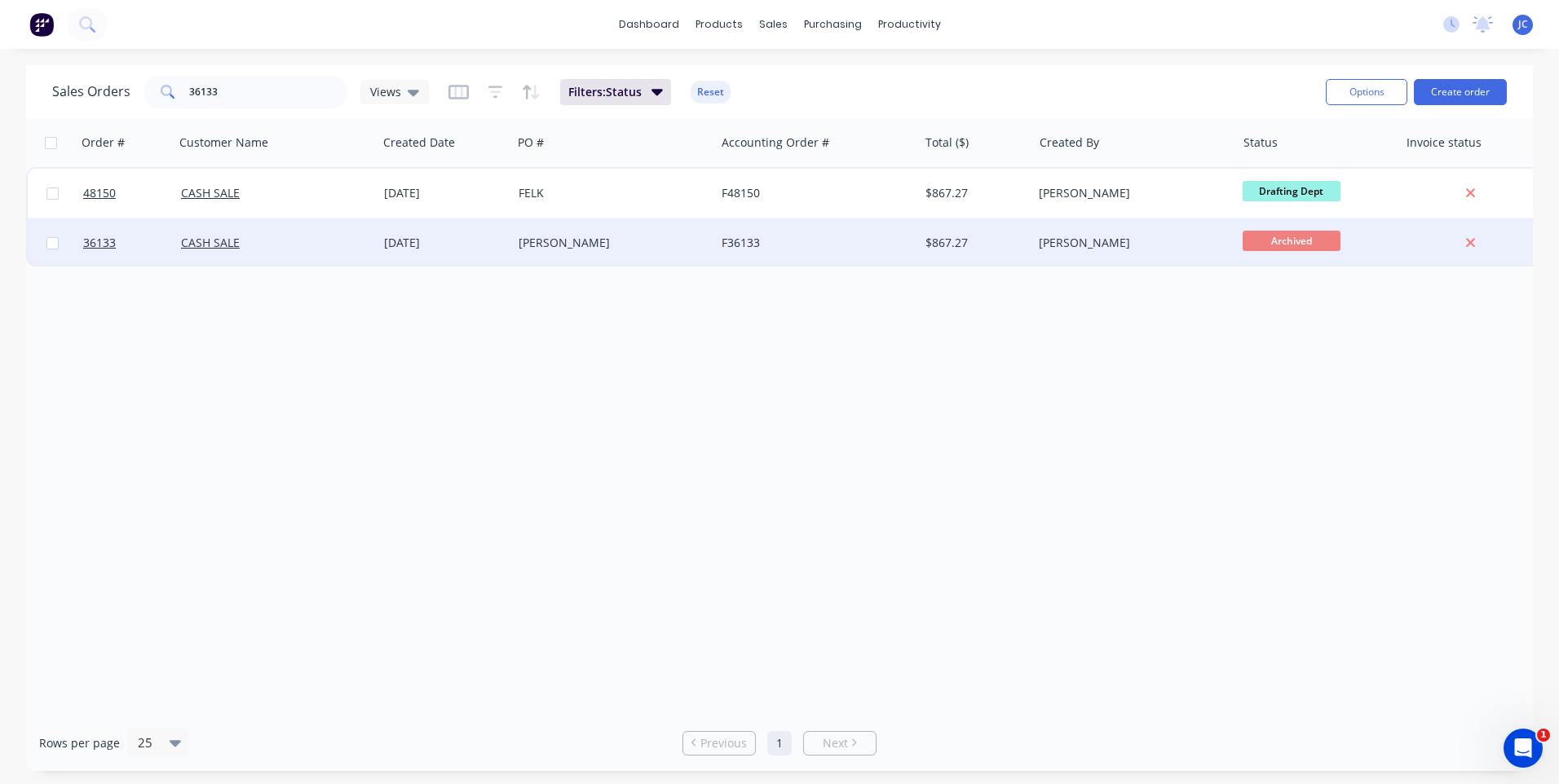
click at [697, 242] on div "[PERSON_NAME]" at bounding box center [609, 243] width 181 height 17
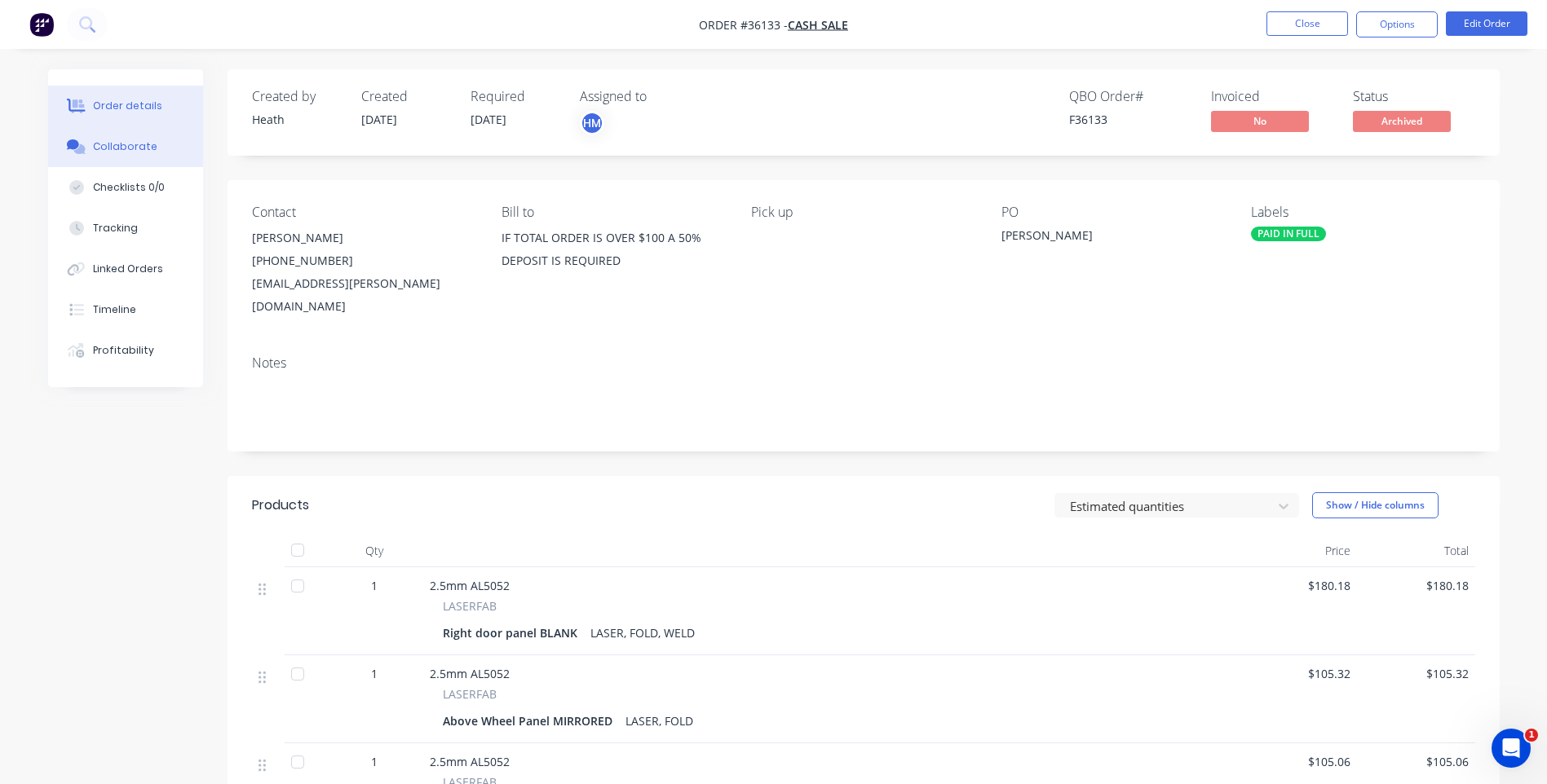
click at [100, 149] on div "Collaborate" at bounding box center [125, 146] width 64 height 15
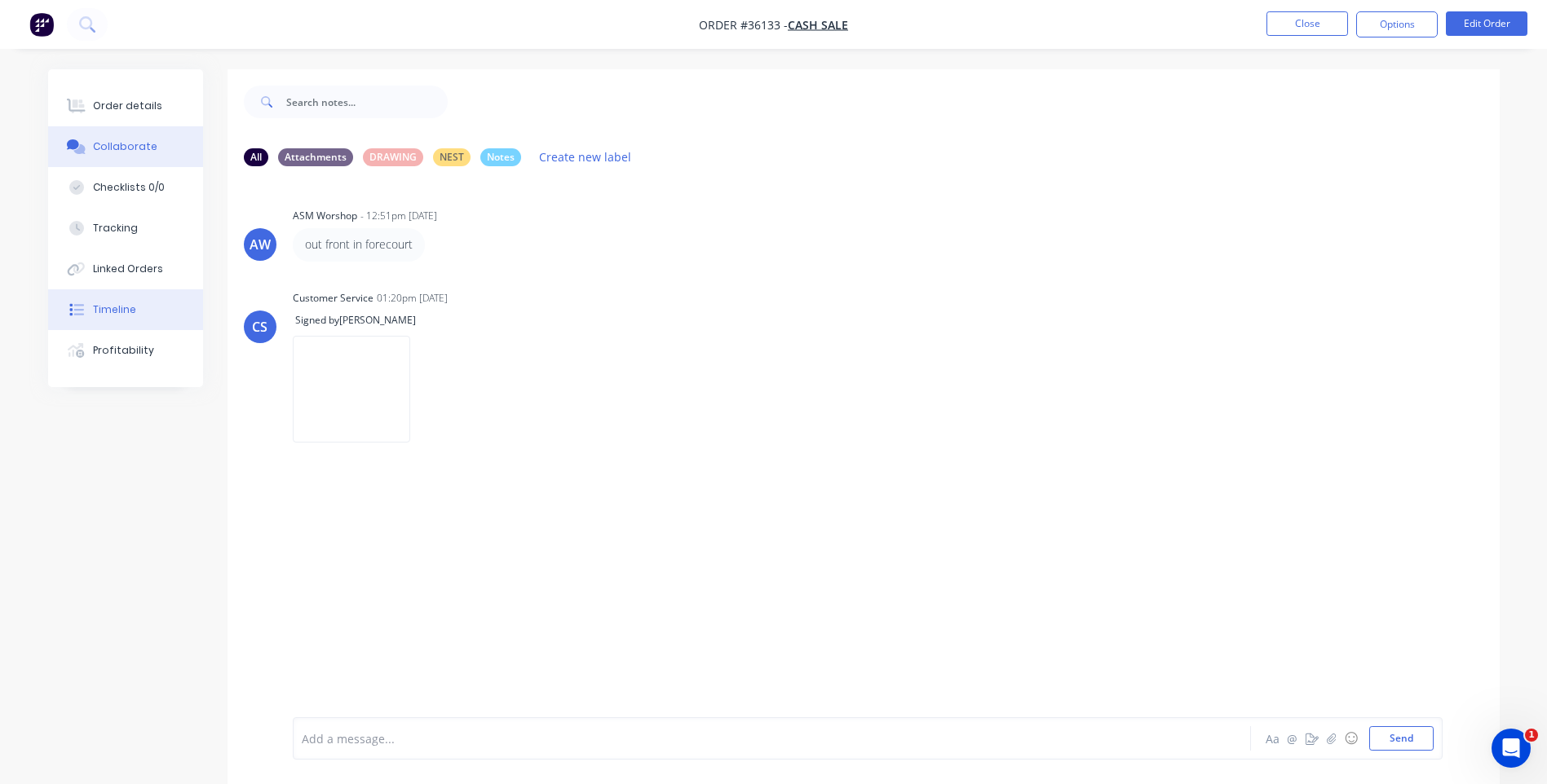
click at [117, 307] on div "Timeline" at bounding box center [115, 310] width 43 height 15
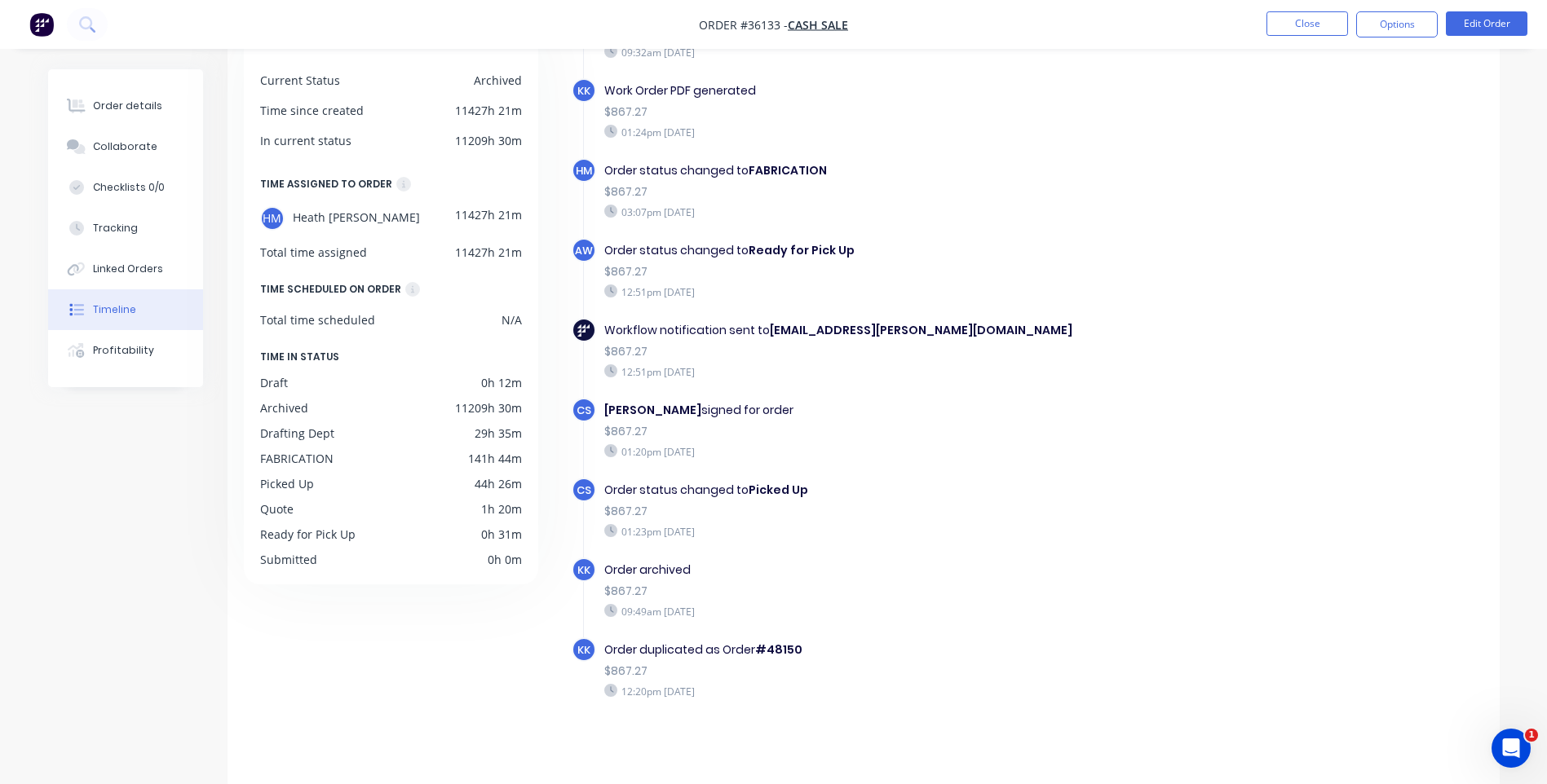
scroll to position [124, 0]
click at [117, 269] on div "Linked Orders" at bounding box center [128, 269] width 70 height 15
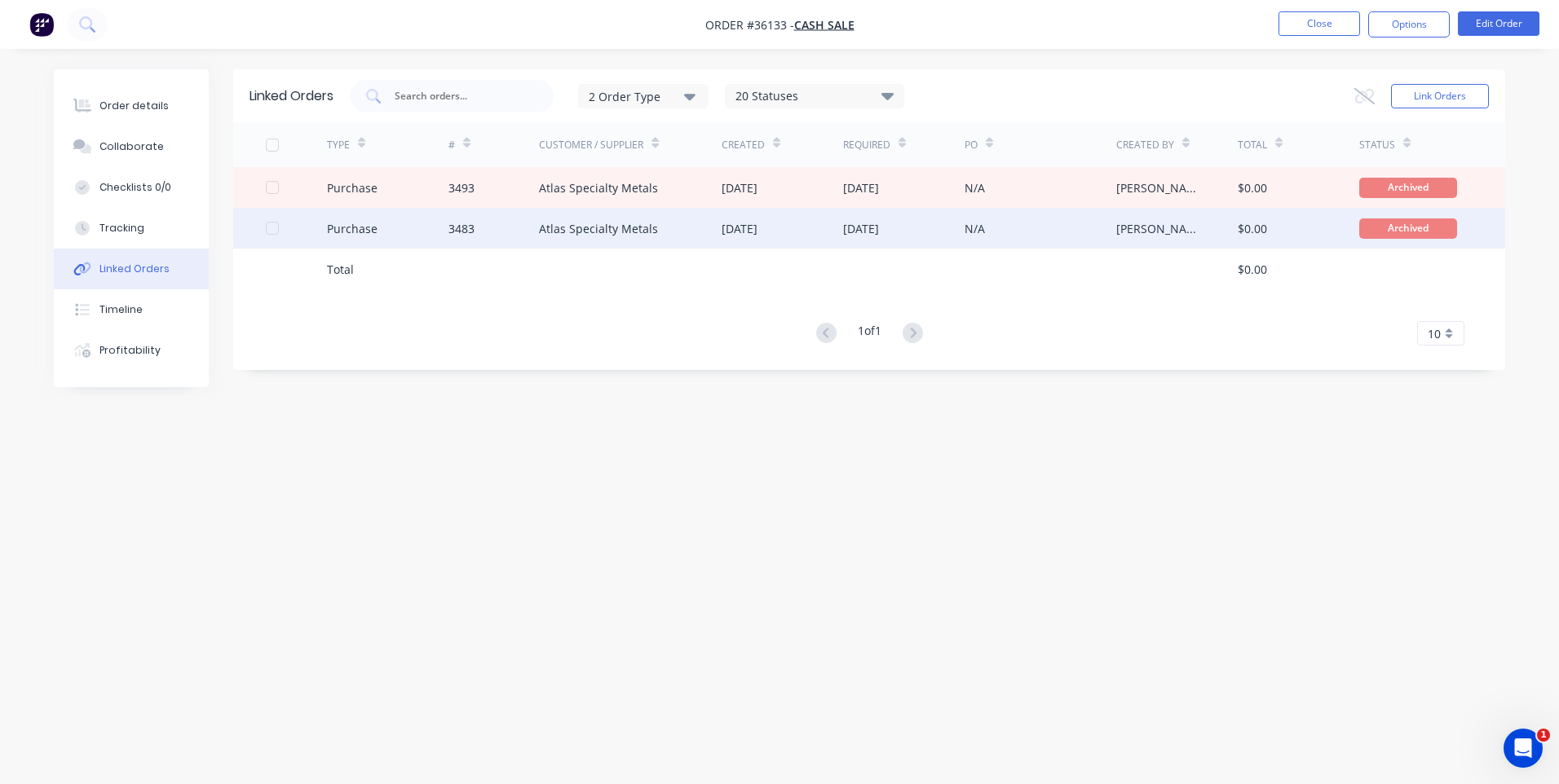
click at [612, 231] on div "Atlas Specialty Metals" at bounding box center [598, 228] width 119 height 17
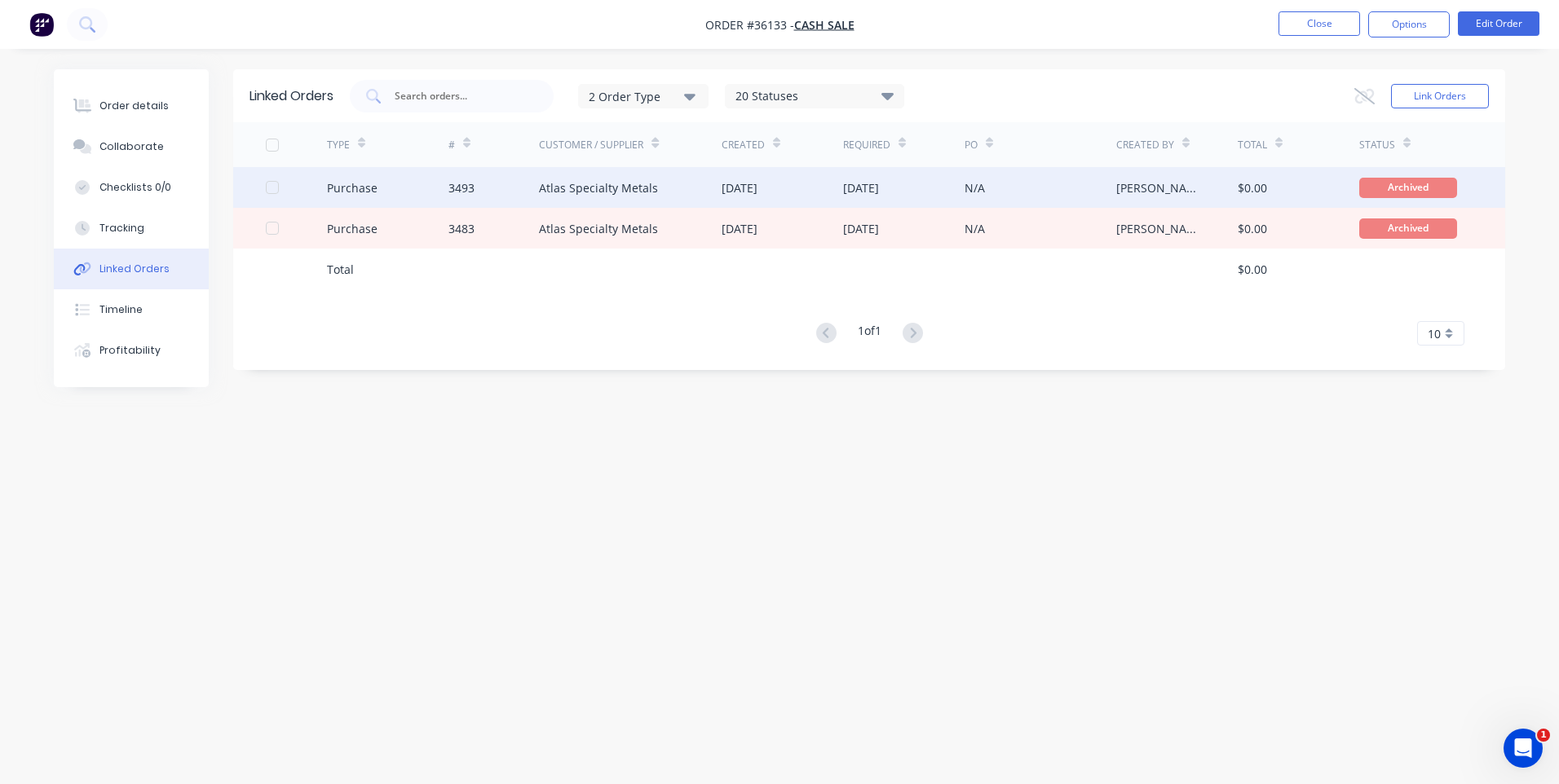
click at [606, 195] on div "Atlas Specialty Metals" at bounding box center [598, 187] width 119 height 17
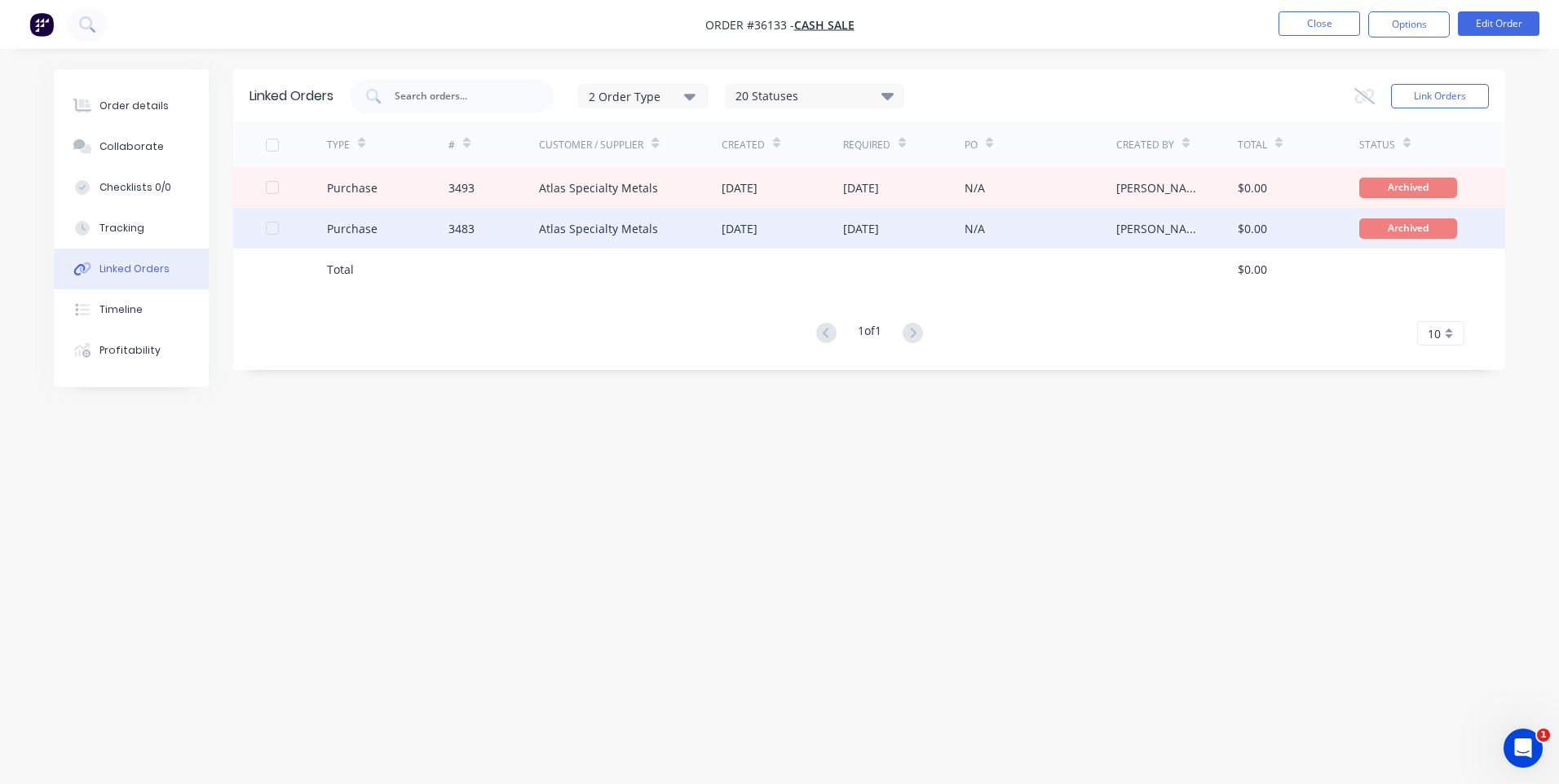
click at [743, 237] on div "[DATE]" at bounding box center [783, 228] width 122 height 41
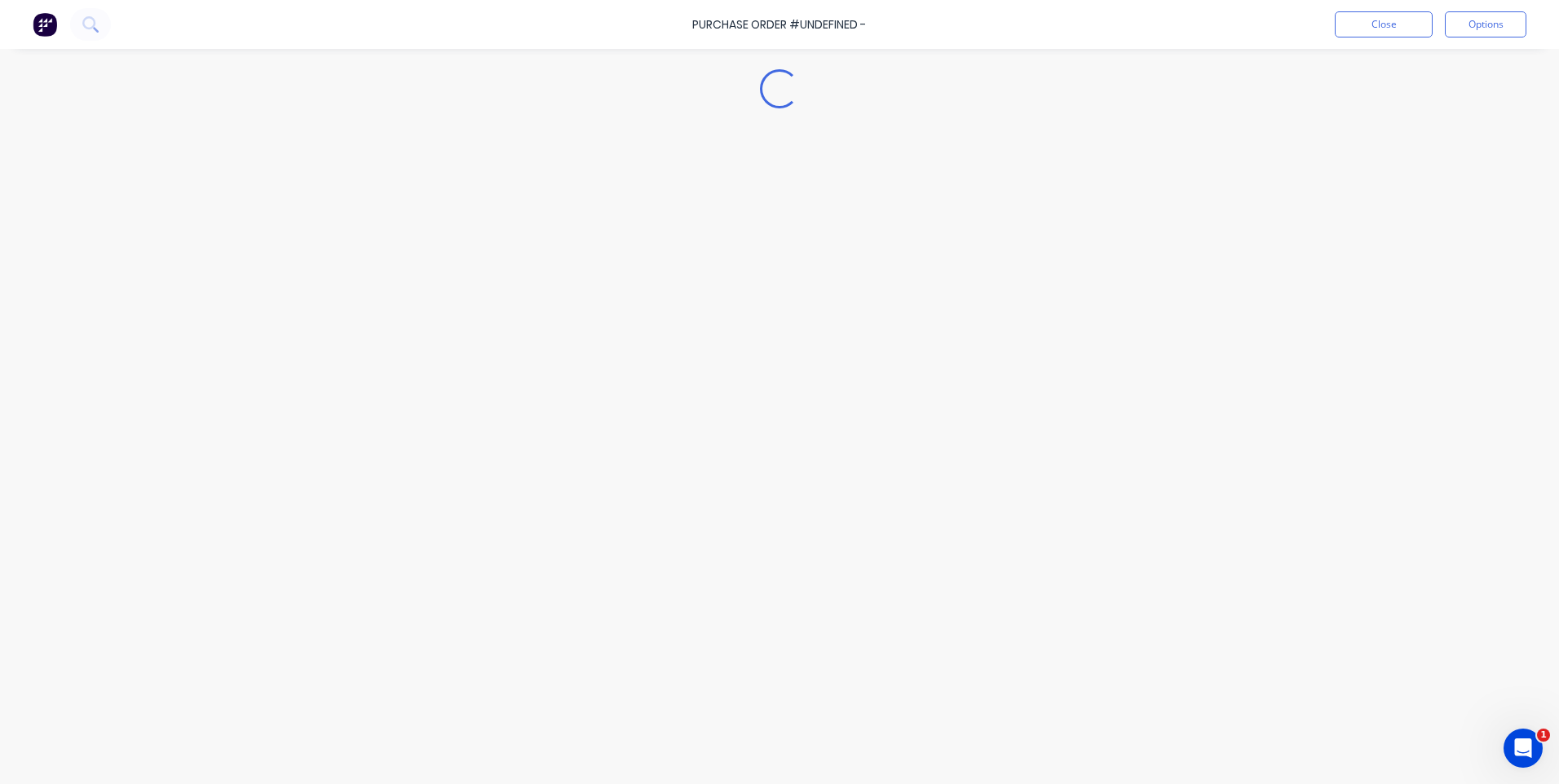
type textarea "x"
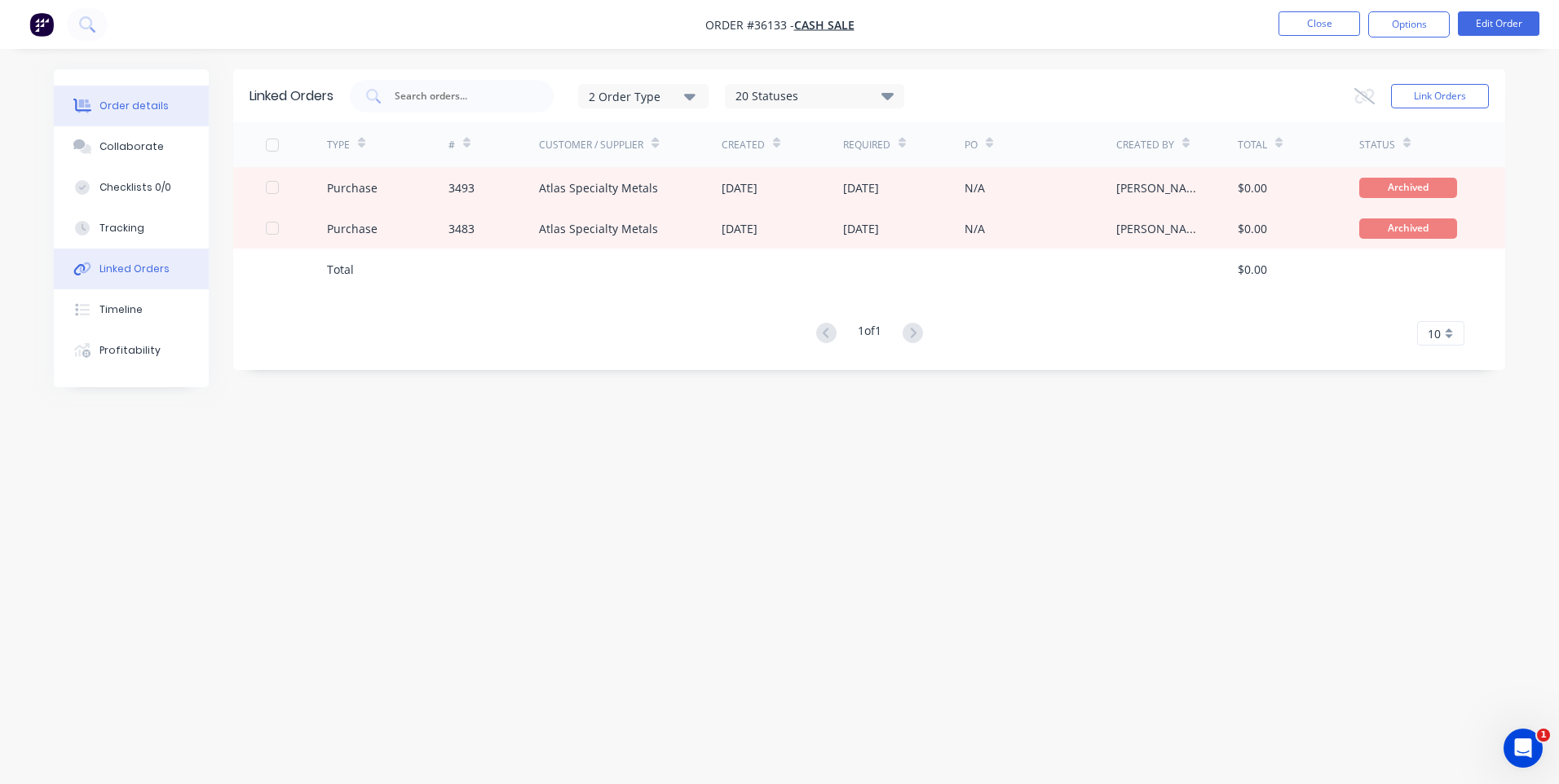
click at [154, 101] on div "Order details" at bounding box center [133, 106] width 69 height 15
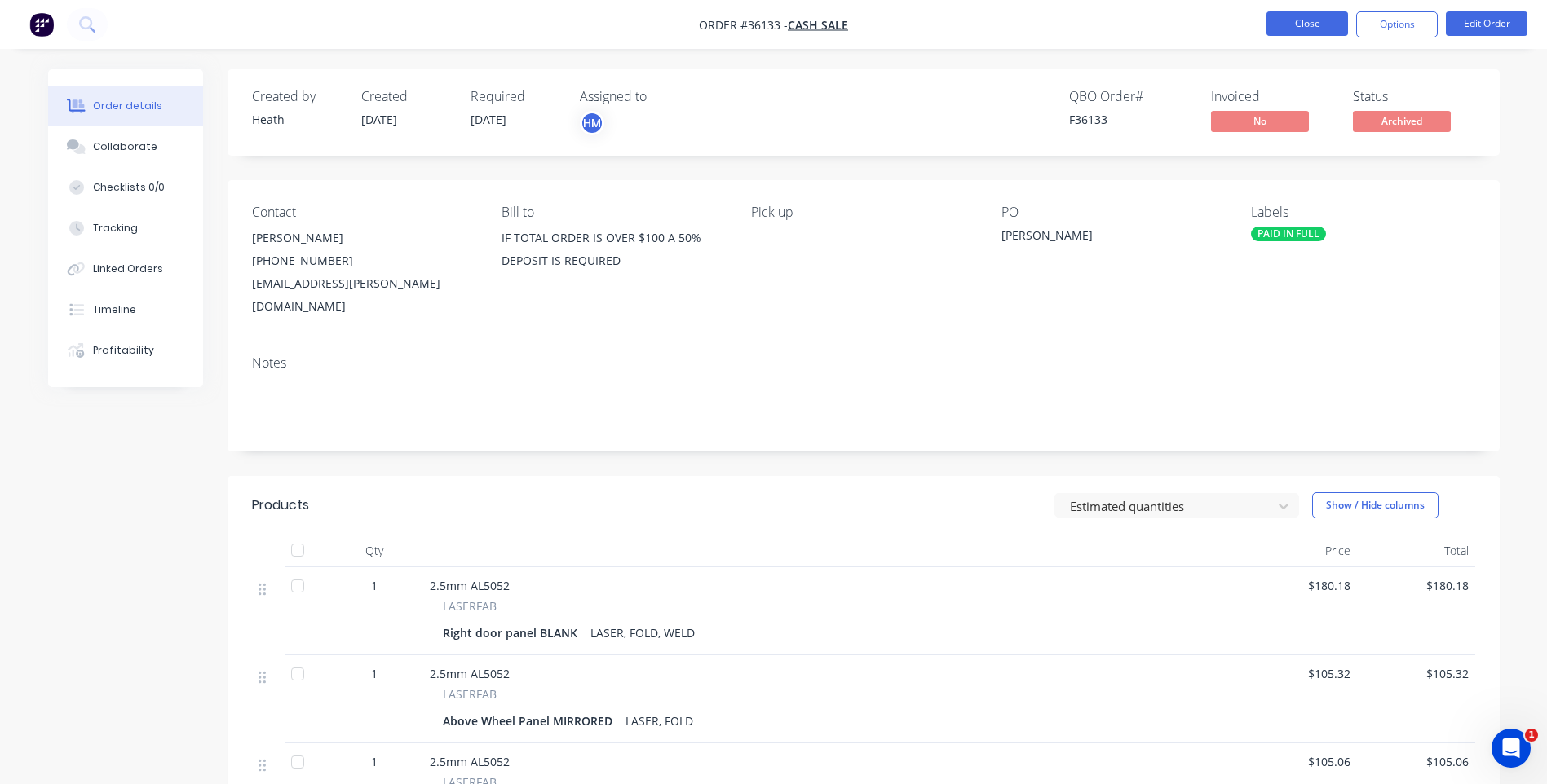
click at [1323, 22] on button "Close" at bounding box center [1307, 23] width 82 height 24
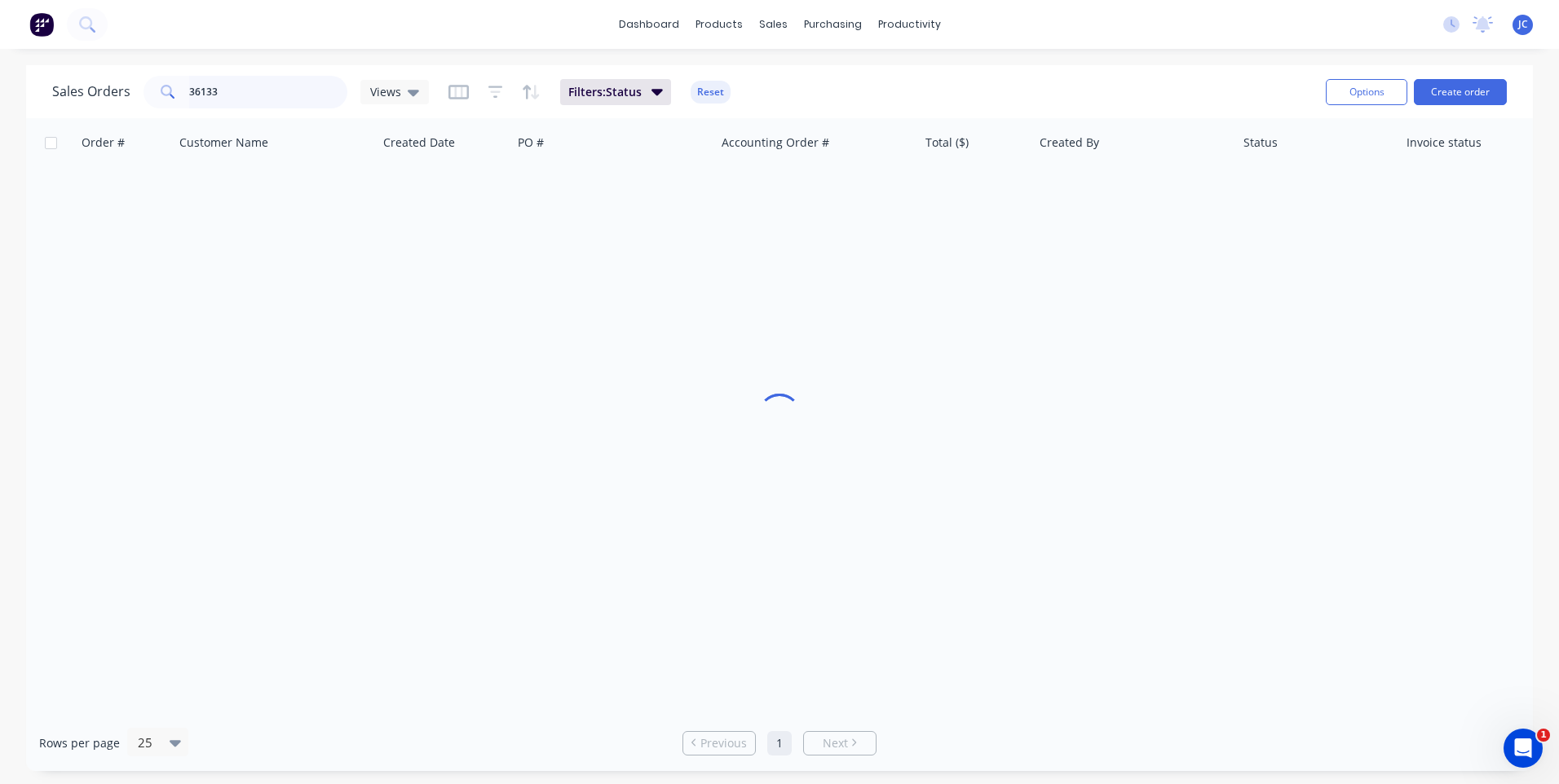
click at [86, 89] on div "Sales Orders 36133 Views" at bounding box center [241, 92] width 376 height 32
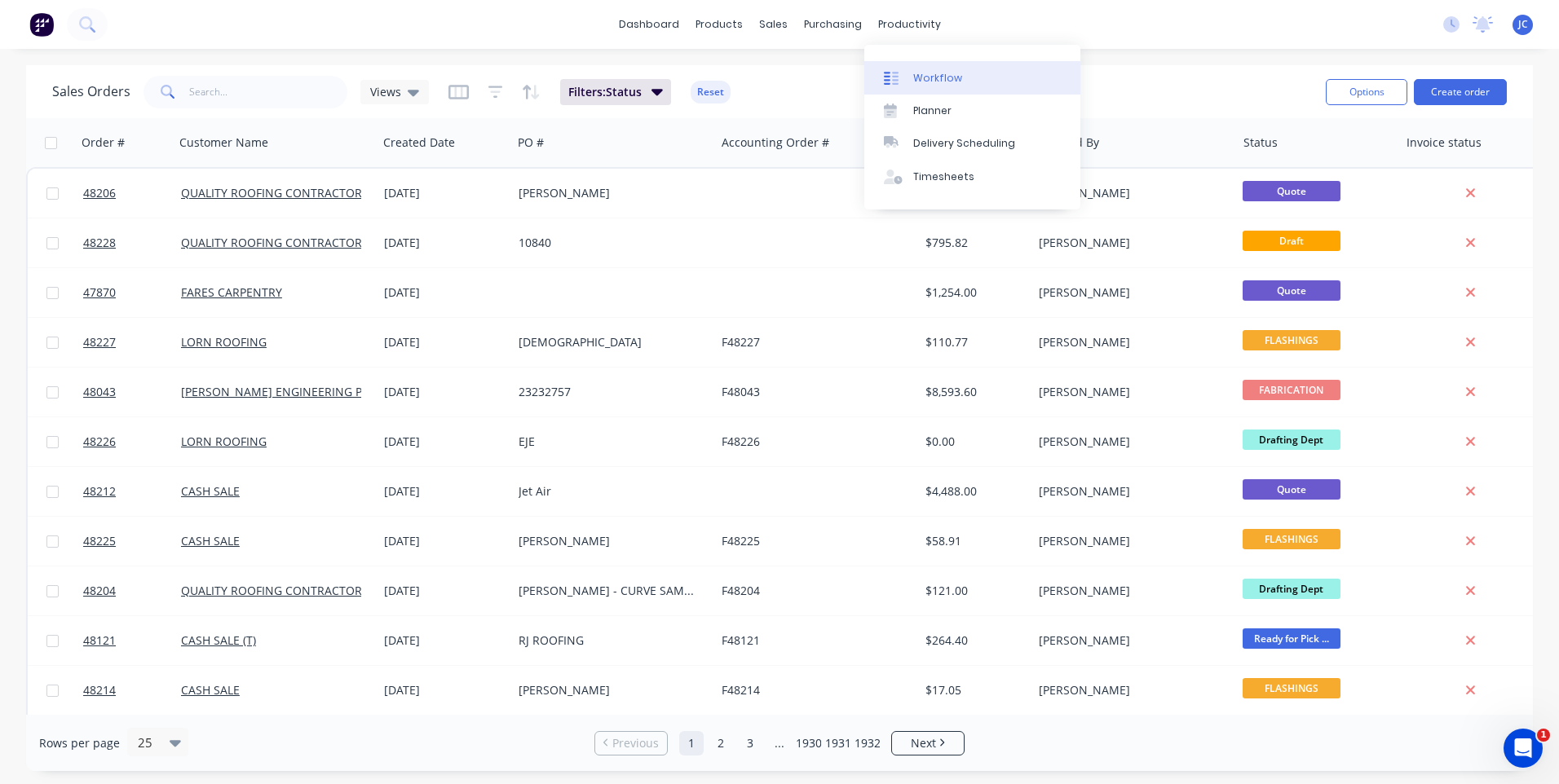
click at [921, 72] on div "Workflow" at bounding box center [938, 78] width 49 height 15
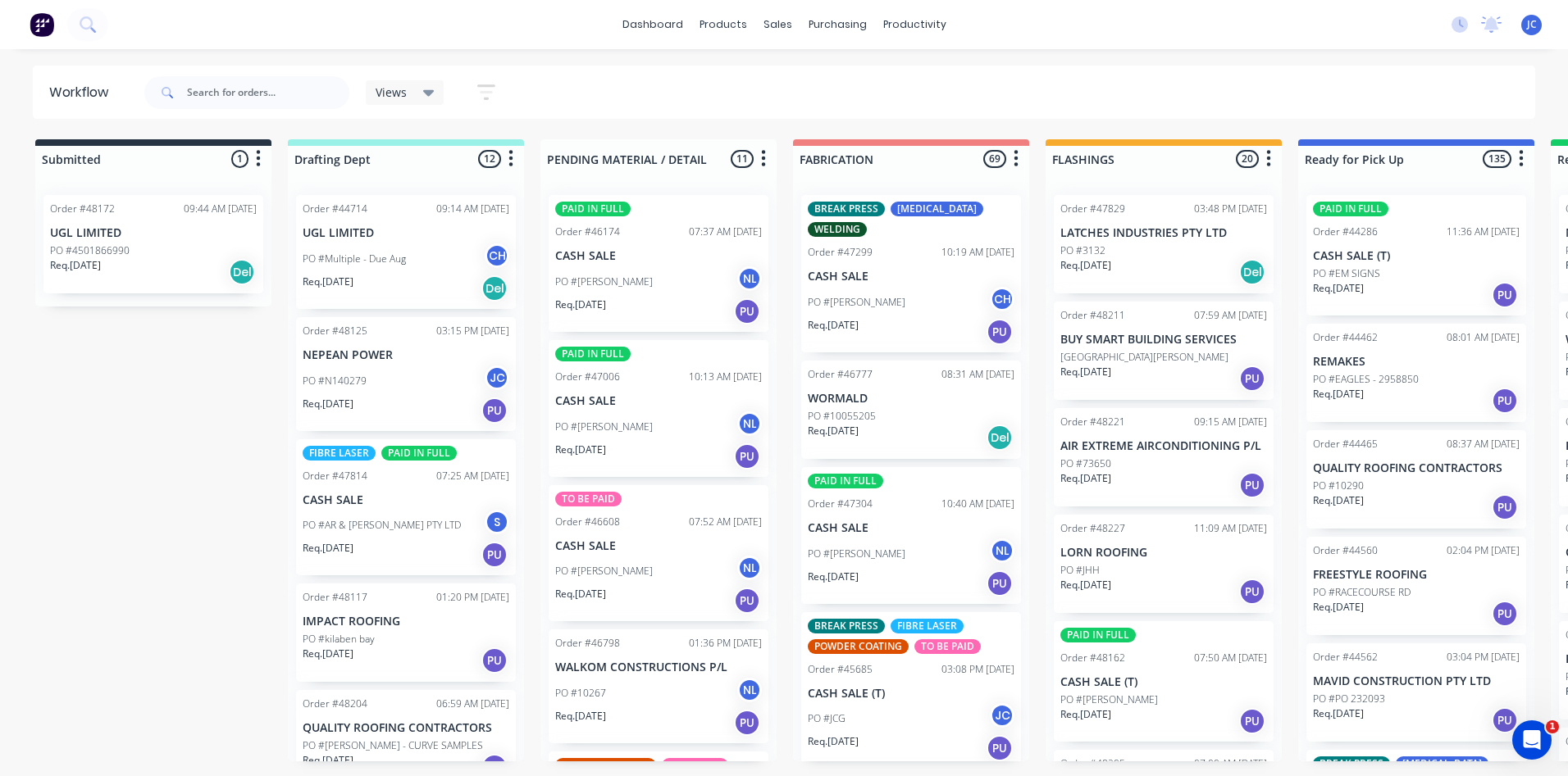
click at [441, 95] on div "Views" at bounding box center [405, 92] width 79 height 24
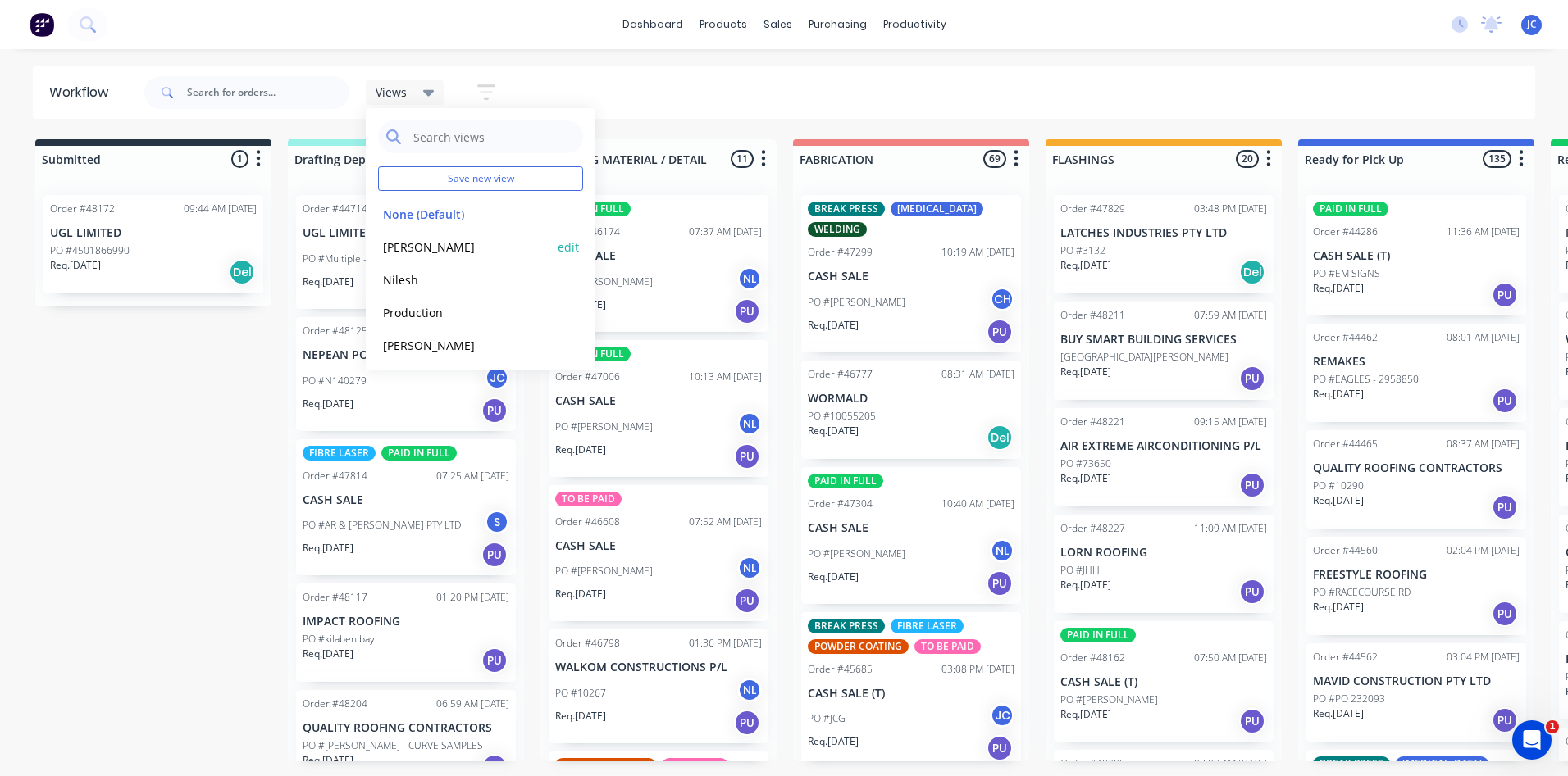
click at [396, 252] on button "[PERSON_NAME]" at bounding box center [465, 247] width 175 height 19
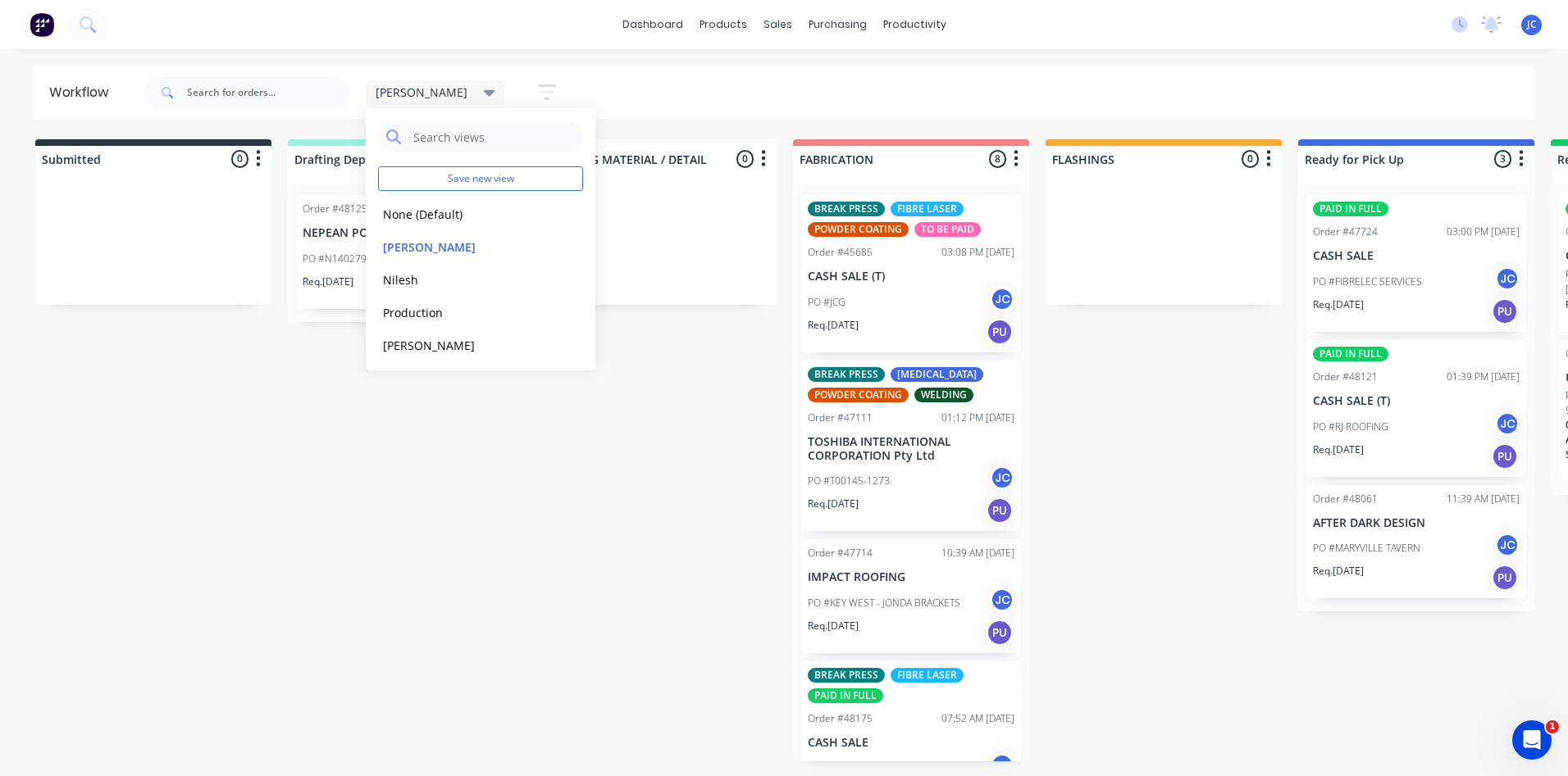
click at [550, 90] on div "[PERSON_NAME] Save new view None (Default) edit [PERSON_NAME] edit [PERSON_NAME…" at bounding box center [838, 92] width 1395 height 49
